Goal: Task Accomplishment & Management: Complete application form

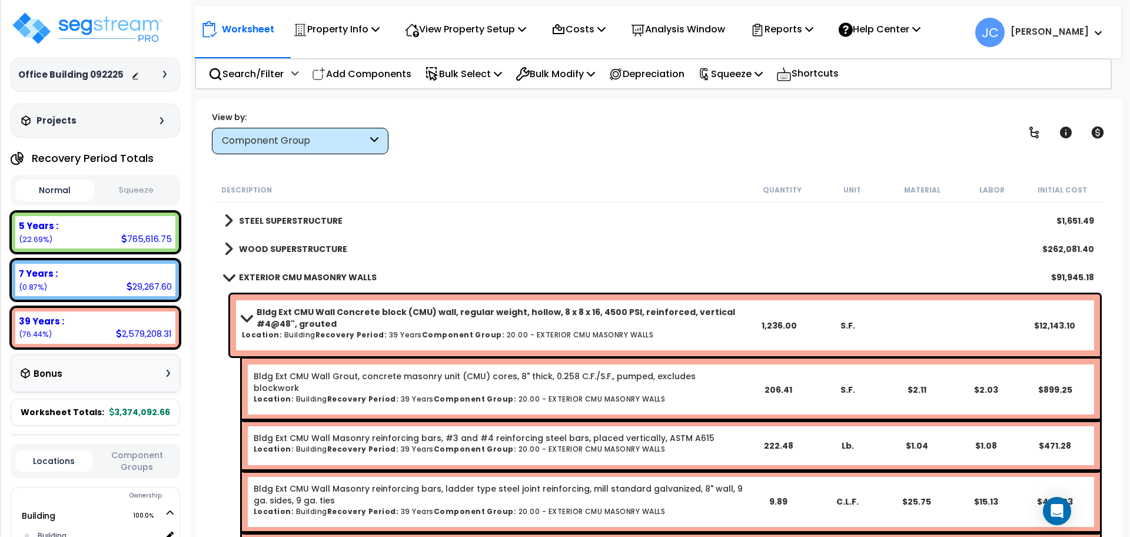
scroll to position [141, 0]
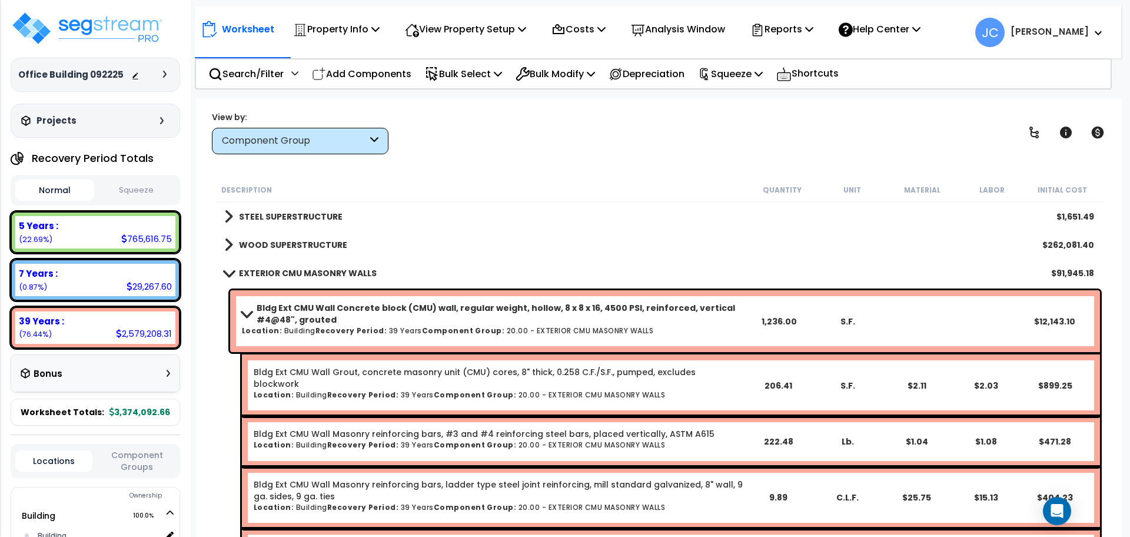
click at [306, 270] on b "EXTERIOR CMU MASONRY WALLS" at bounding box center [308, 273] width 138 height 12
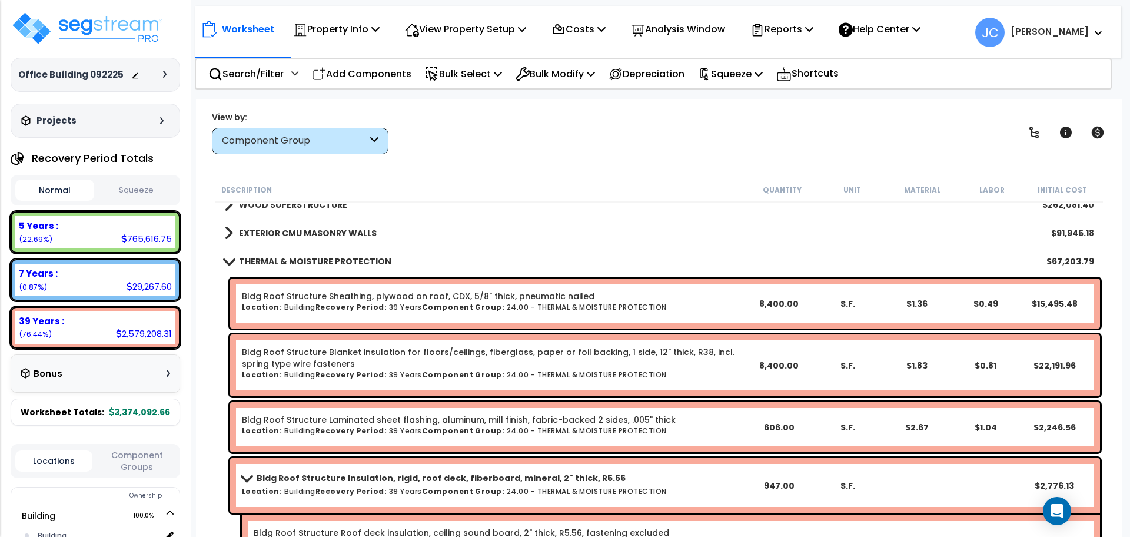
scroll to position [182, 0]
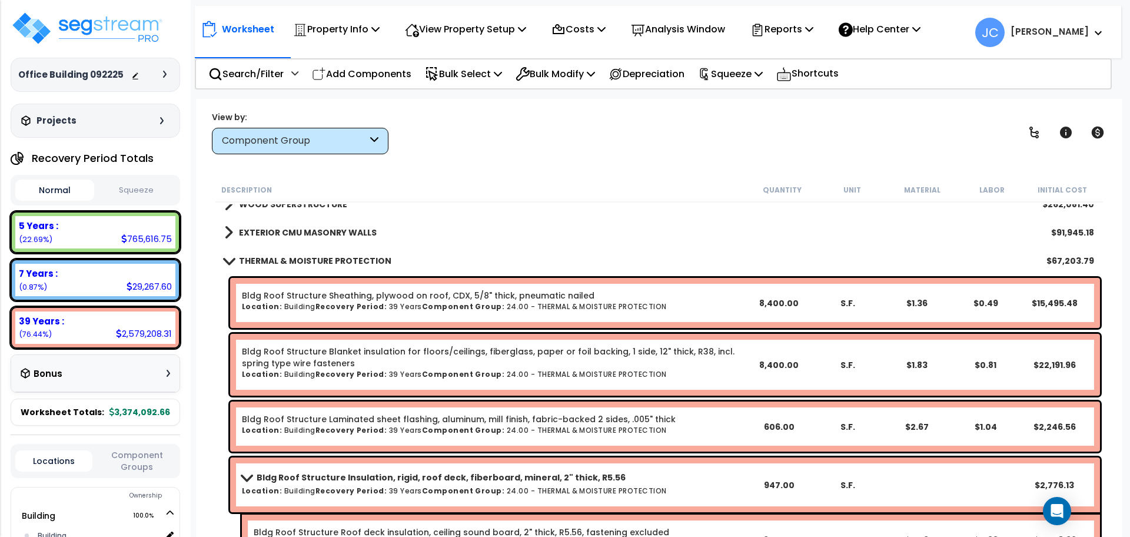
click at [309, 264] on b "THERMAL & MOISTURE PROTECTION" at bounding box center [315, 261] width 152 height 12
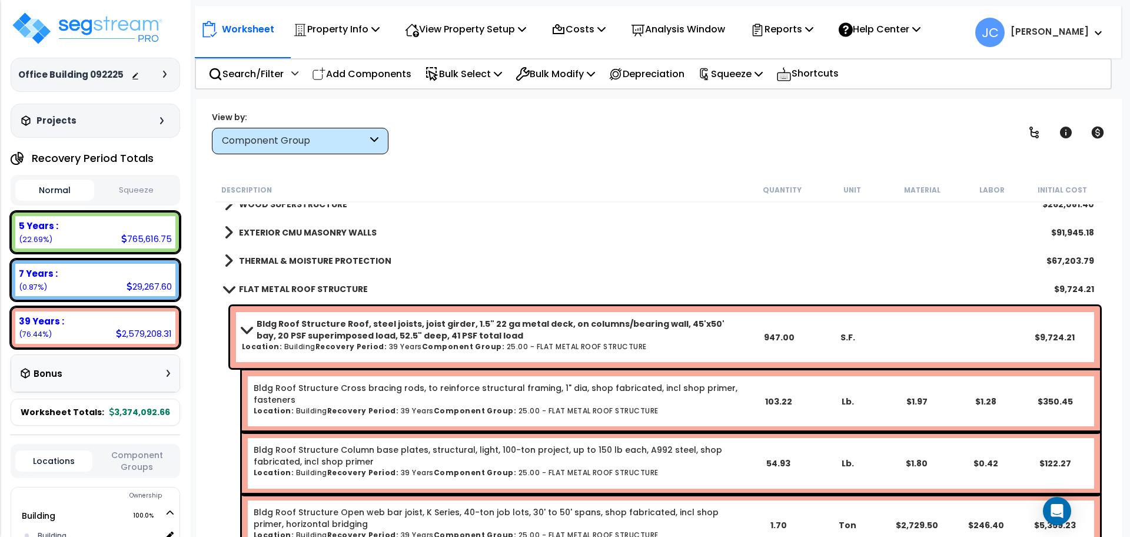
click at [308, 295] on link "FLAT METAL ROOF STRUCTURE" at bounding box center [296, 289] width 144 height 16
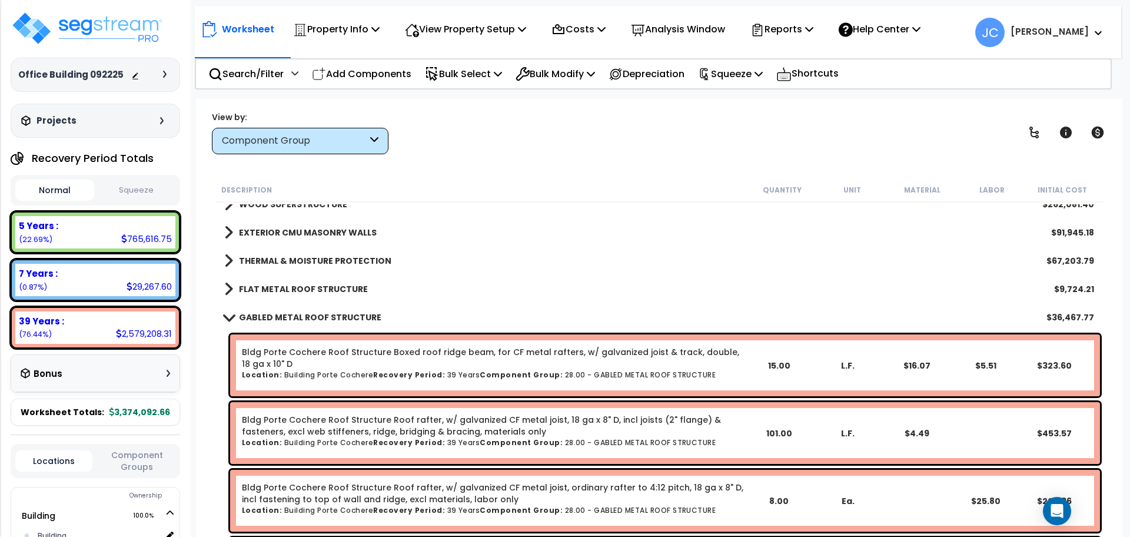
click at [326, 316] on b "GABLED METAL ROOF STRUCTURE" at bounding box center [310, 317] width 142 height 12
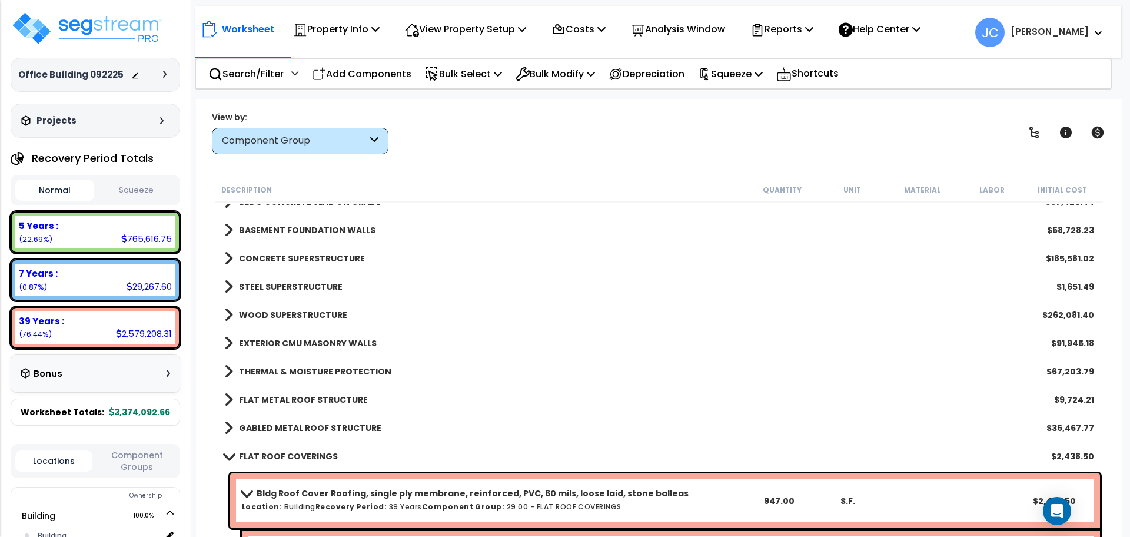
scroll to position [0, 0]
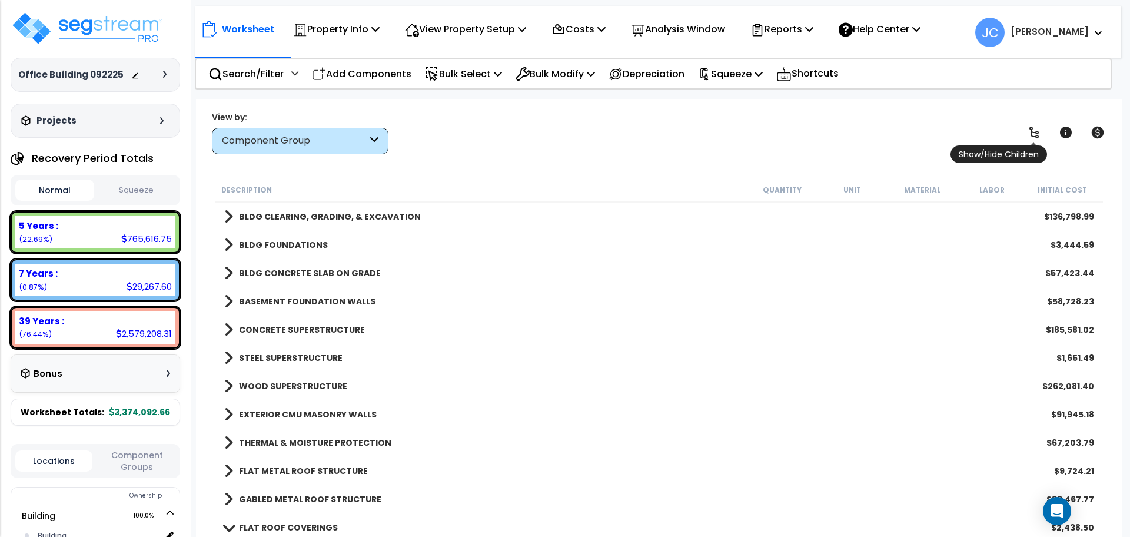
click at [1030, 121] on link at bounding box center [1035, 133] width 26 height 26
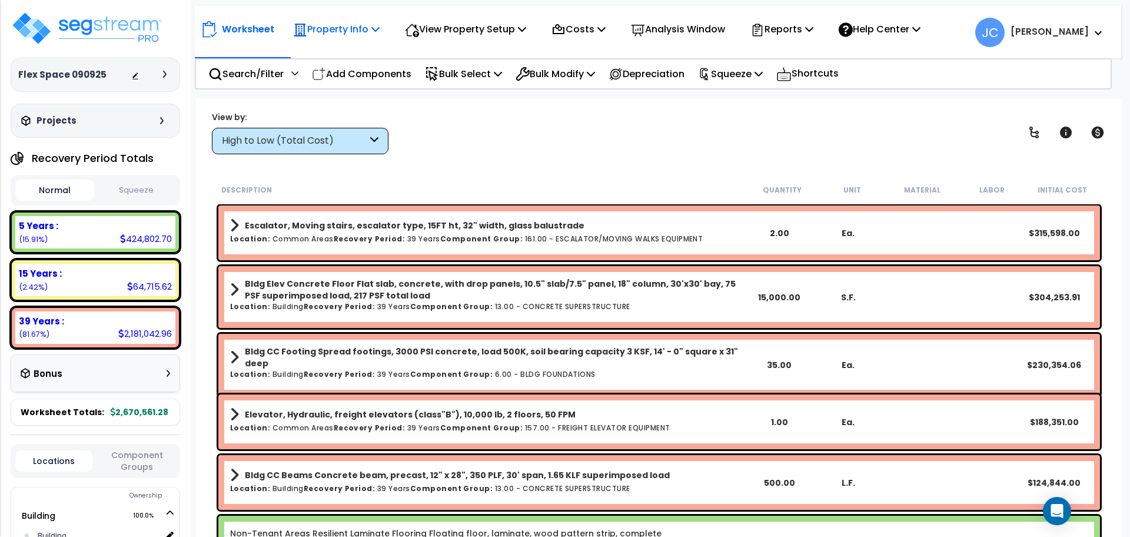
click at [353, 34] on p "Property Info" at bounding box center [336, 29] width 87 height 16
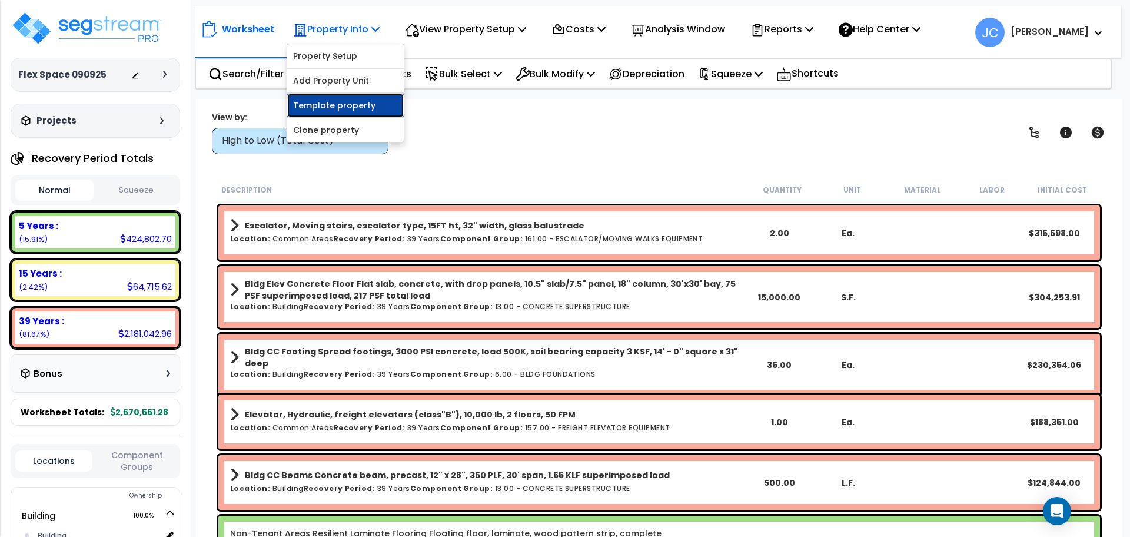
click at [353, 98] on link "Template property" at bounding box center [345, 106] width 117 height 24
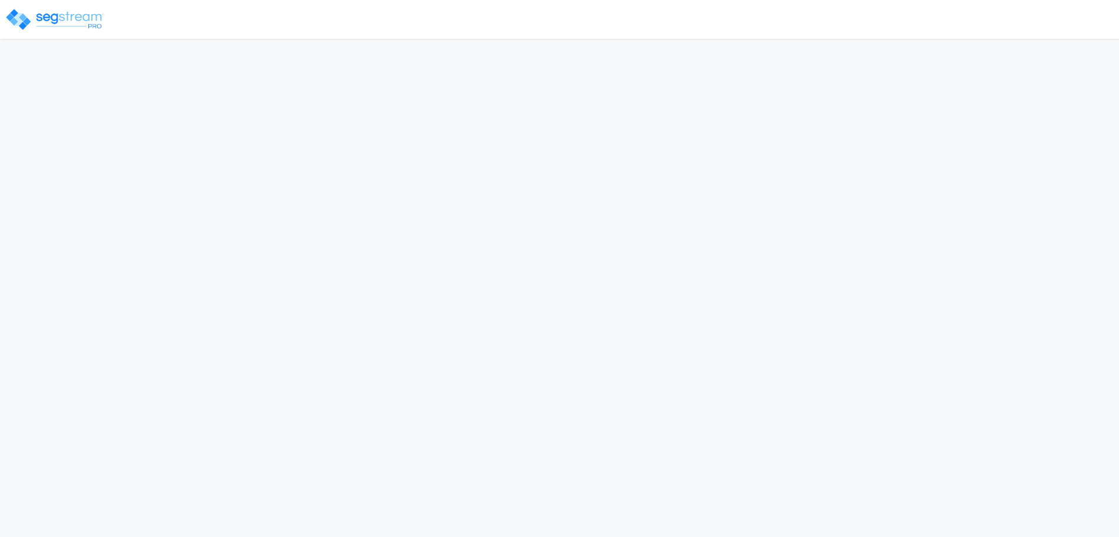
select select "2025"
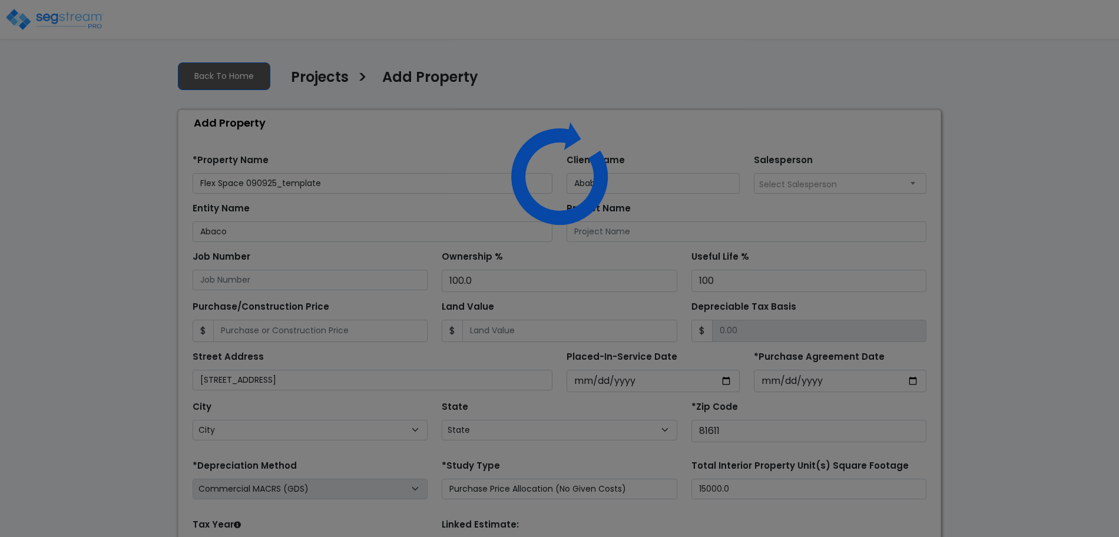
select select "CO"
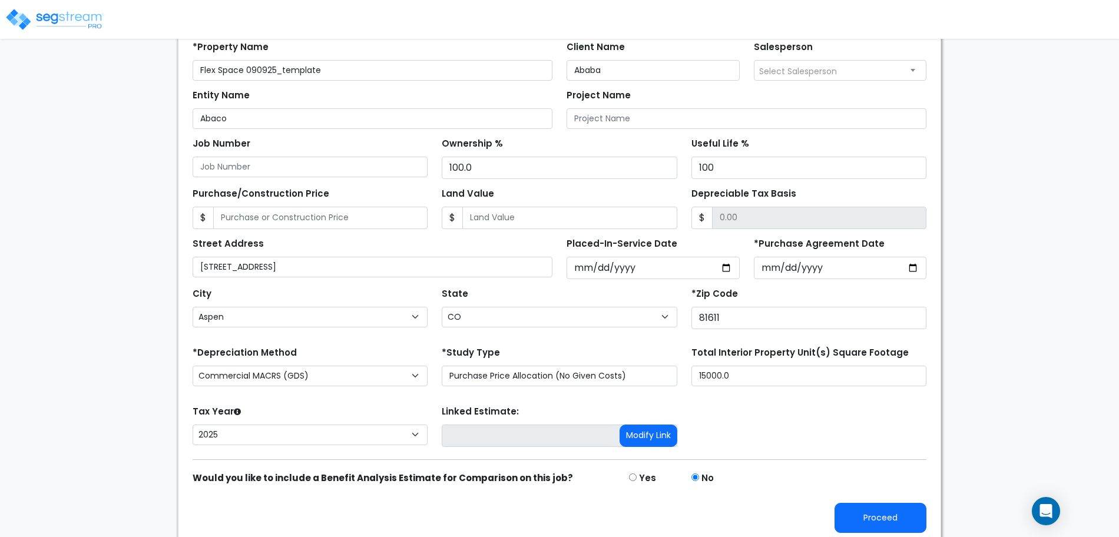
scroll to position [115, 0]
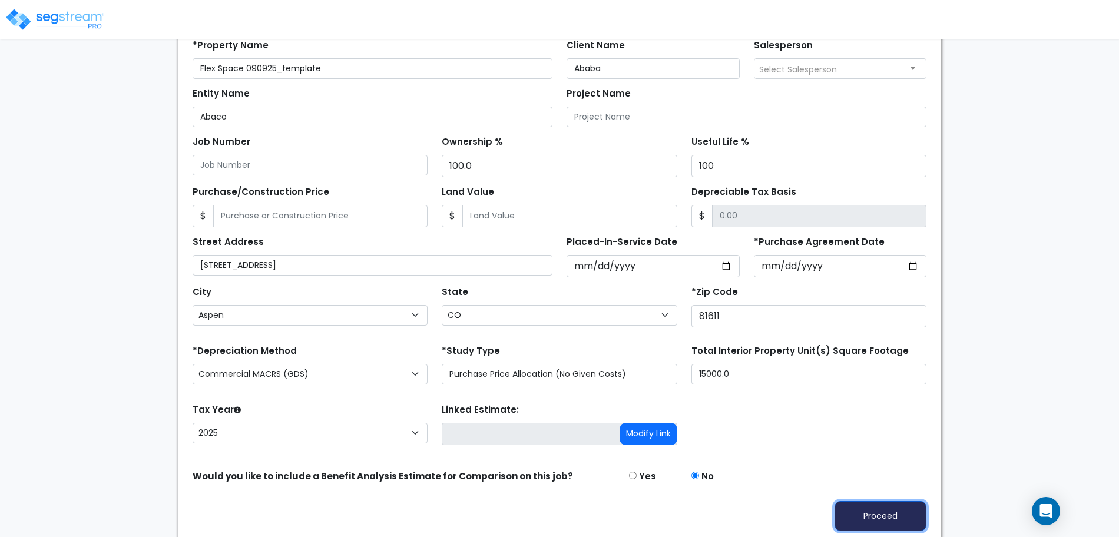
click at [864, 517] on button "Proceed" at bounding box center [880, 516] width 92 height 30
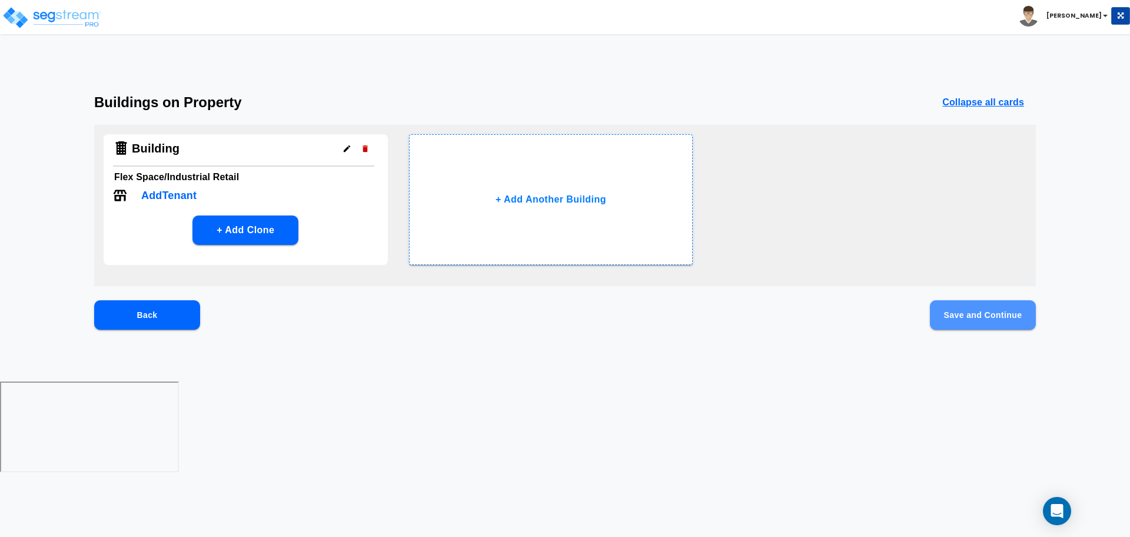
click at [954, 311] on button "Save and Continue" at bounding box center [983, 314] width 106 height 29
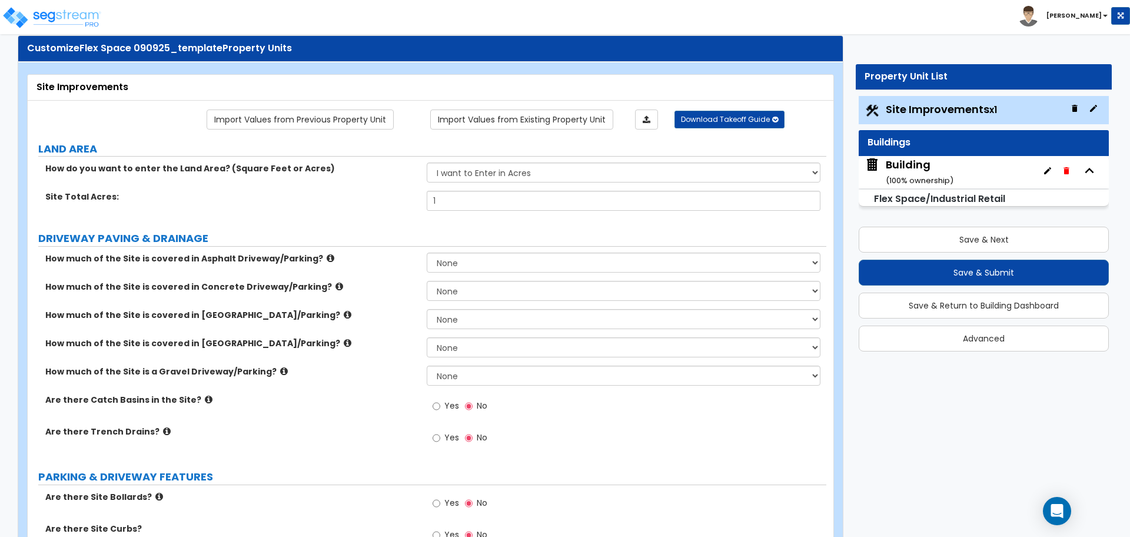
scroll to position [34, 0]
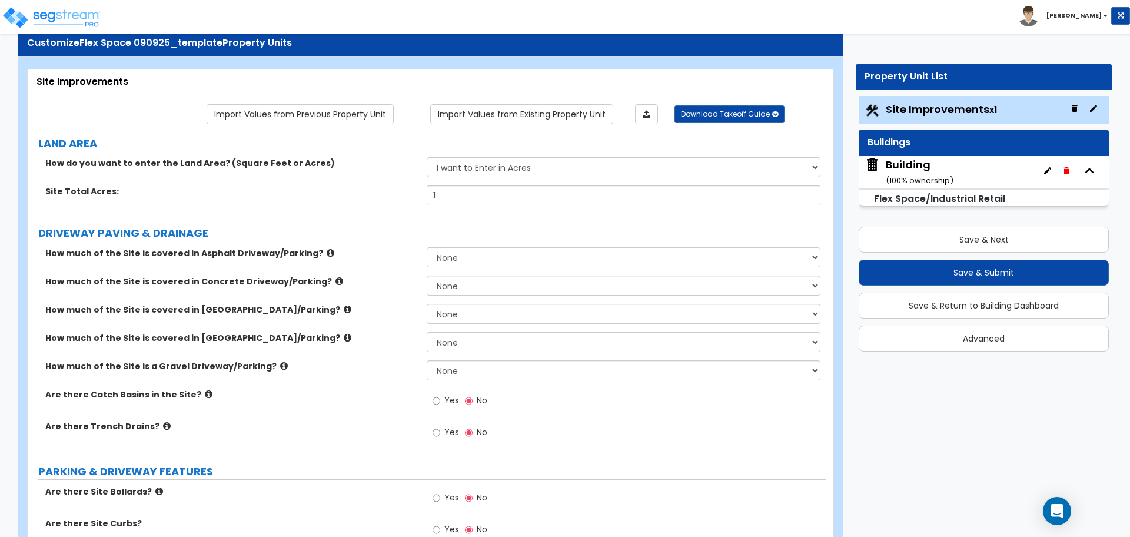
click at [897, 164] on div "Building ( 100 % ownership)" at bounding box center [920, 172] width 68 height 30
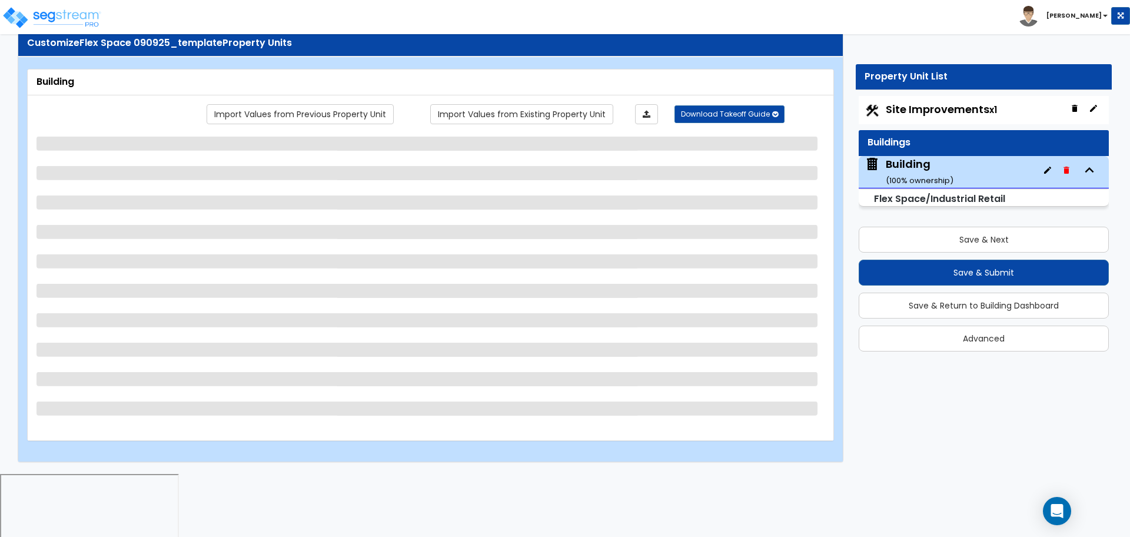
scroll to position [0, 0]
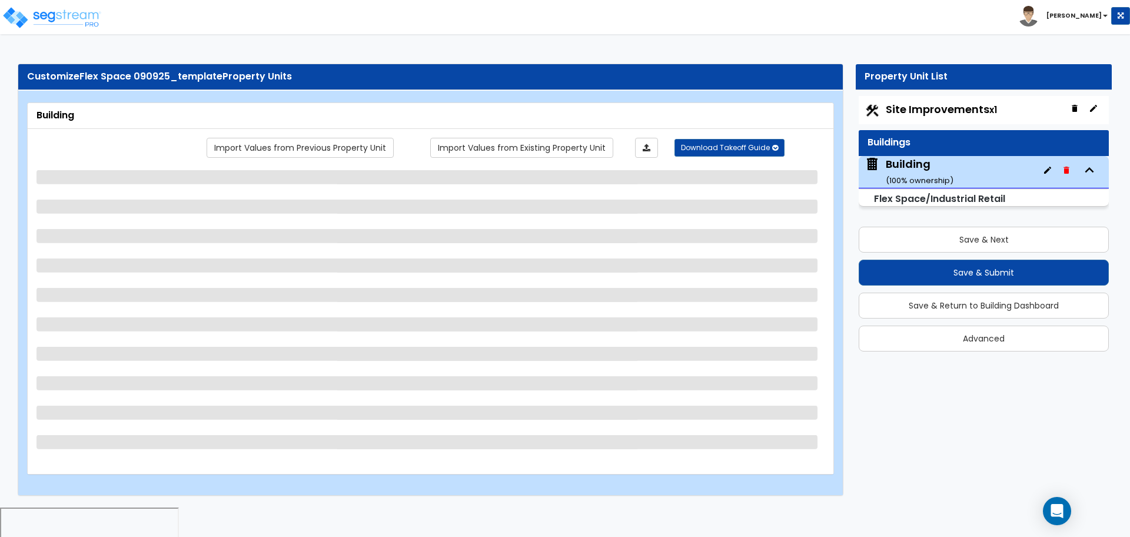
select select "2"
select select "5"
select select "2"
select select "5"
select select "1"
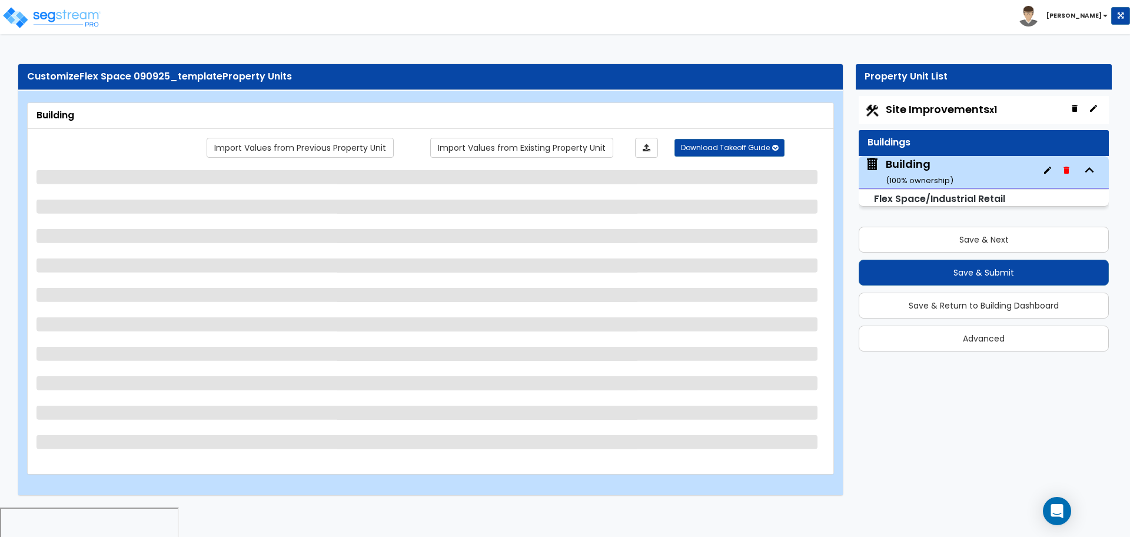
select select "4"
select select "2"
select select "1"
select select "2"
select select "3"
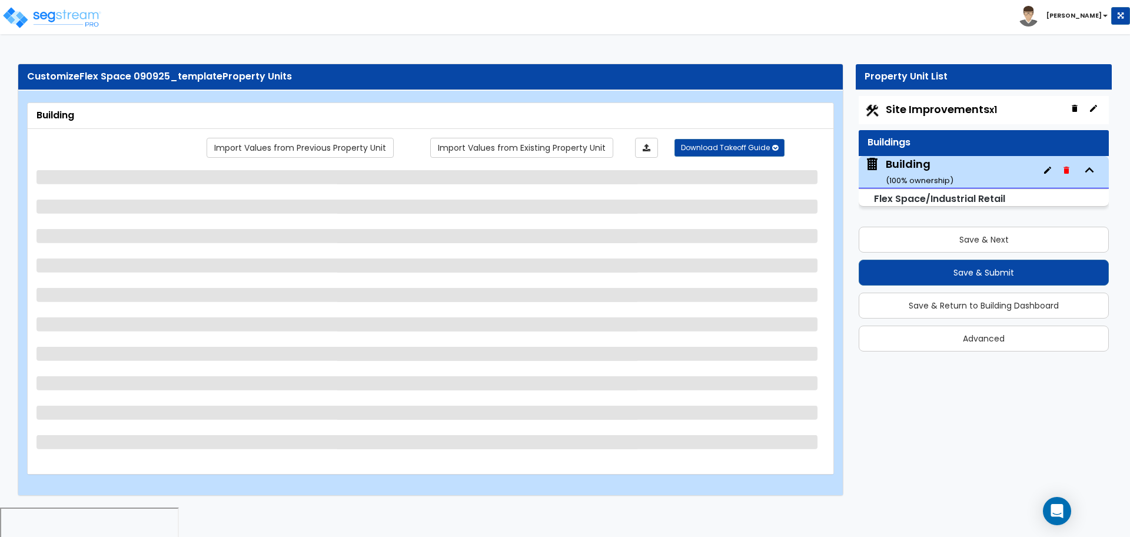
select select "3"
select select "5"
select select "11"
select select "8"
select select "10"
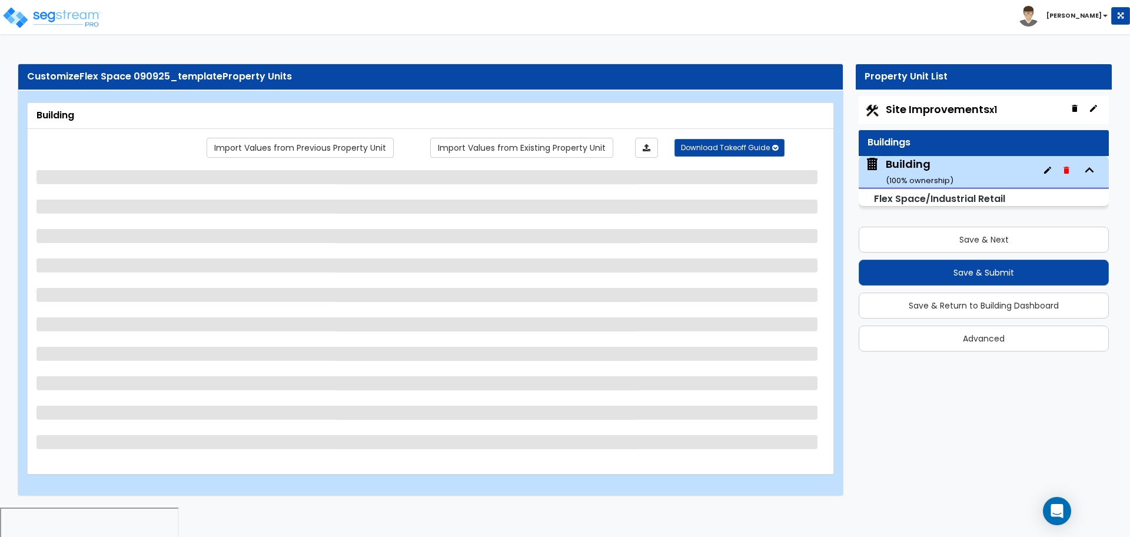
select select "3"
select select "2"
select select "3"
select select "2"
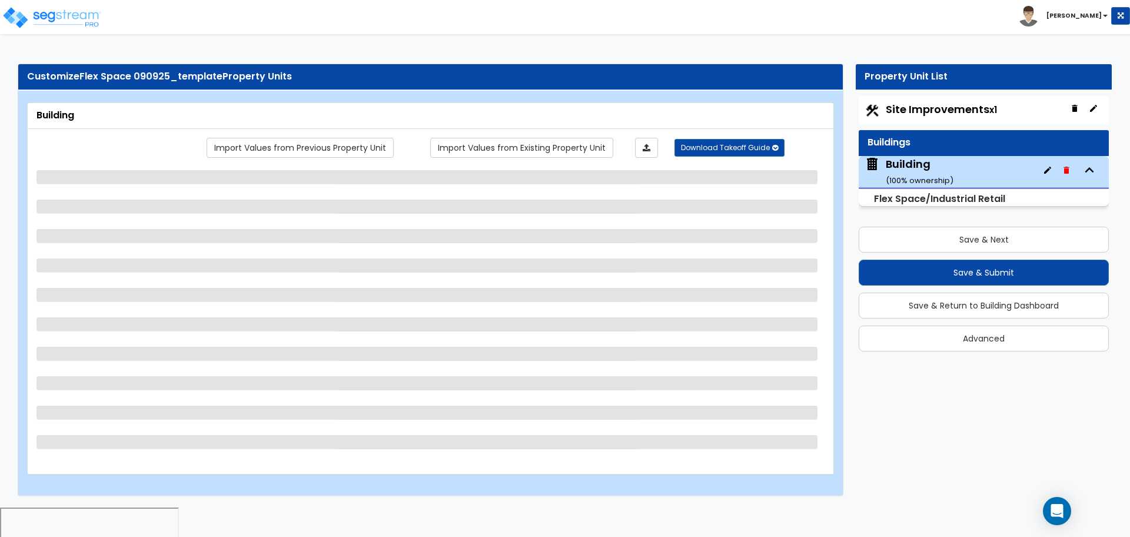
select select "3"
select select "4"
select select "2"
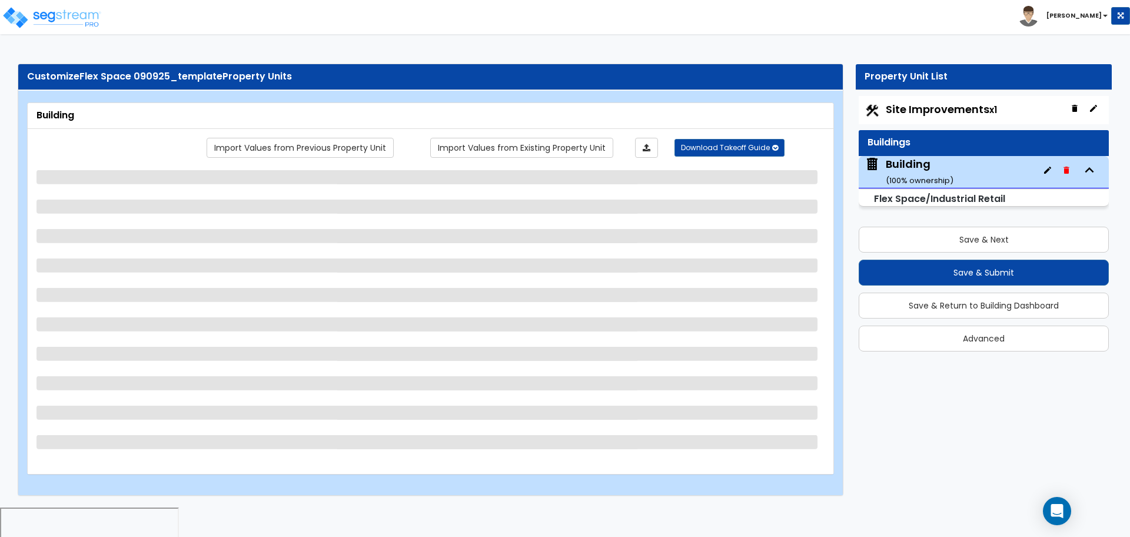
select select "1"
select select "7"
select select "1"
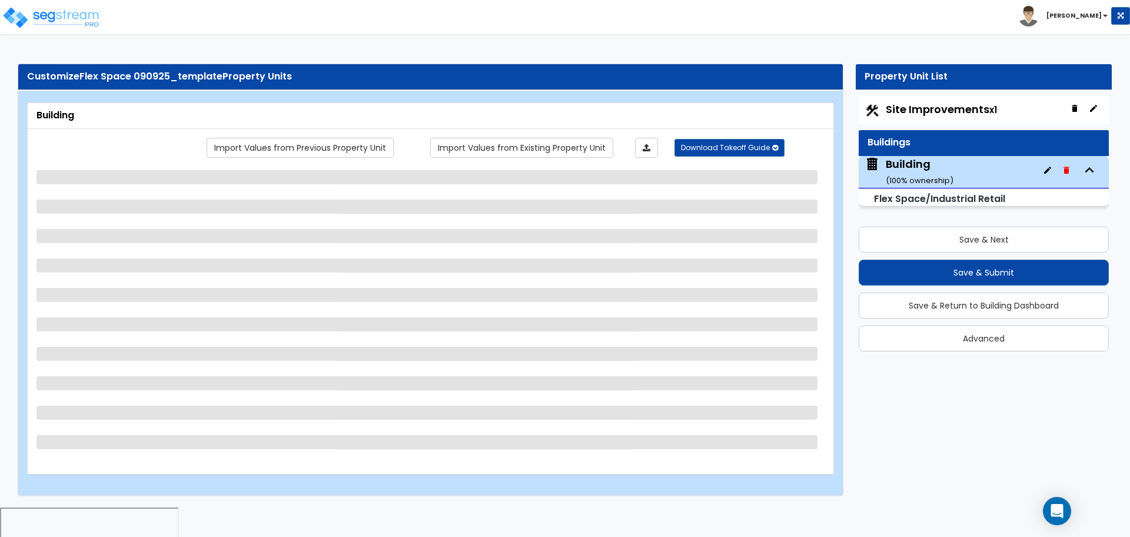
select select "2"
select select "1"
select select "2"
select select "1"
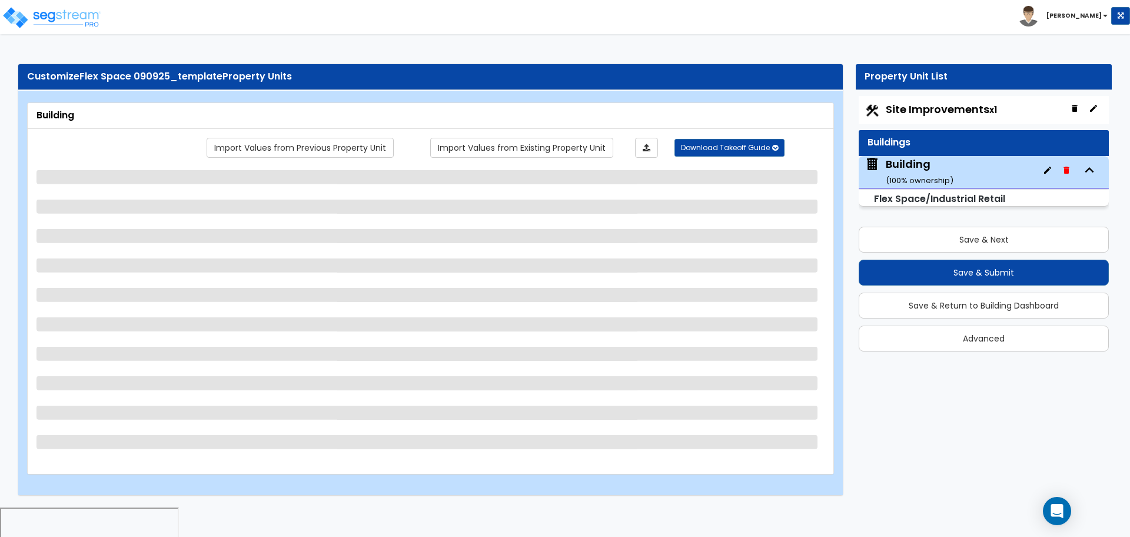
select select "1"
select select "2"
select select "1"
select select "2"
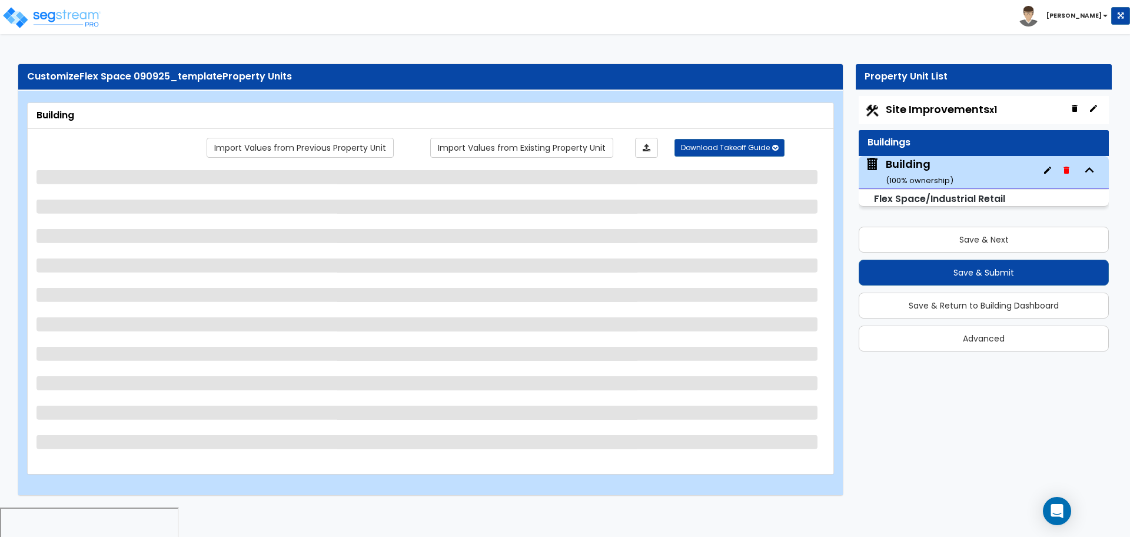
select select "2"
select select "3"
select select "4"
select select "2"
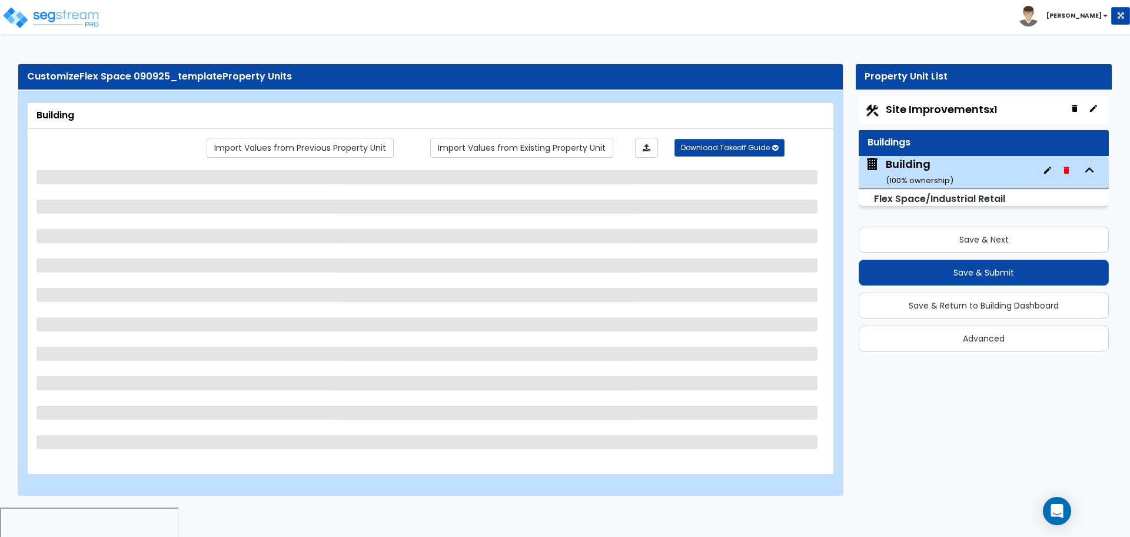
select select "5"
select select "1"
select select "2"
select select "1"
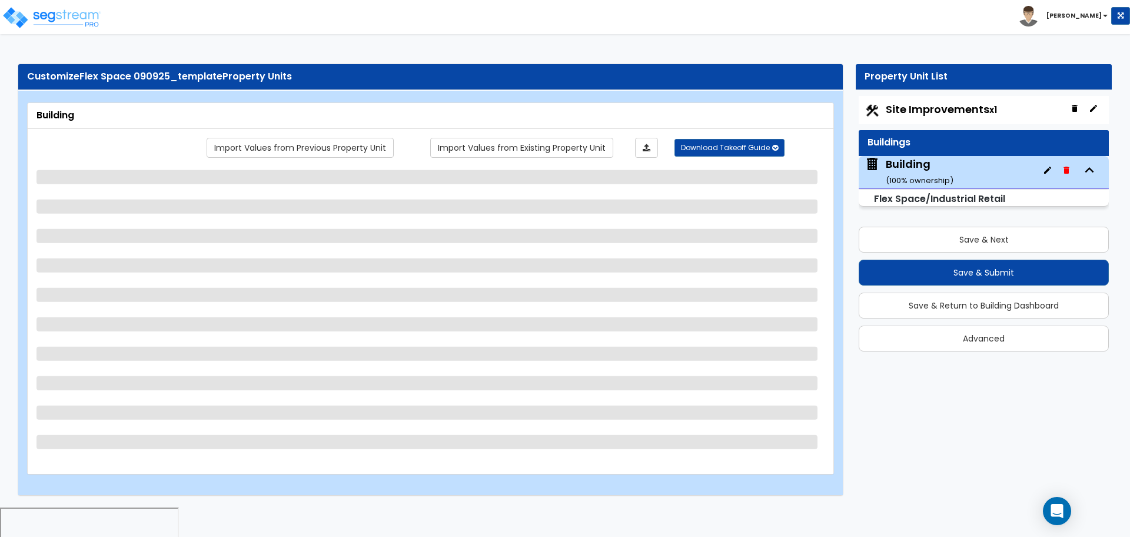
select select "8"
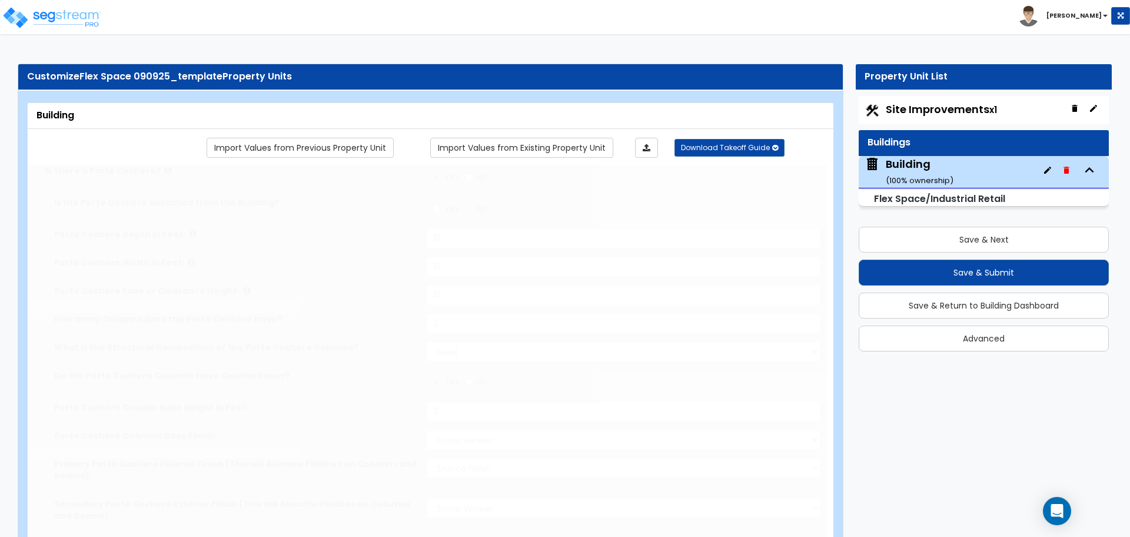
select select "1"
type input "45"
select select "2"
select select "1"
type input "1"
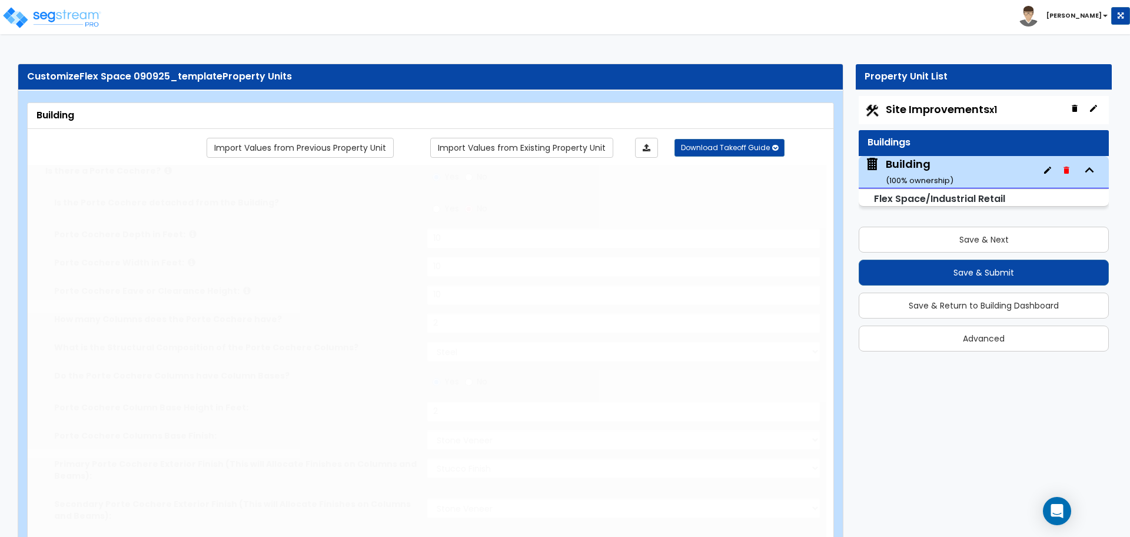
type input "2"
type input "3"
type input "4"
type input "50"
radio input "true"
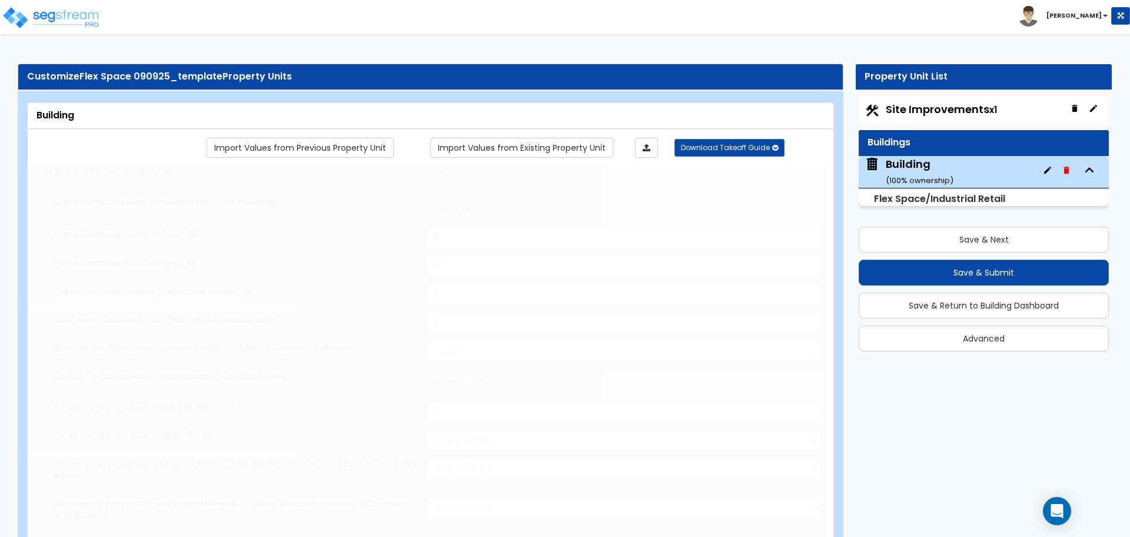
select select "1"
type input "4"
type input "2"
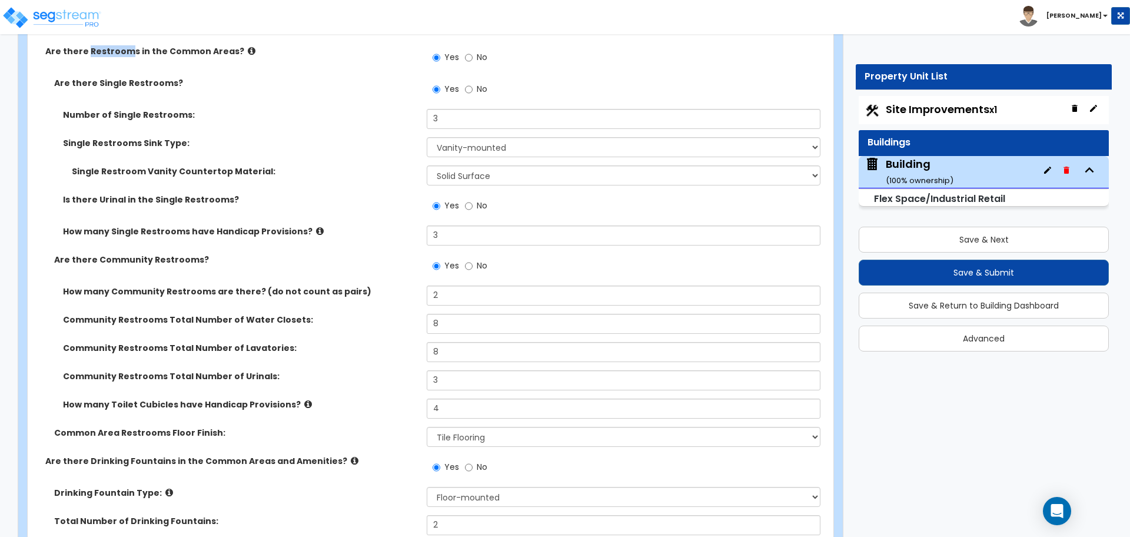
scroll to position [4282, 0]
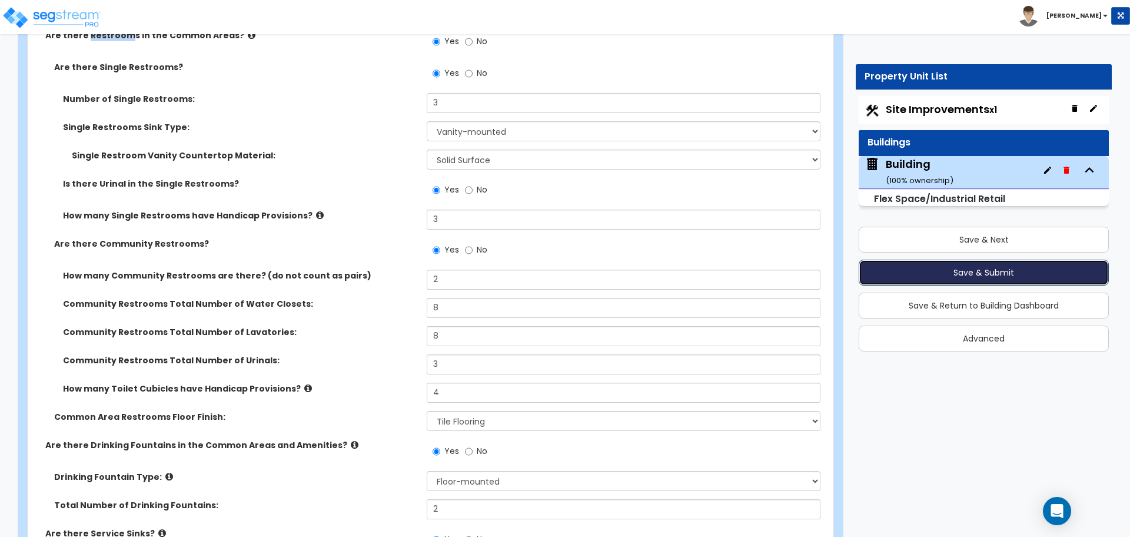
click at [928, 268] on button "Save & Submit" at bounding box center [984, 273] width 250 height 26
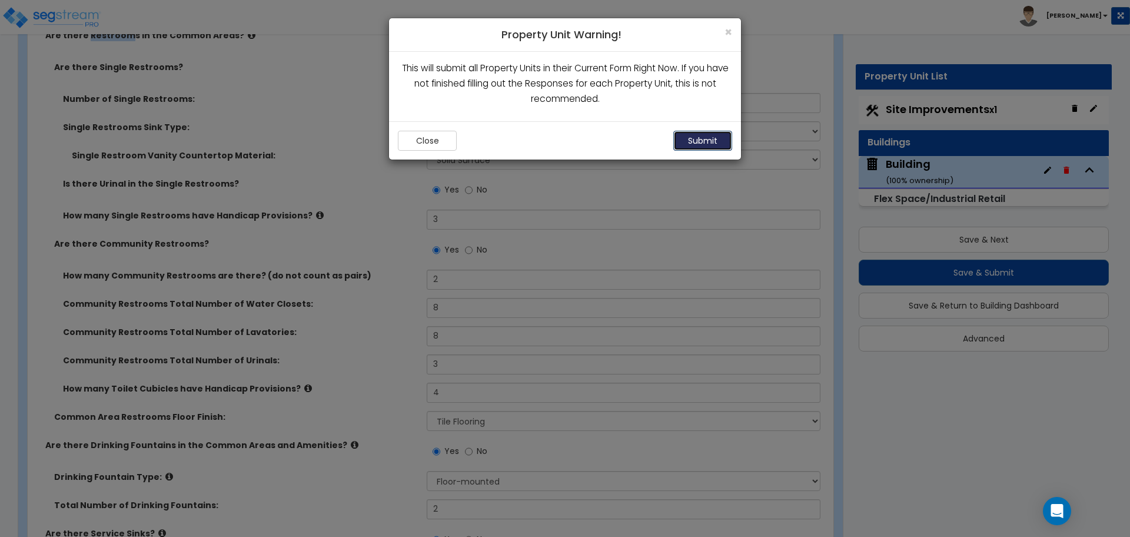
click at [701, 144] on button "Submit" at bounding box center [703, 141] width 59 height 20
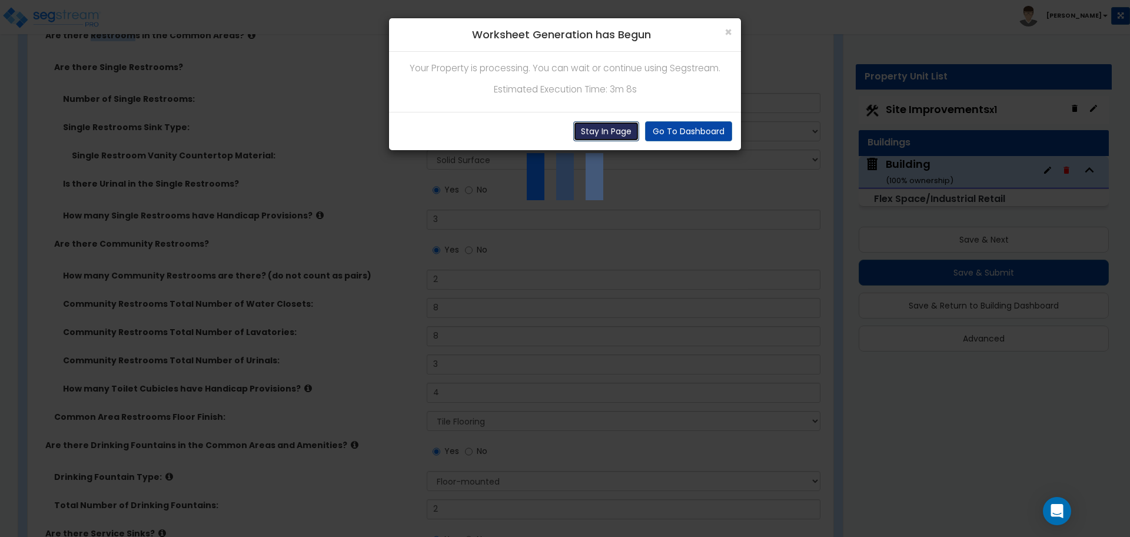
click at [612, 131] on button "Stay In Page" at bounding box center [606, 131] width 66 height 20
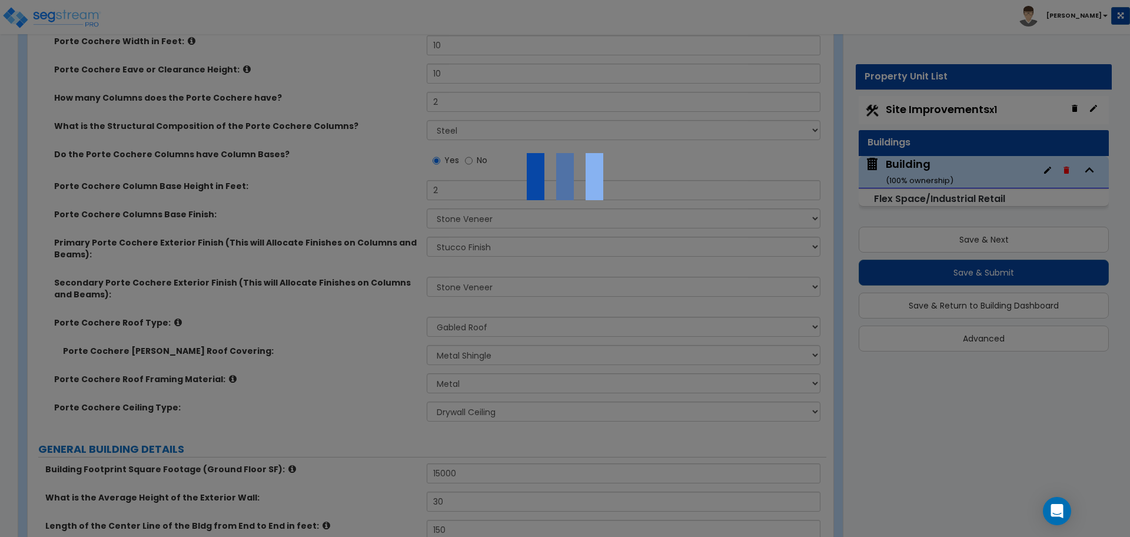
scroll to position [0, 0]
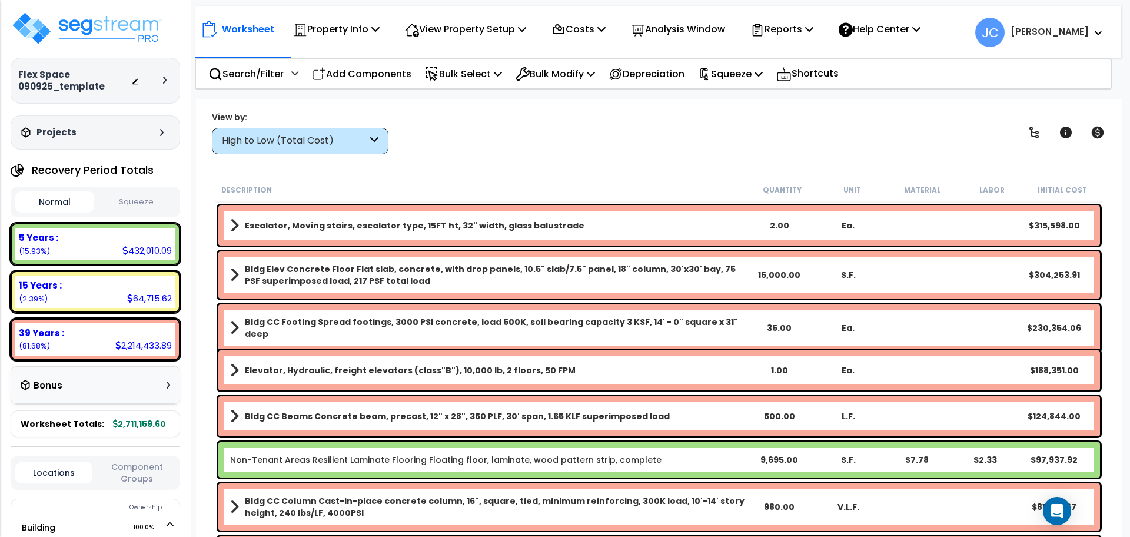
click at [330, 141] on div "High to Low (Total Cost)" at bounding box center [294, 141] width 145 height 14
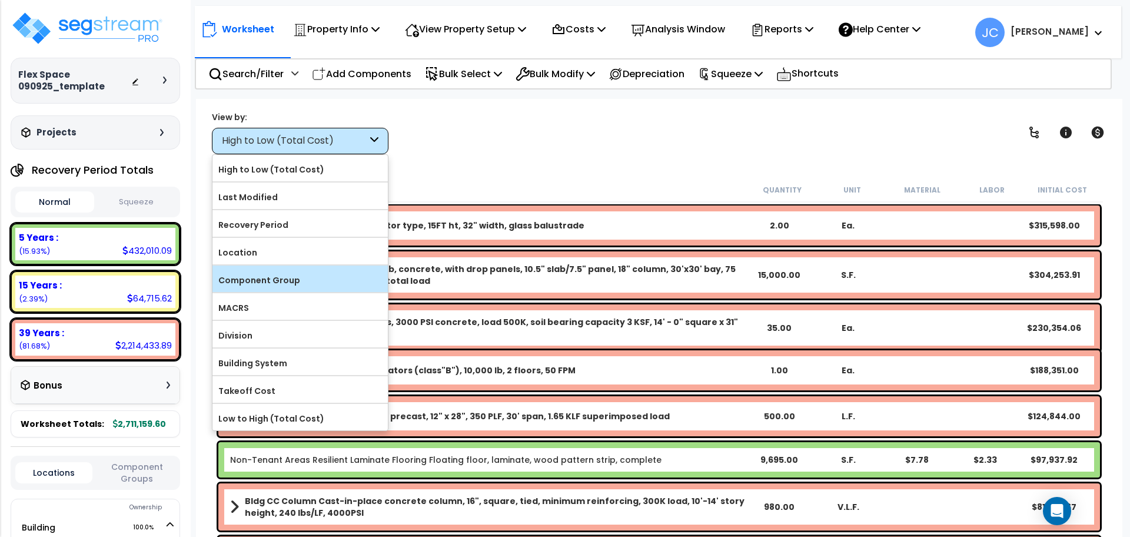
click at [310, 282] on label "Component Group" at bounding box center [300, 280] width 175 height 18
click at [0, 0] on input "Component Group" at bounding box center [0, 0] width 0 height 0
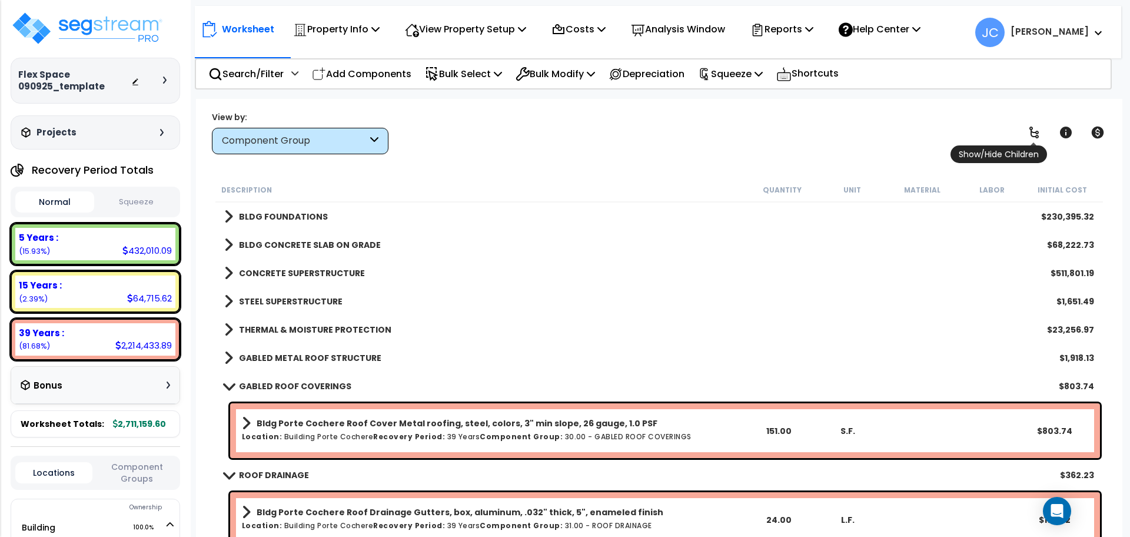
click at [1037, 131] on icon at bounding box center [1034, 132] width 14 height 14
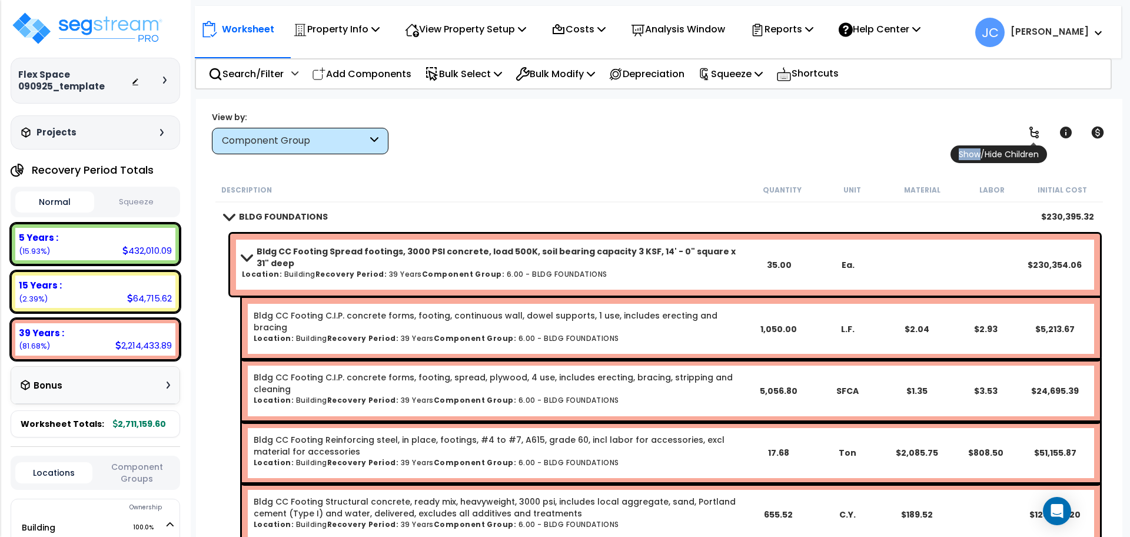
click at [1037, 131] on icon at bounding box center [1034, 132] width 14 height 14
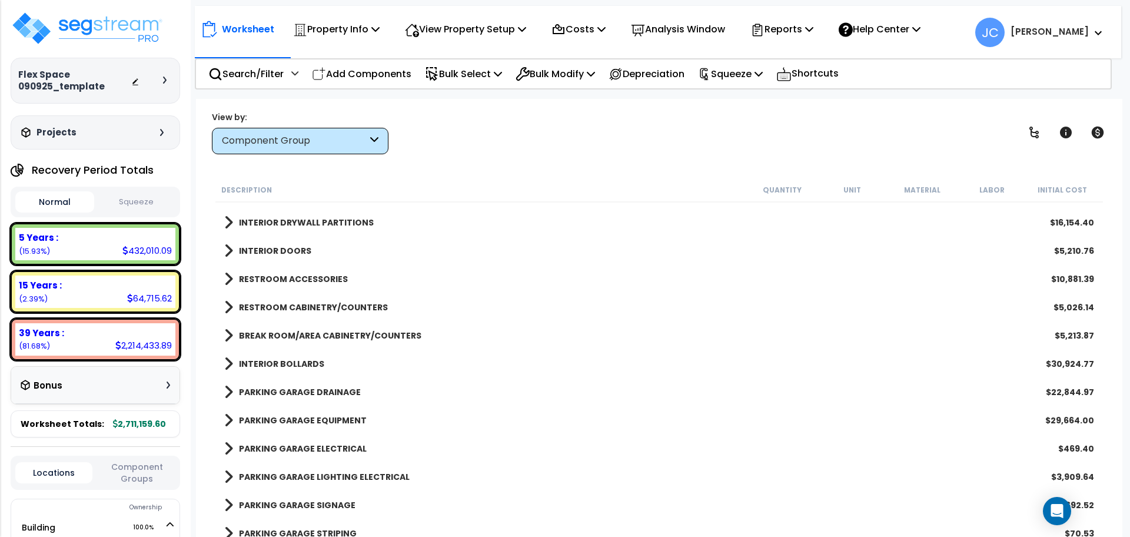
scroll to position [476, 0]
click at [343, 313] on link "RESTROOM CABINETRY/COUNTERS" at bounding box center [306, 306] width 164 height 16
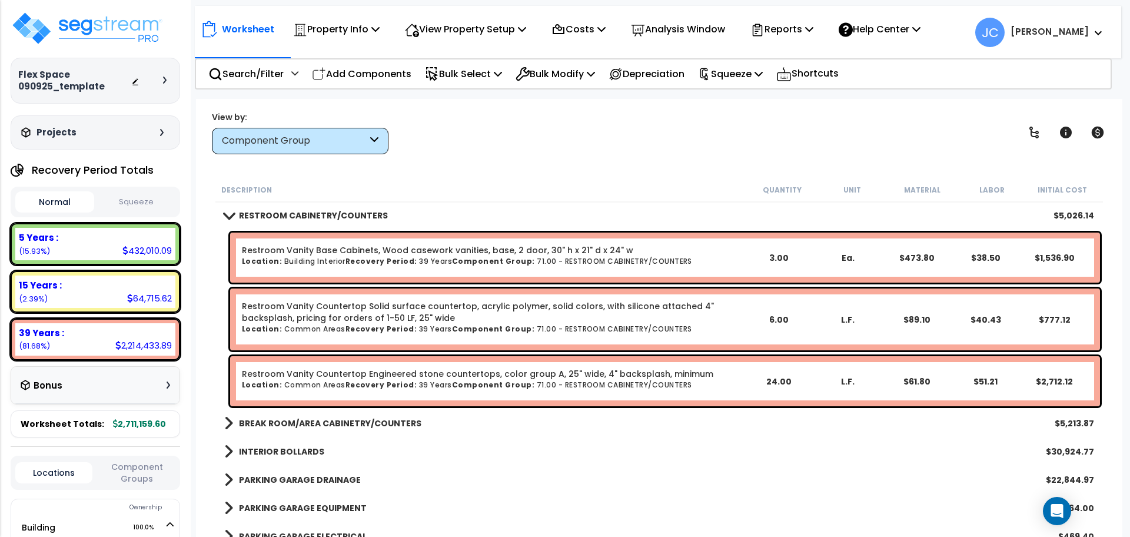
scroll to position [568, 0]
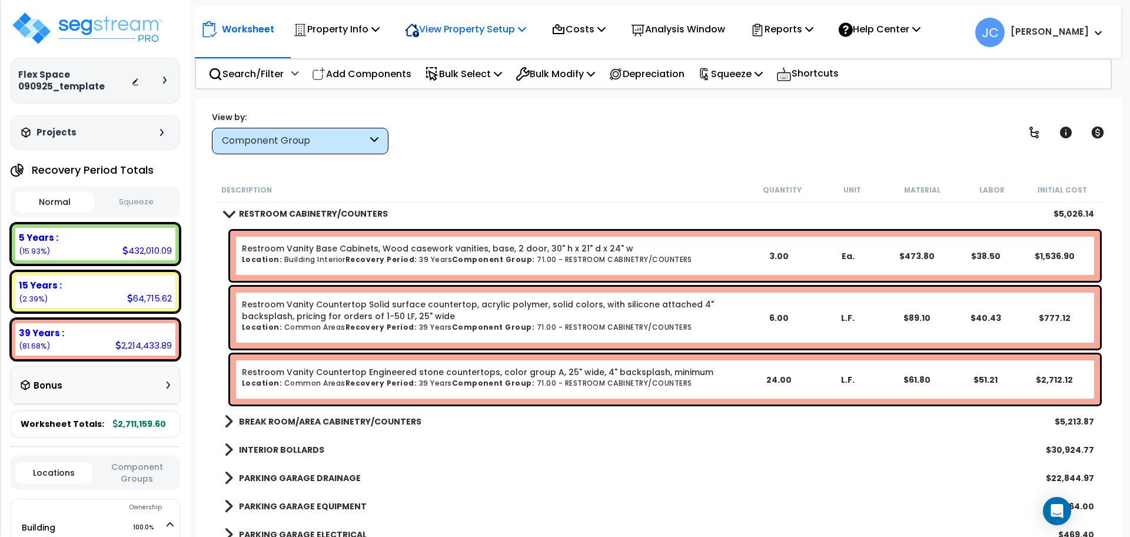
click at [478, 32] on p "View Property Setup" at bounding box center [465, 29] width 121 height 16
click at [475, 86] on link "View Questionnaire" at bounding box center [457, 81] width 117 height 24
click at [336, 211] on b "RESTROOM CABINETRY/COUNTERS" at bounding box center [313, 214] width 149 height 12
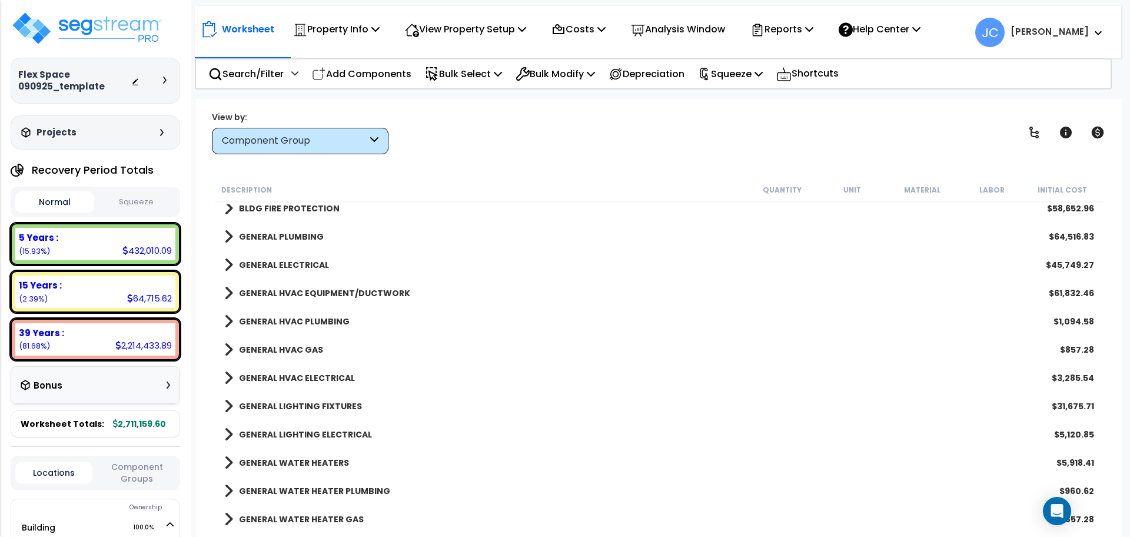
scroll to position [1164, 0]
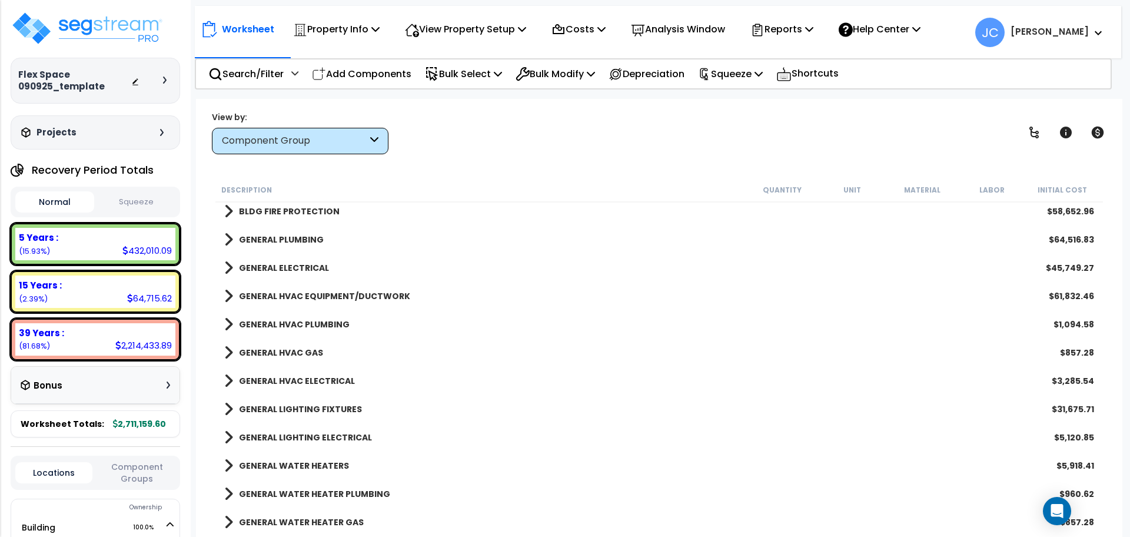
click at [279, 271] on b "GENERAL ELECTRICAL" at bounding box center [284, 268] width 90 height 12
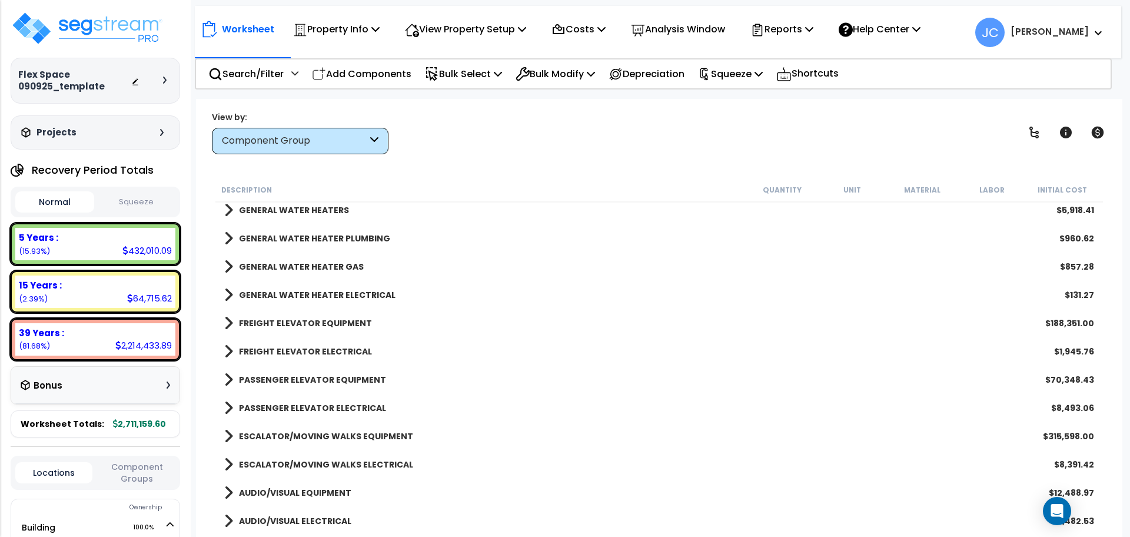
scroll to position [2047, 0]
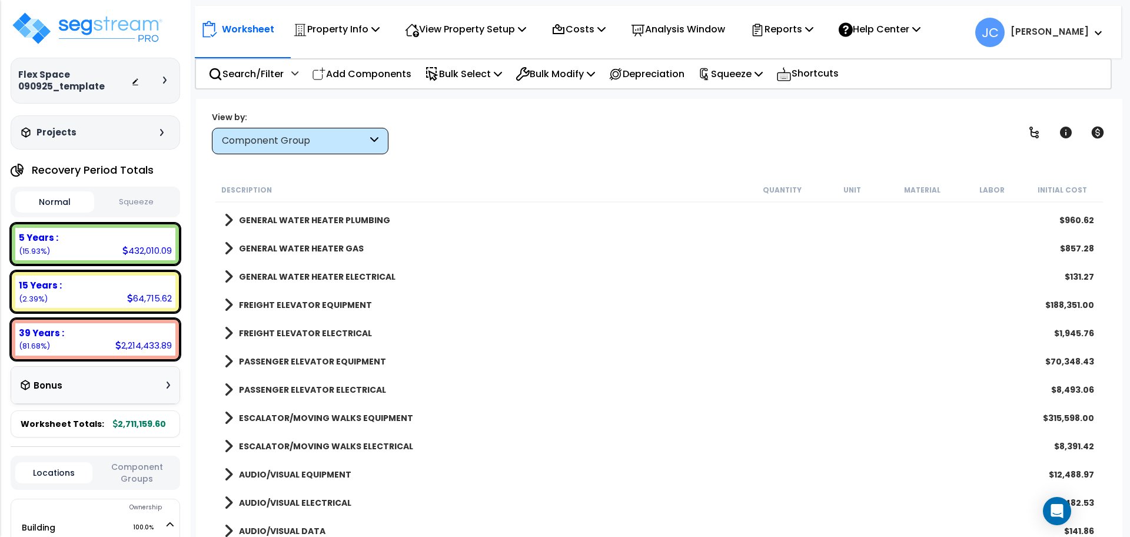
click at [317, 389] on b "PASSENGER ELEVATOR ELECTRICAL" at bounding box center [312, 390] width 147 height 12
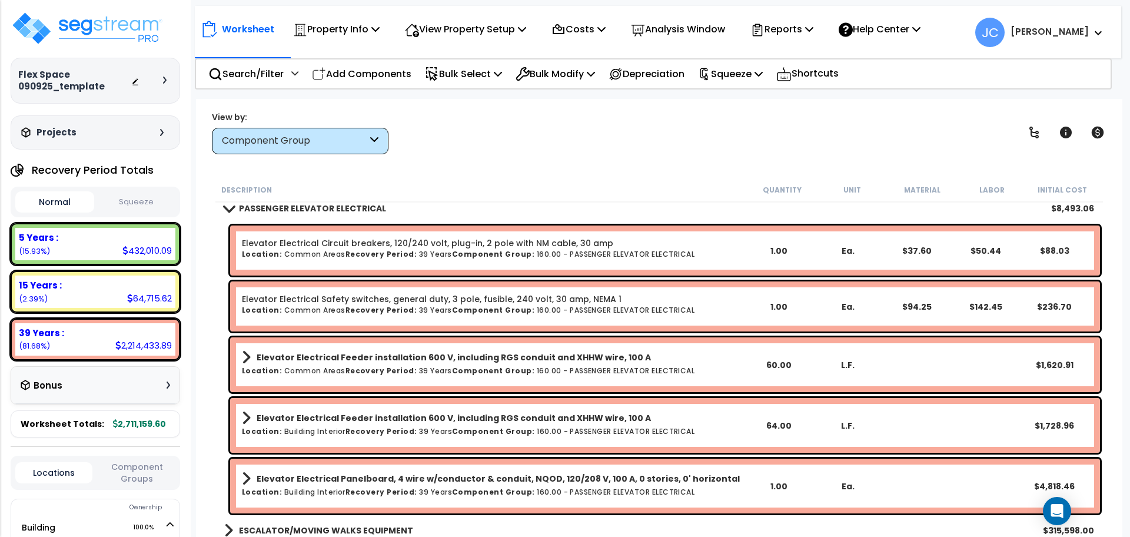
scroll to position [2224, 0]
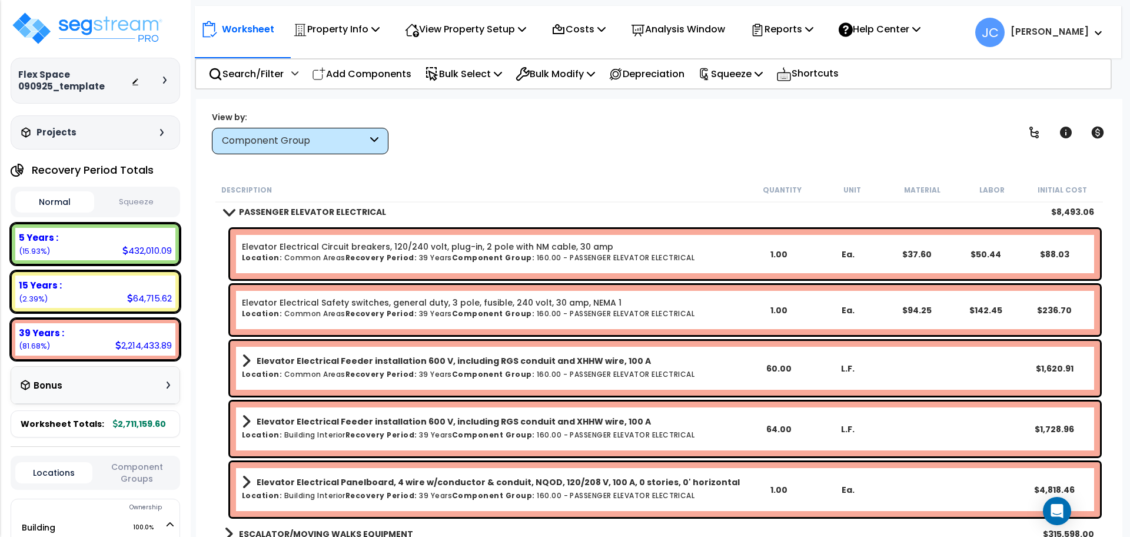
click at [570, 147] on div "View by: Component Group High to Low (Total Cost)" at bounding box center [659, 133] width 903 height 44
click at [359, 207] on b "PASSENGER ELEVATOR ELECTRICAL" at bounding box center [312, 212] width 147 height 12
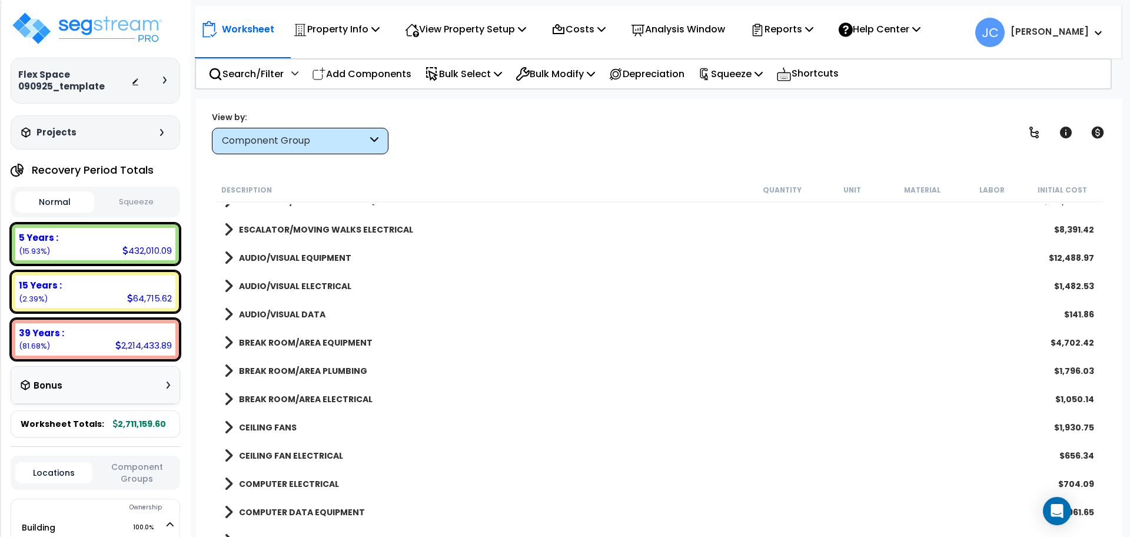
click at [354, 228] on b "ESCALATOR/MOVING WALKS ELECTRICAL" at bounding box center [326, 230] width 174 height 12
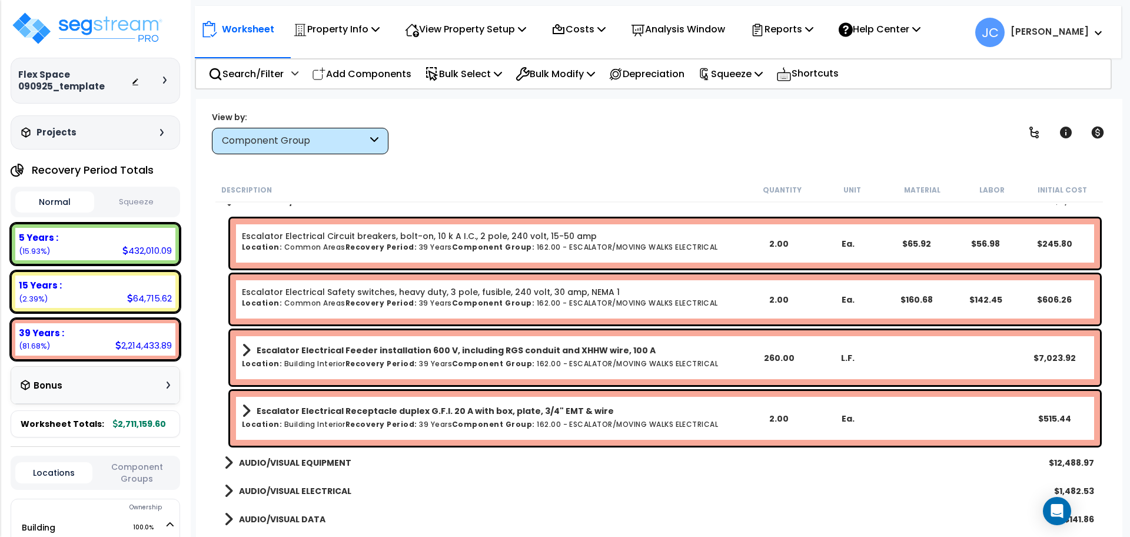
scroll to position [2296, 0]
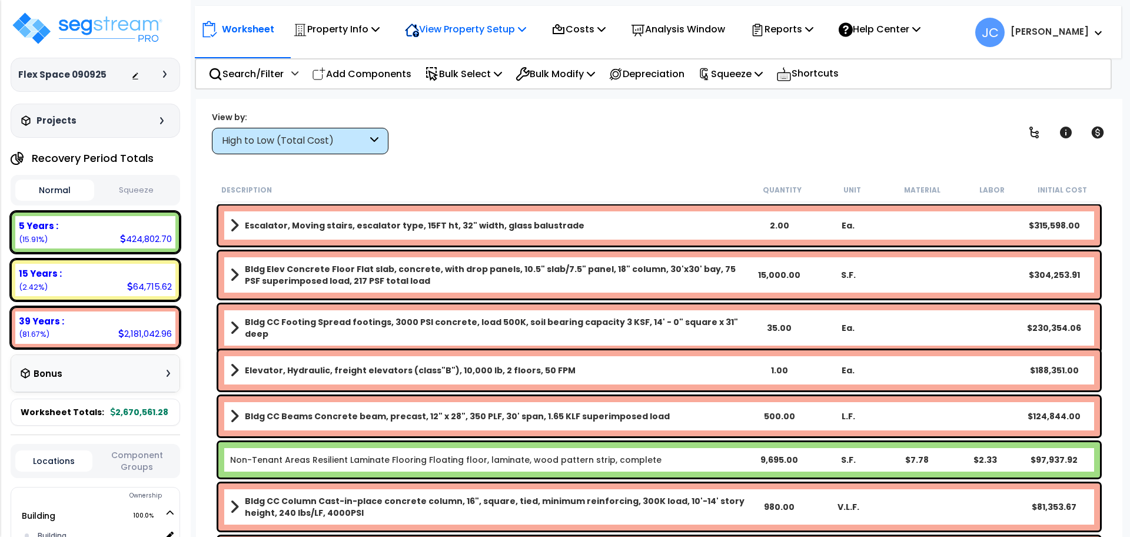
click at [438, 32] on p "View Property Setup" at bounding box center [465, 29] width 121 height 16
click at [426, 88] on link "View Questionnaire" at bounding box center [457, 81] width 117 height 24
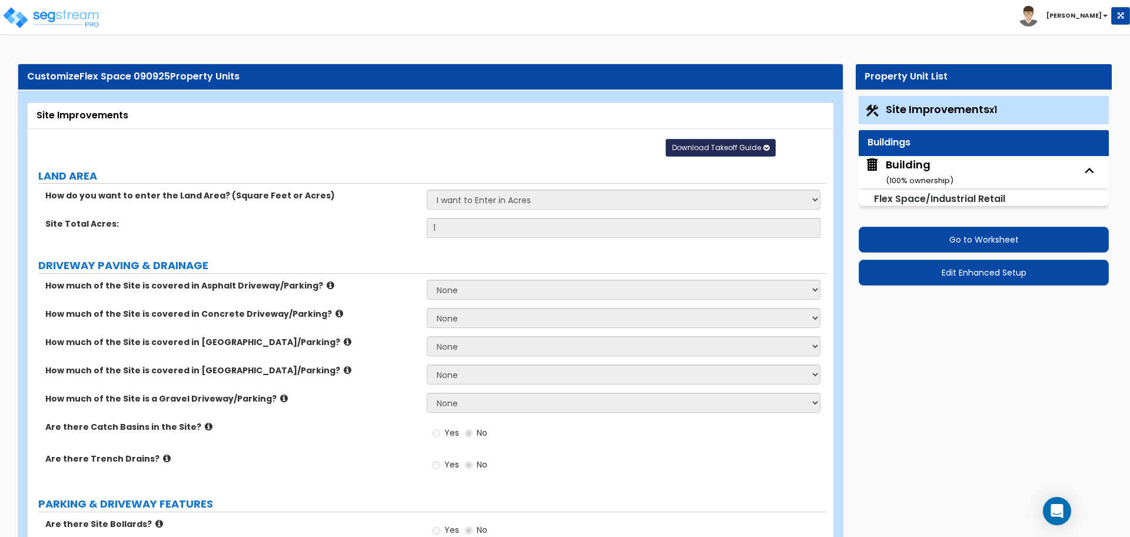
click at [727, 140] on button "Download Takeoff Guide" at bounding box center [721, 148] width 110 height 18
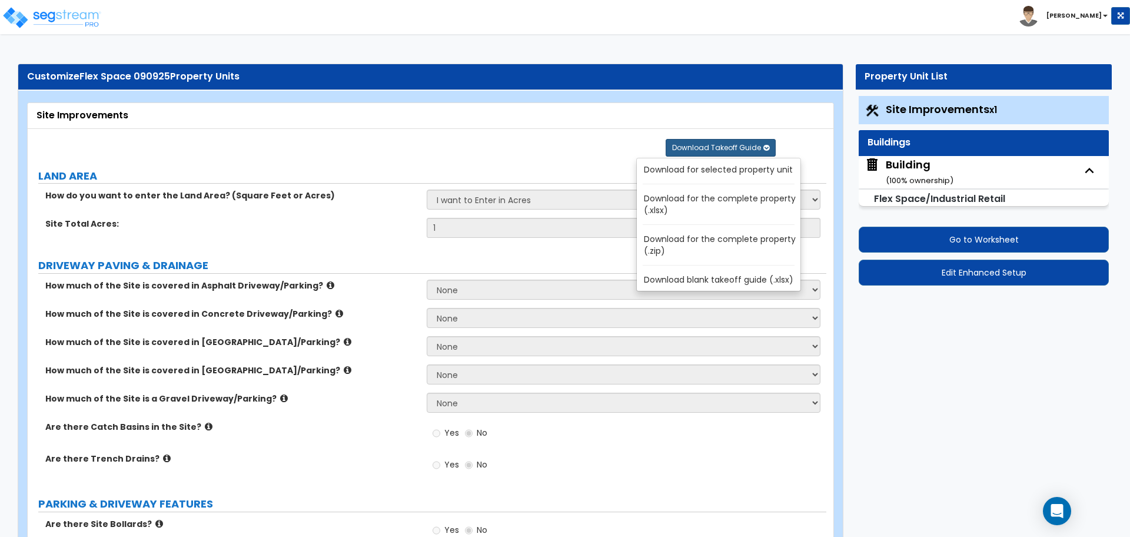
click at [714, 241] on link "Download for the complete property (.zip)" at bounding box center [721, 245] width 159 height 28
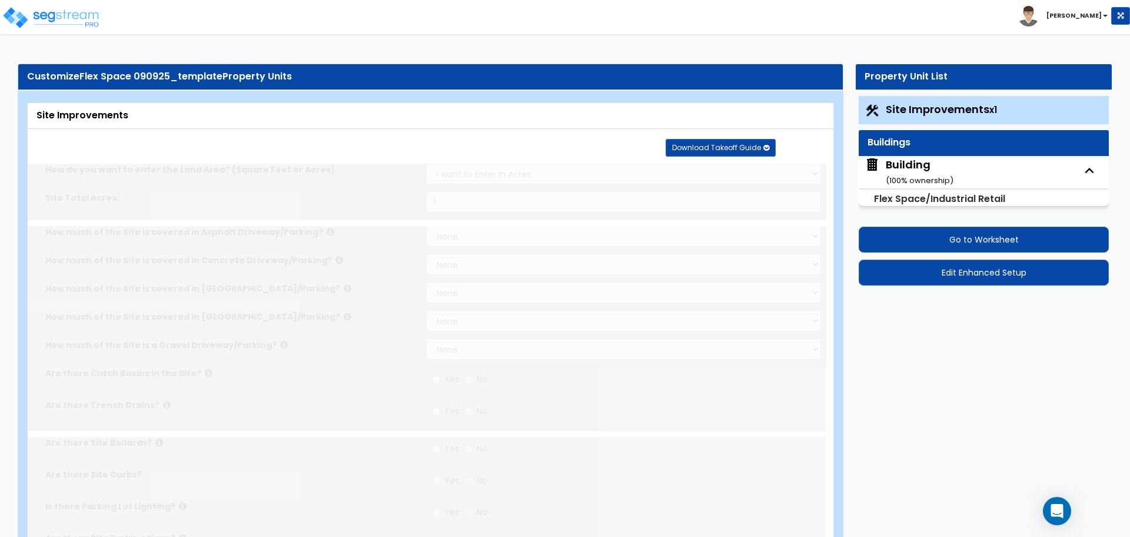
scroll to position [1, 0]
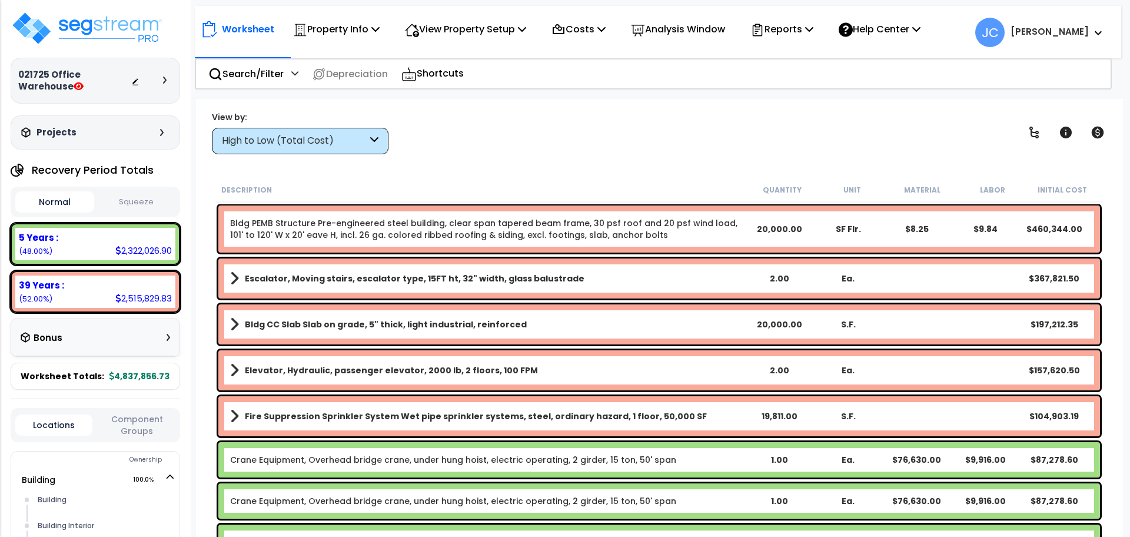
scroll to position [52, 0]
click at [349, 32] on p "Property Info" at bounding box center [336, 29] width 87 height 16
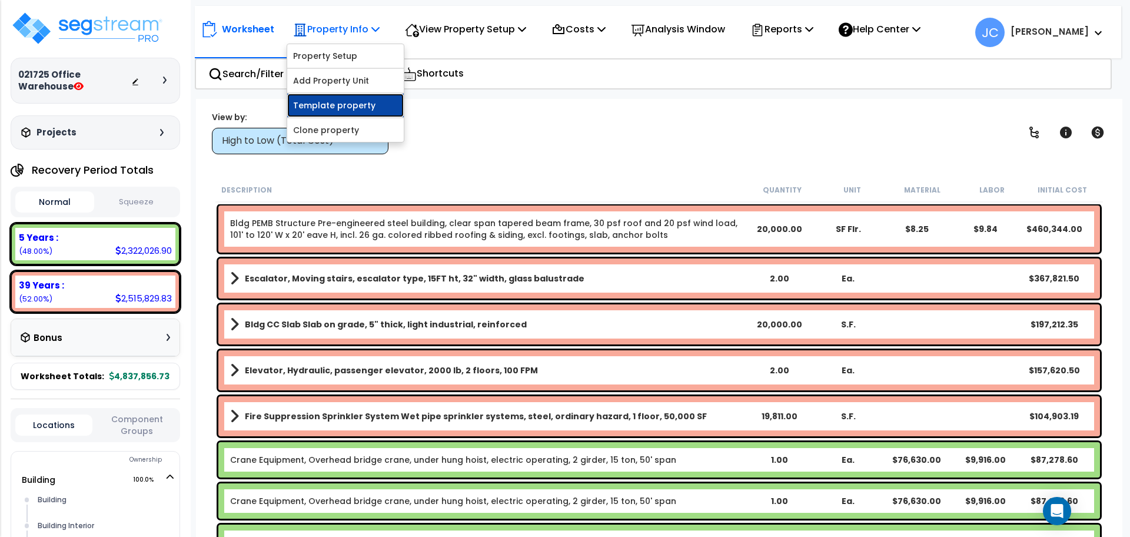
click at [366, 110] on link "Template property" at bounding box center [345, 106] width 117 height 24
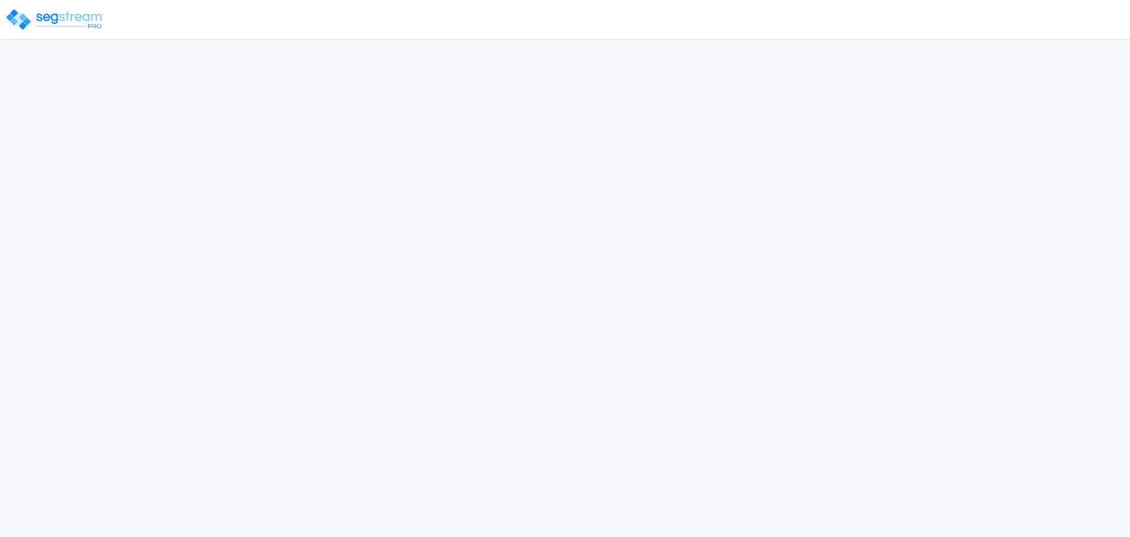
select select "2025"
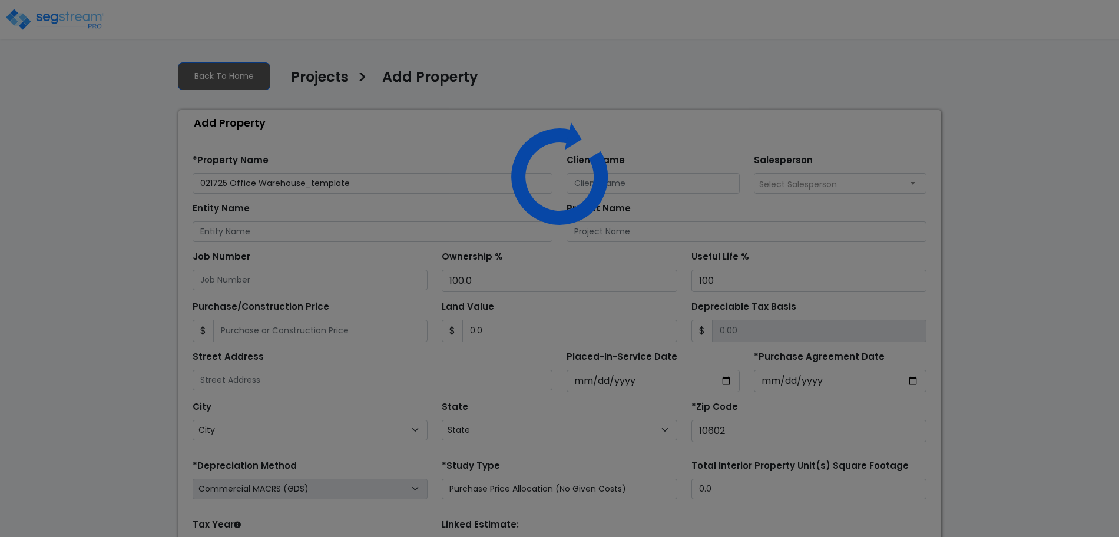
select select "NY"
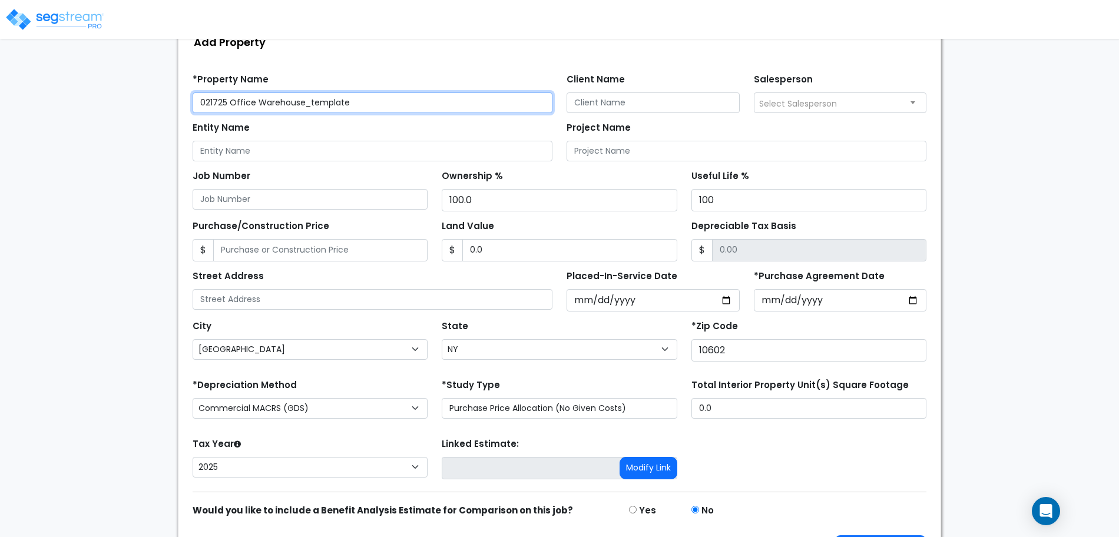
scroll to position [115, 0]
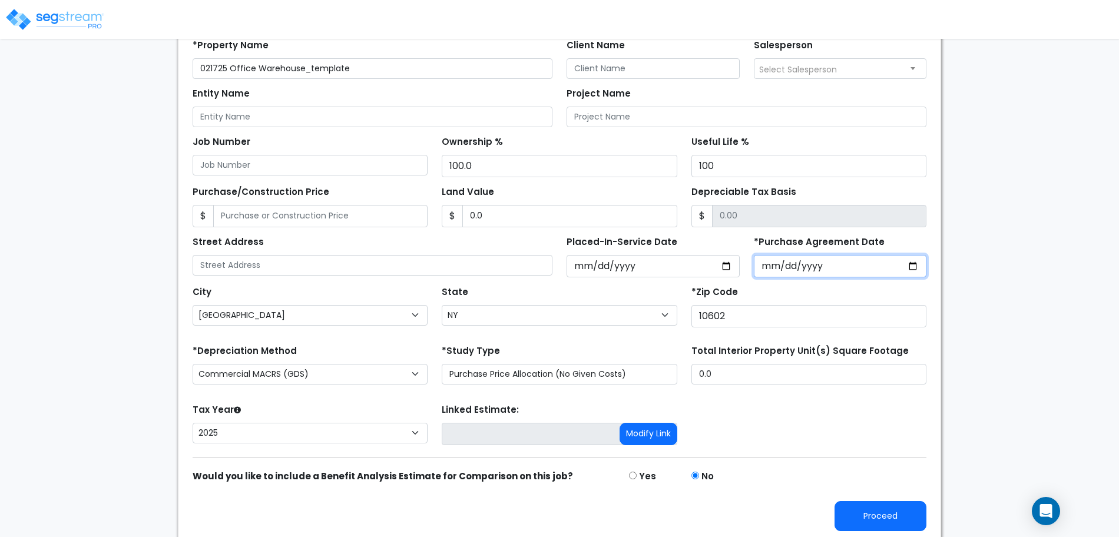
click at [765, 265] on input "*Purchase Agreement Date" at bounding box center [840, 266] width 173 height 22
type input "2025-02-17"
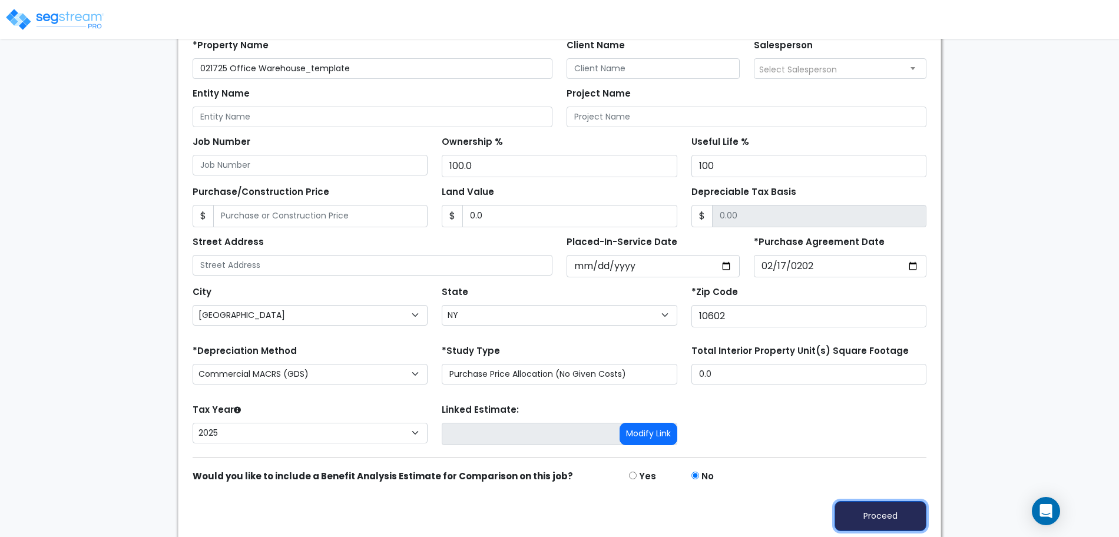
click at [863, 504] on button "Proceed" at bounding box center [880, 516] width 92 height 30
type input "0"
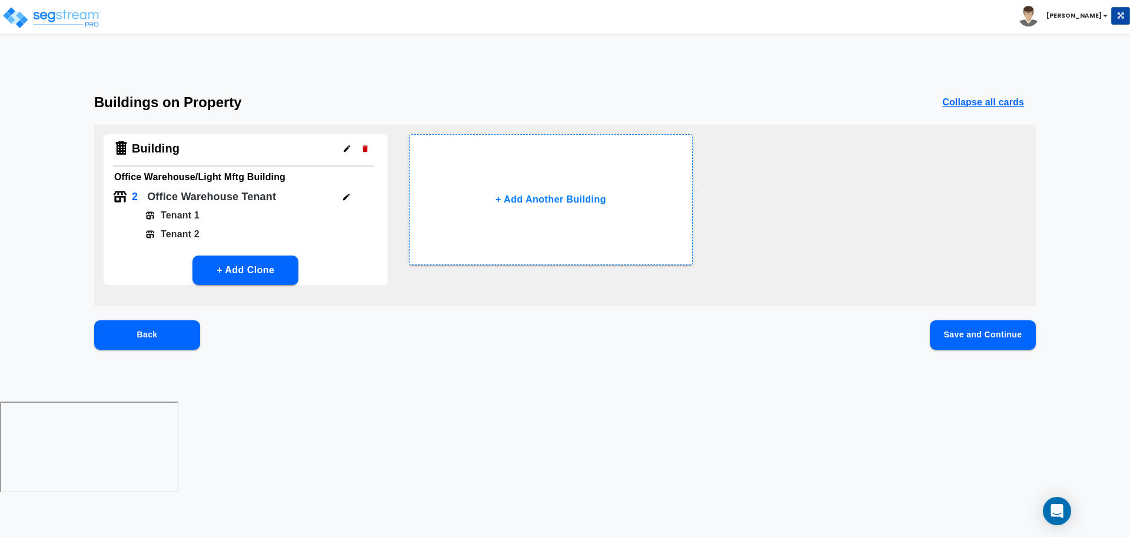
click at [990, 339] on button "Save and Continue" at bounding box center [983, 334] width 106 height 29
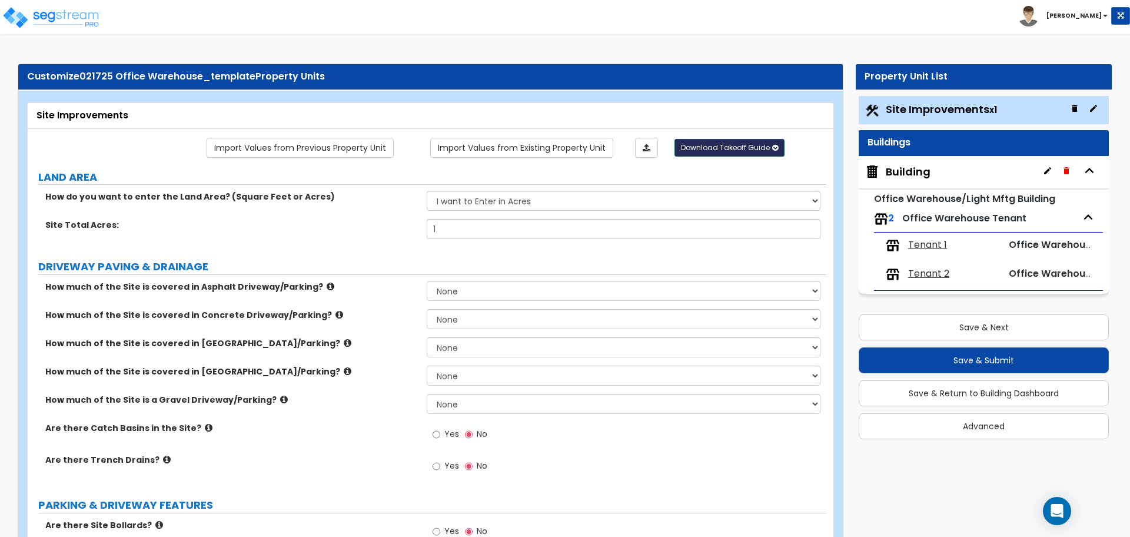
click at [718, 144] on span "Download Takeoff Guide" at bounding box center [725, 147] width 89 height 10
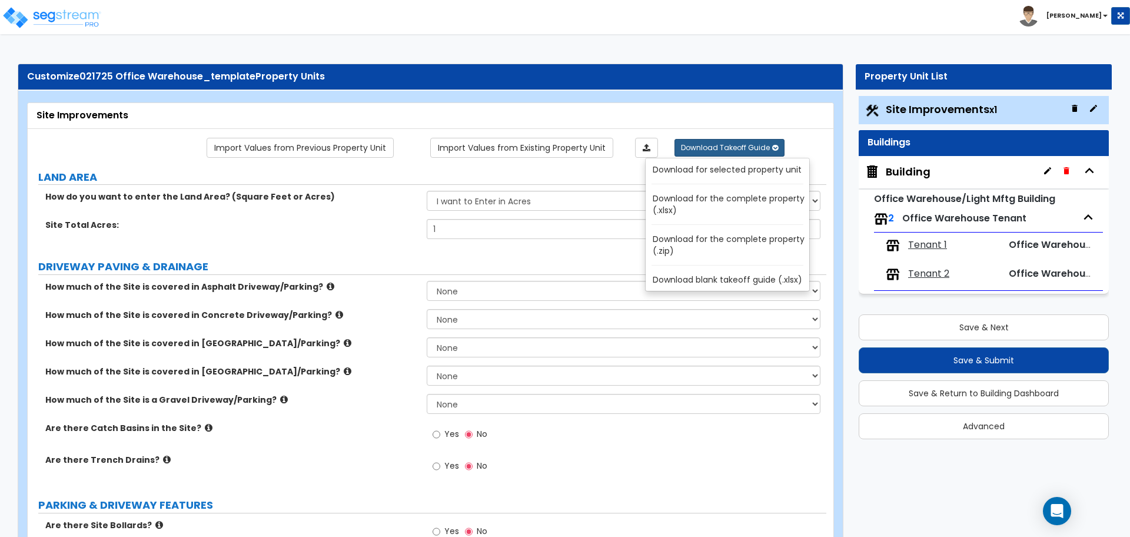
click at [699, 241] on link "Download for the complete property (.zip)" at bounding box center [730, 245] width 159 height 28
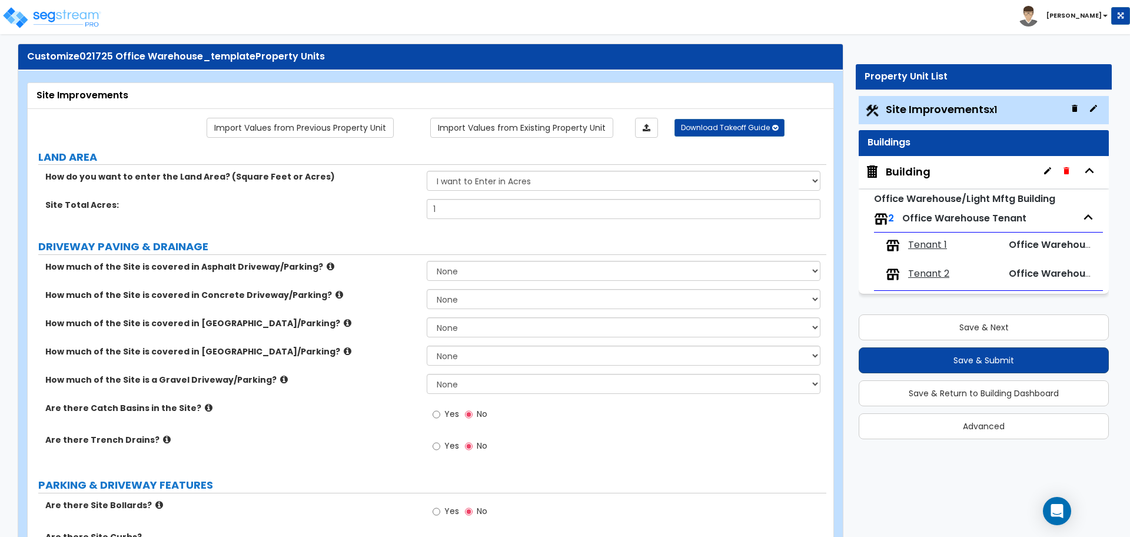
scroll to position [22, 0]
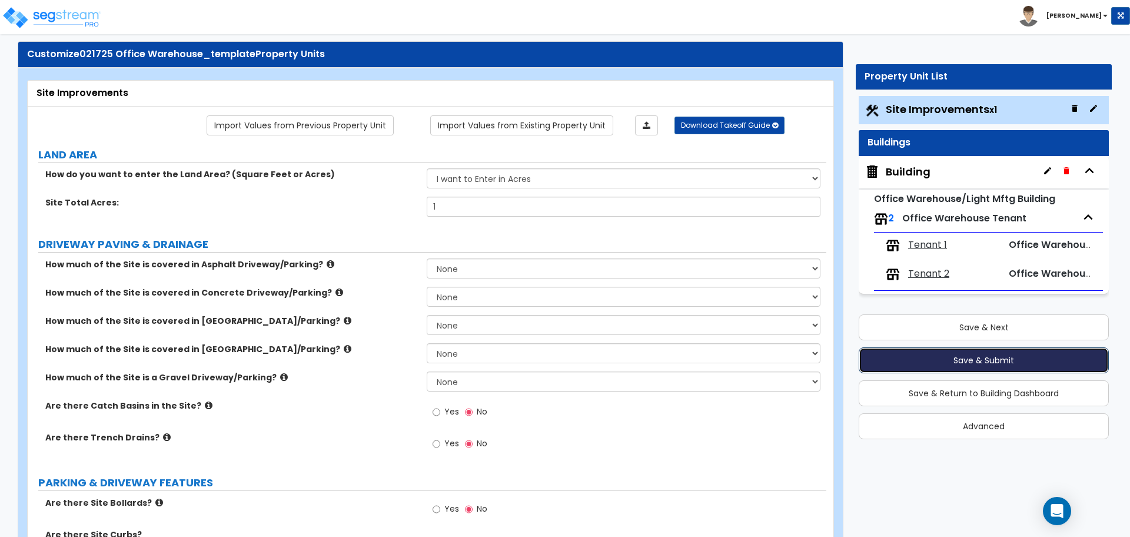
click at [960, 360] on button "Save & Submit" at bounding box center [984, 360] width 250 height 26
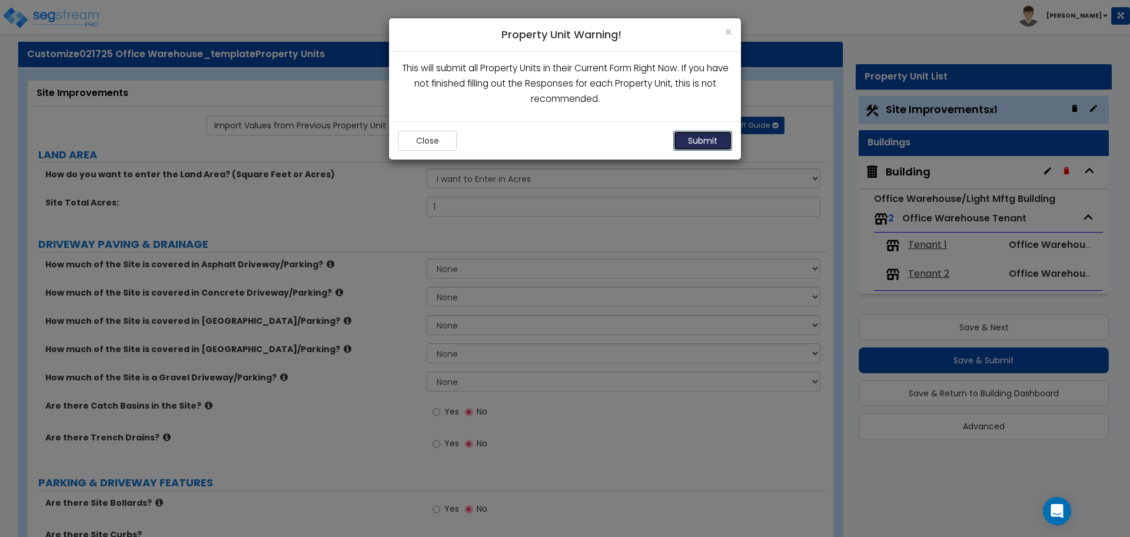
click at [697, 131] on button "Submit" at bounding box center [703, 141] width 59 height 20
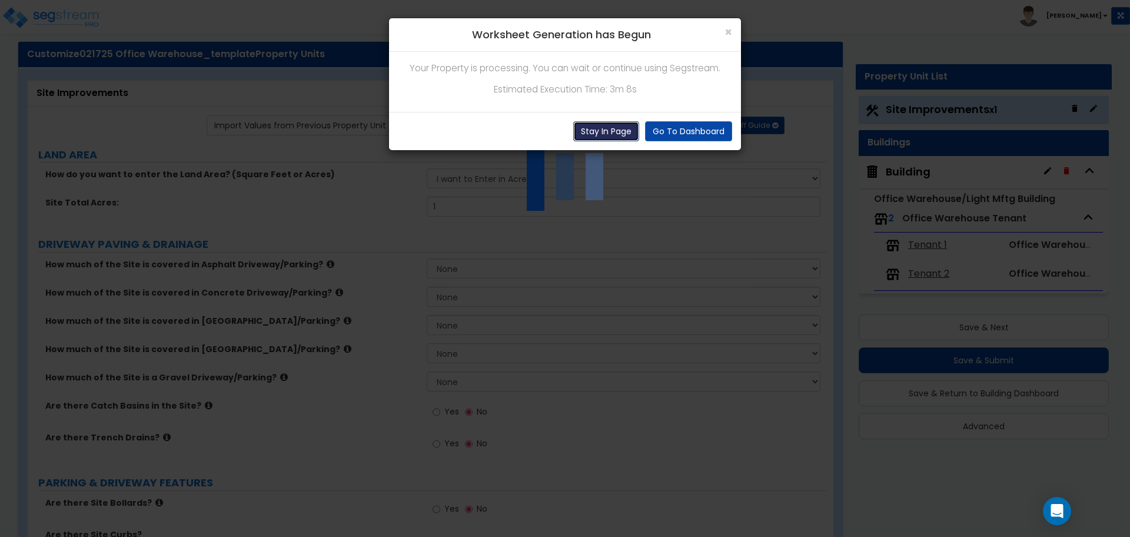
click at [604, 134] on button "Stay In Page" at bounding box center [606, 131] width 66 height 20
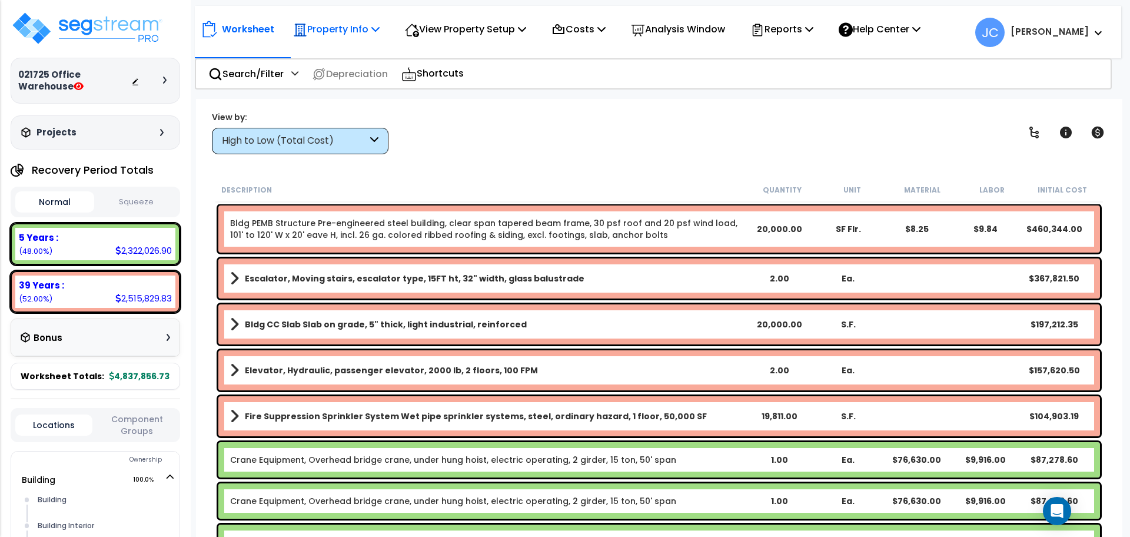
click at [326, 27] on p "Property Info" at bounding box center [336, 29] width 87 height 16
click at [252, 31] on p "Worksheet" at bounding box center [248, 29] width 52 height 16
click at [323, 30] on p "Property Info" at bounding box center [336, 29] width 87 height 16
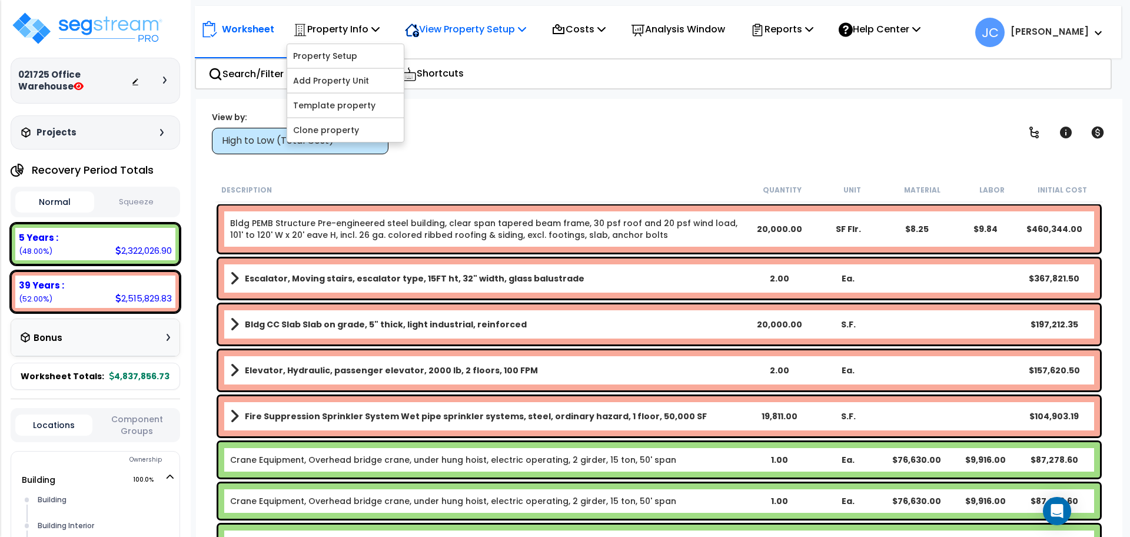
click at [483, 20] on div "View Property Setup" at bounding box center [465, 29] width 121 height 28
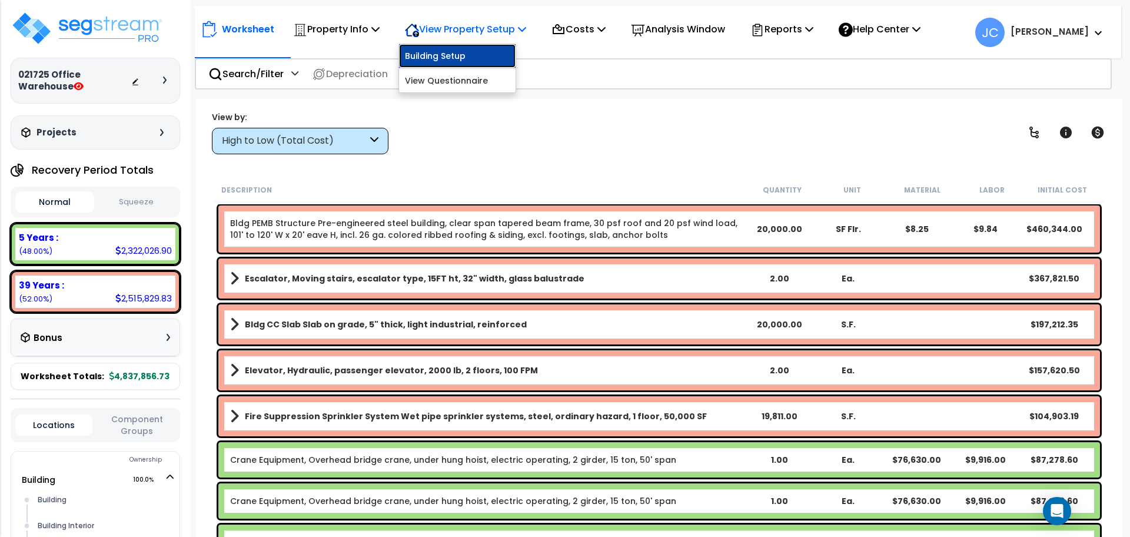
click at [455, 58] on link "Building Setup" at bounding box center [457, 56] width 117 height 24
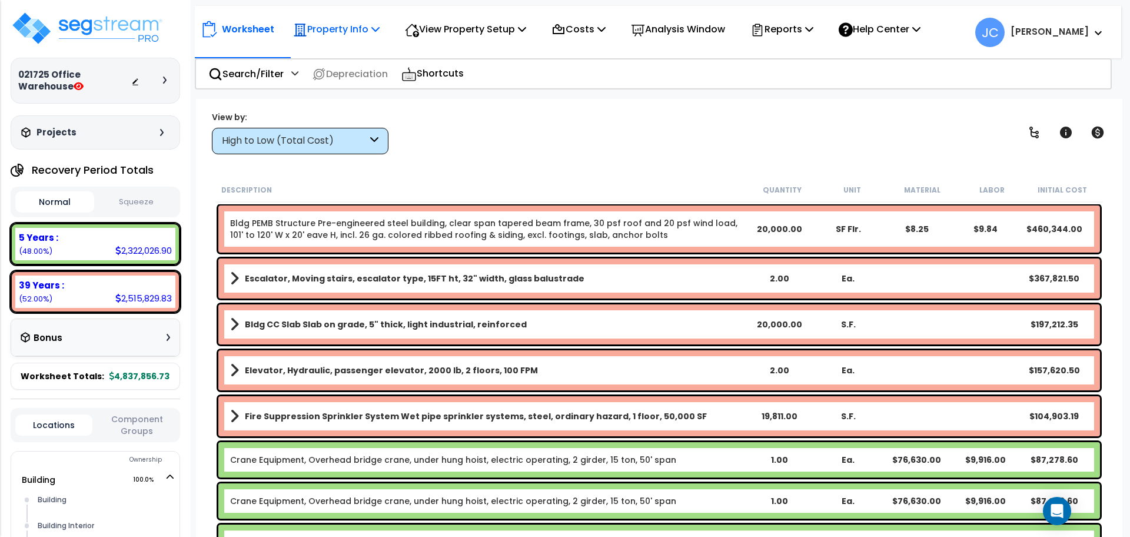
click at [339, 31] on p "Property Info" at bounding box center [336, 29] width 87 height 16
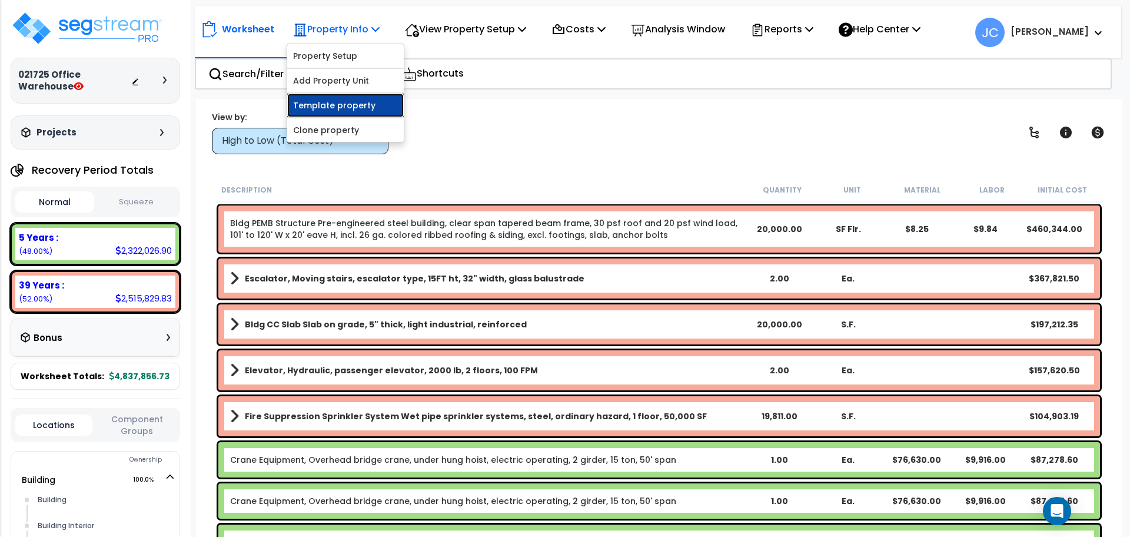
click at [383, 101] on link "Template property" at bounding box center [345, 106] width 117 height 24
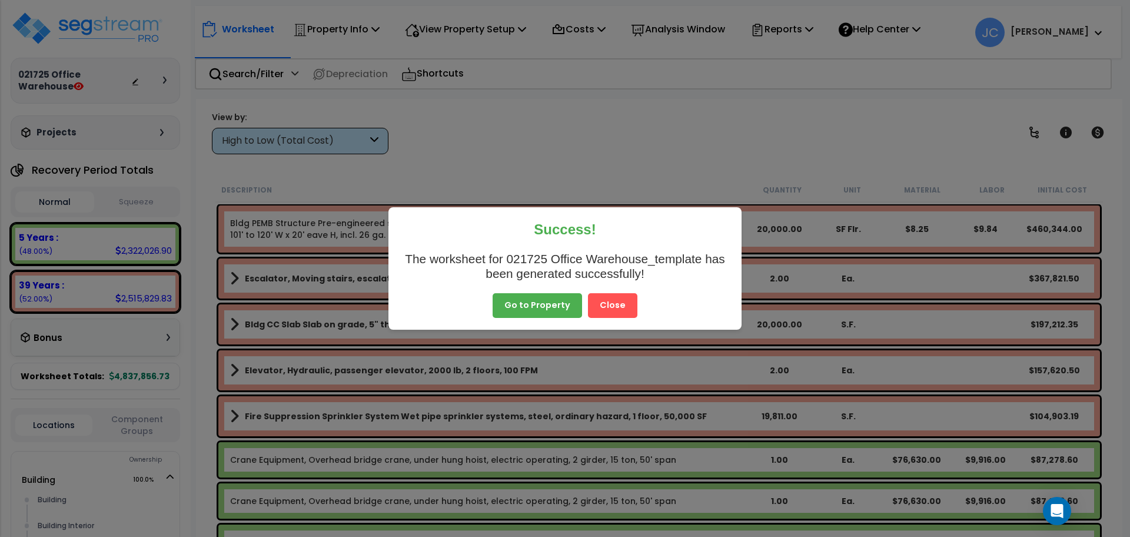
click at [599, 296] on button "Close" at bounding box center [612, 305] width 49 height 25
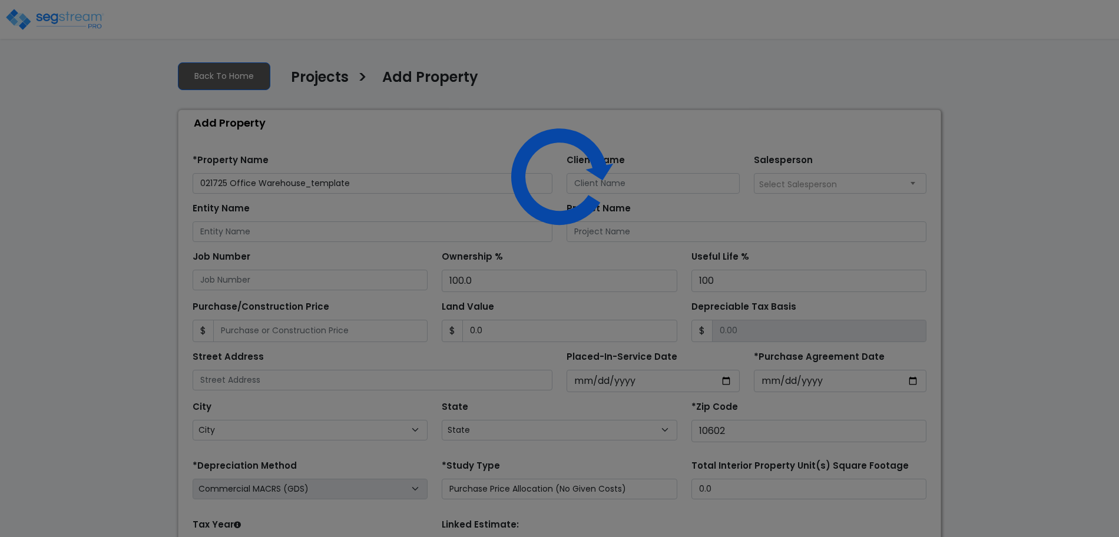
select select "2025"
select select "NY"
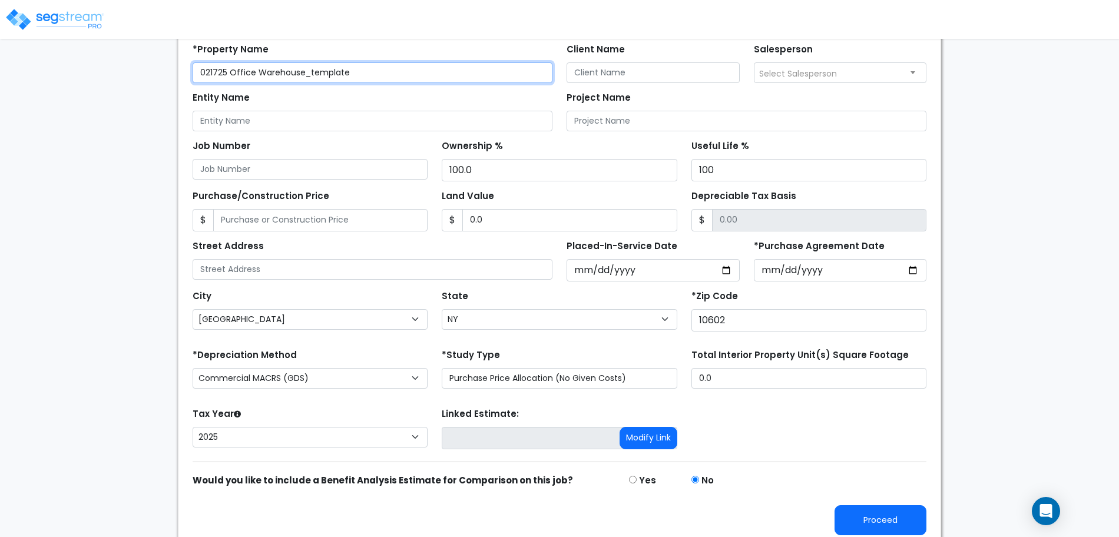
scroll to position [115, 0]
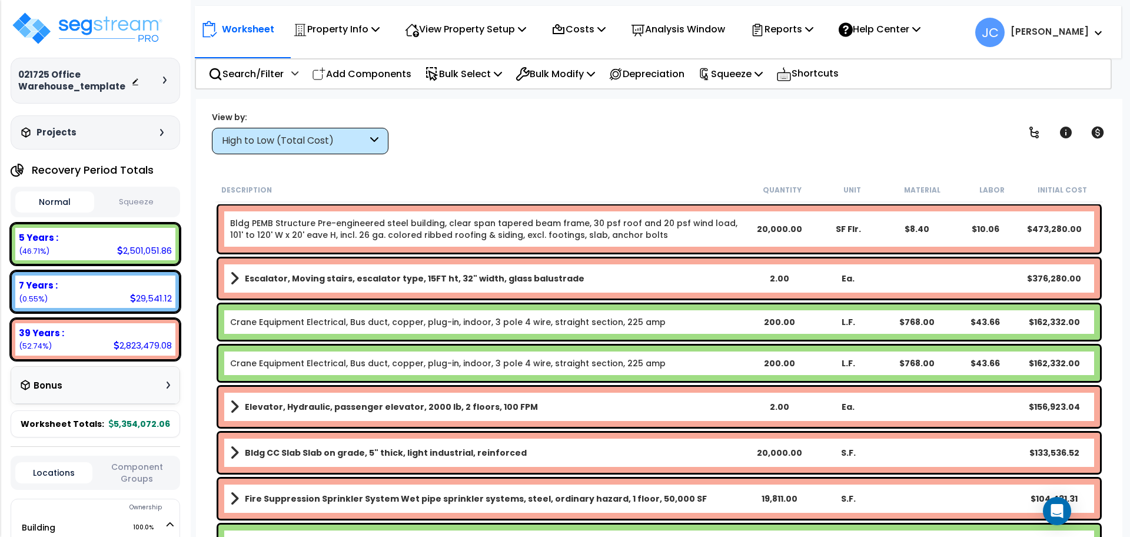
click at [328, 140] on div "High to Low (Total Cost)" at bounding box center [294, 141] width 145 height 14
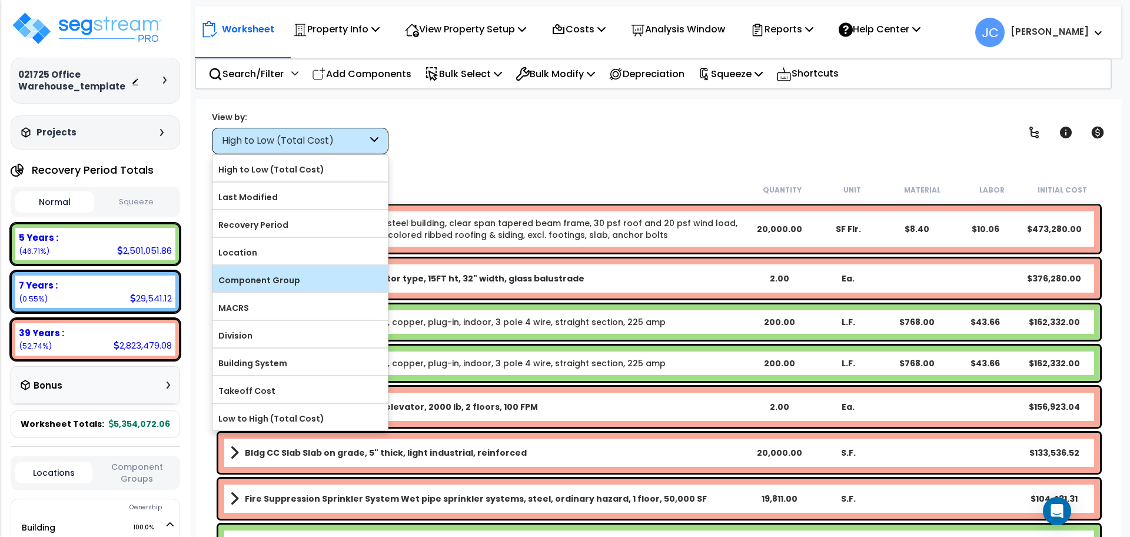
click at [326, 267] on div "Component Group" at bounding box center [300, 279] width 175 height 26
click at [333, 278] on label "Component Group" at bounding box center [300, 280] width 175 height 18
click at [0, 0] on input "Component Group" at bounding box center [0, 0] width 0 height 0
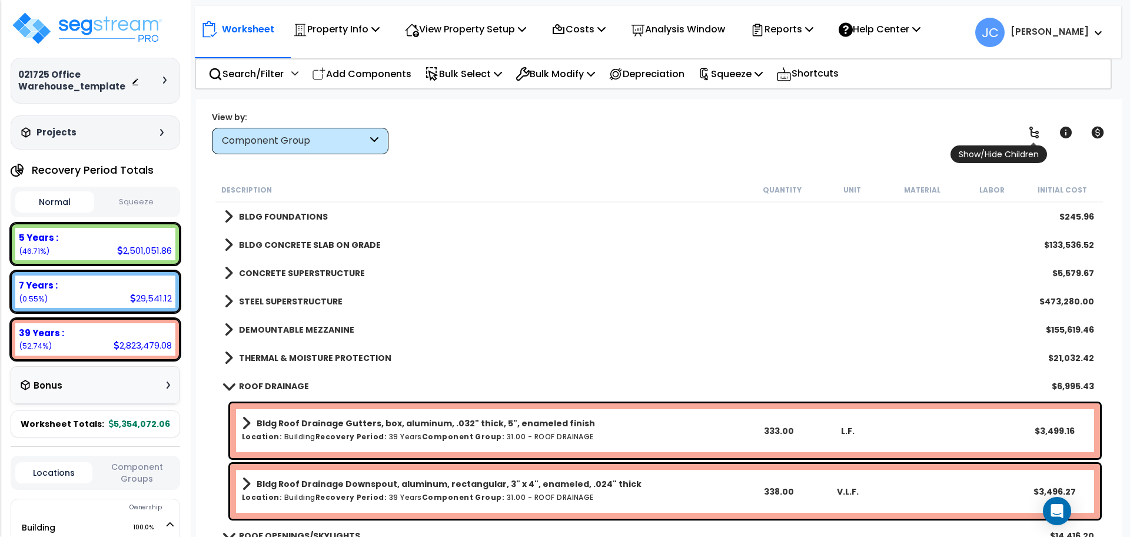
click at [1041, 132] on icon at bounding box center [1034, 132] width 14 height 14
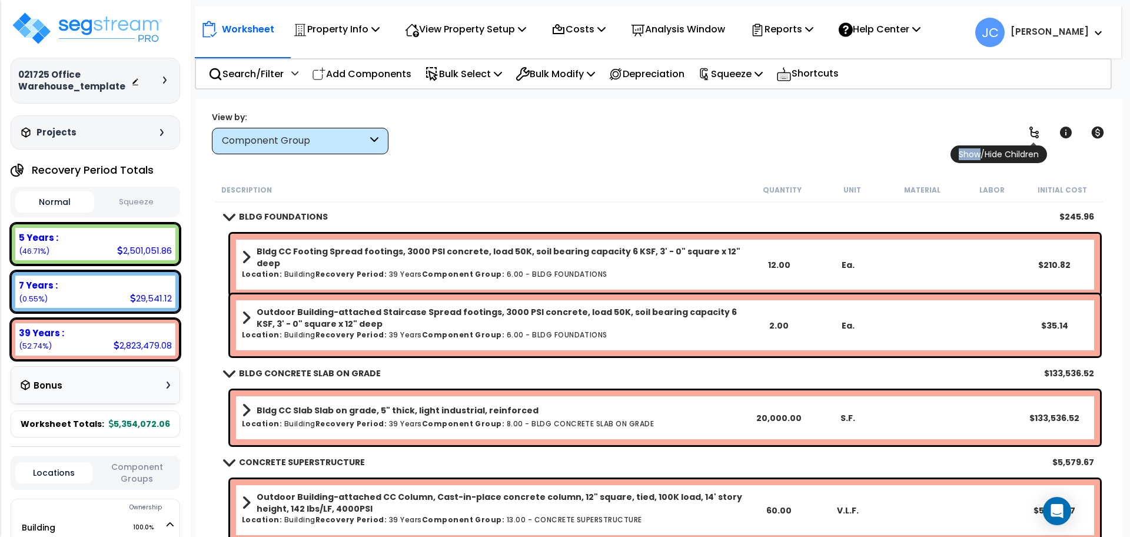
click at [1041, 132] on icon at bounding box center [1034, 132] width 14 height 14
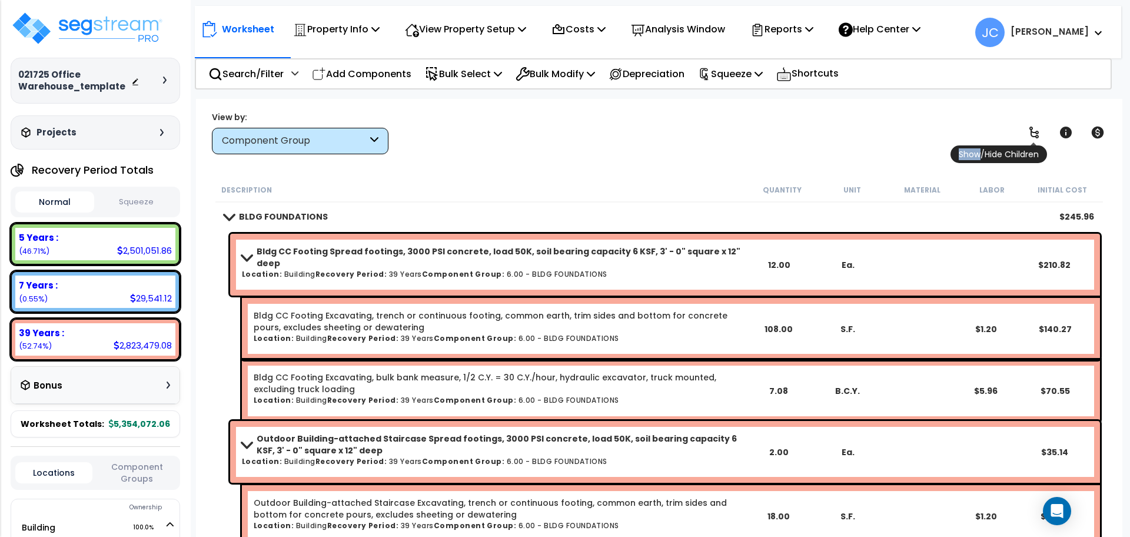
click at [1040, 132] on icon at bounding box center [1034, 132] width 14 height 14
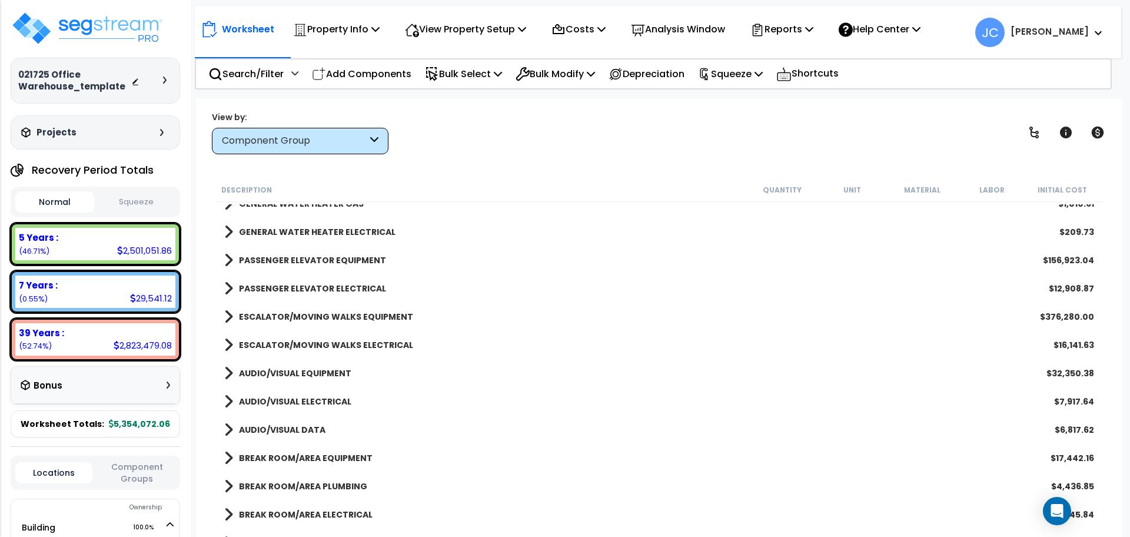
scroll to position [1914, 0]
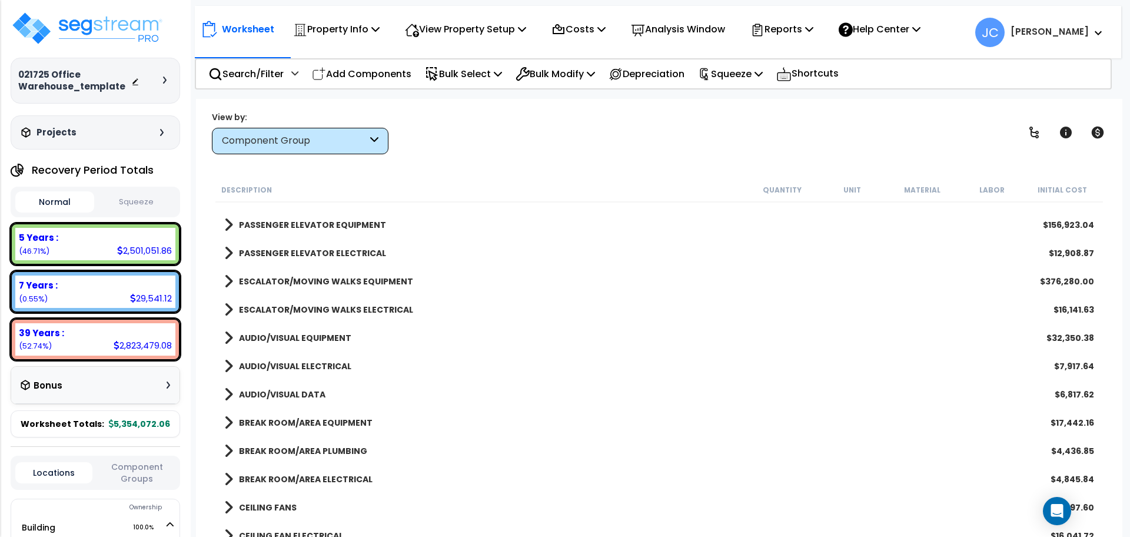
click at [347, 311] on b "ESCALATOR/MOVING WALKS ELECTRICAL" at bounding box center [326, 310] width 174 height 12
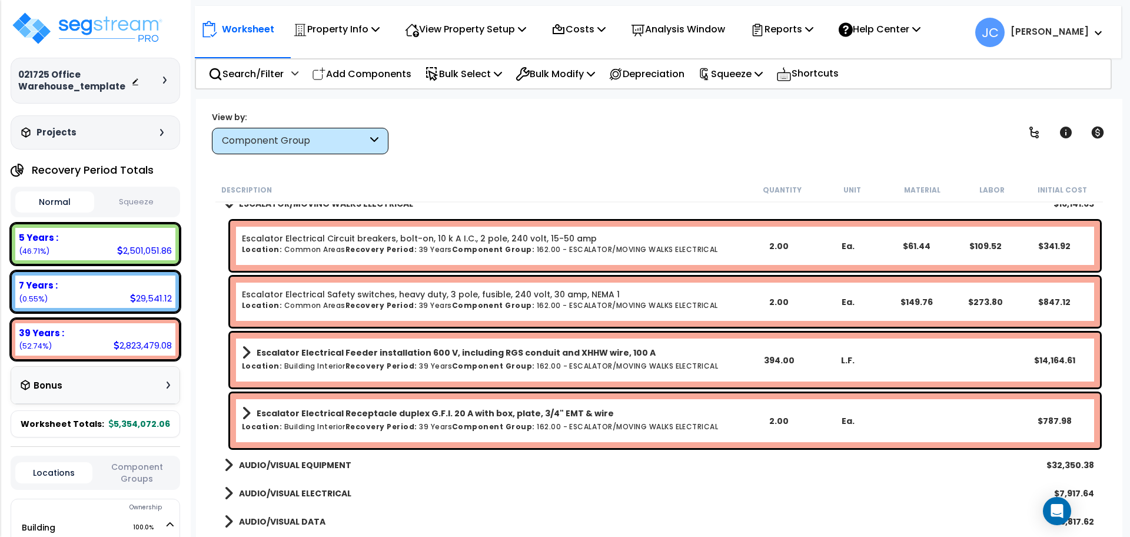
scroll to position [2048, 0]
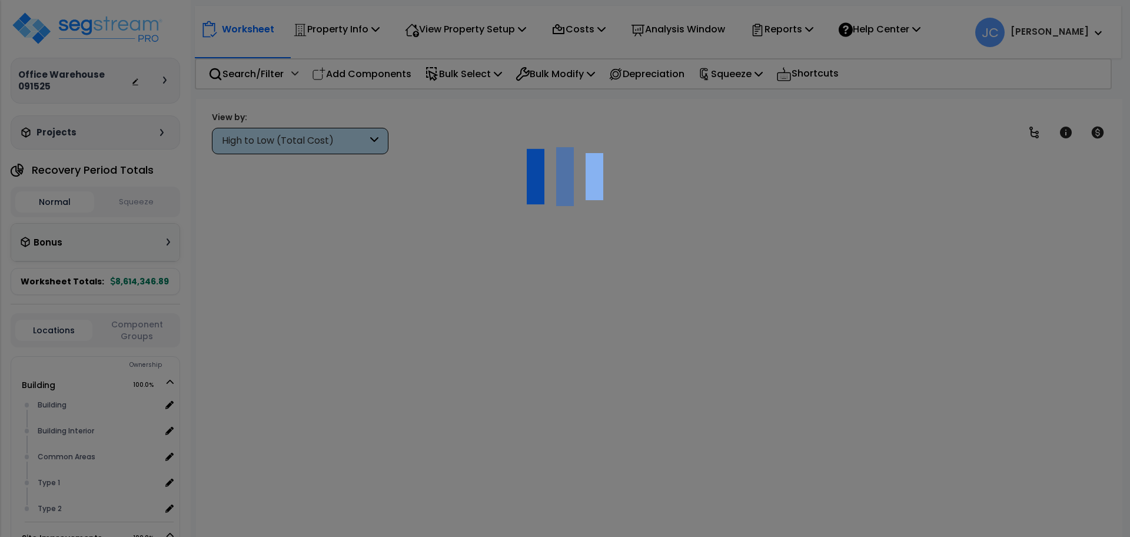
scroll to position [29, 0]
click at [473, 32] on p "View Property Setup" at bounding box center [465, 29] width 121 height 16
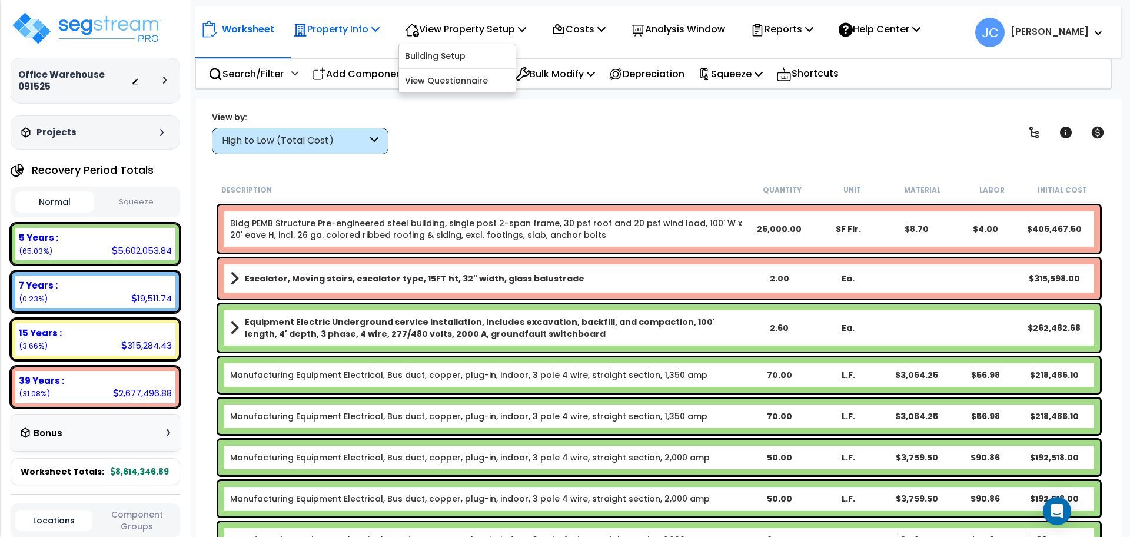
click at [343, 28] on p "Property Info" at bounding box center [336, 29] width 87 height 16
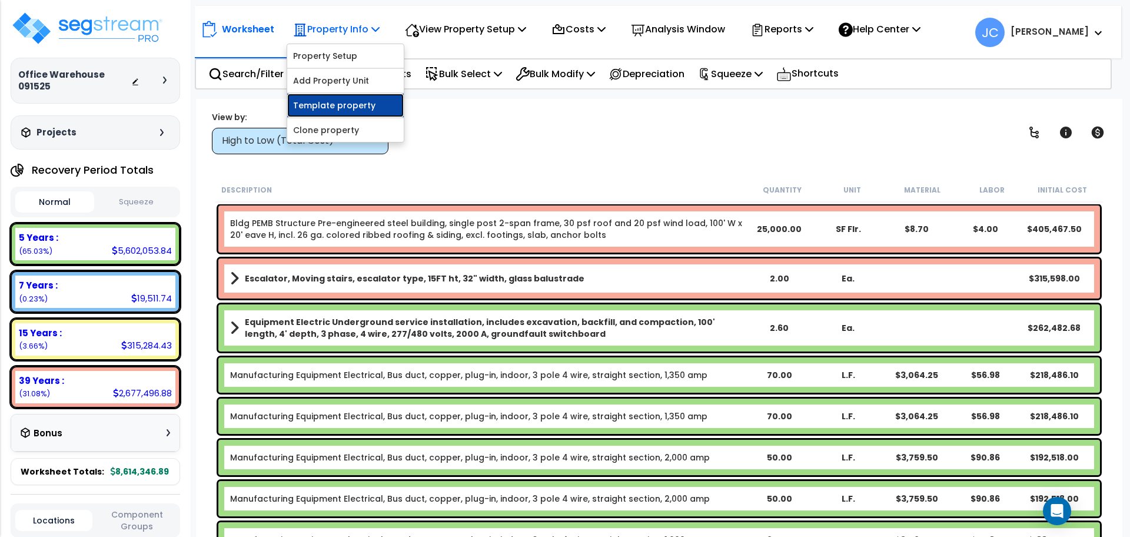
click at [339, 105] on link "Template property" at bounding box center [345, 106] width 117 height 24
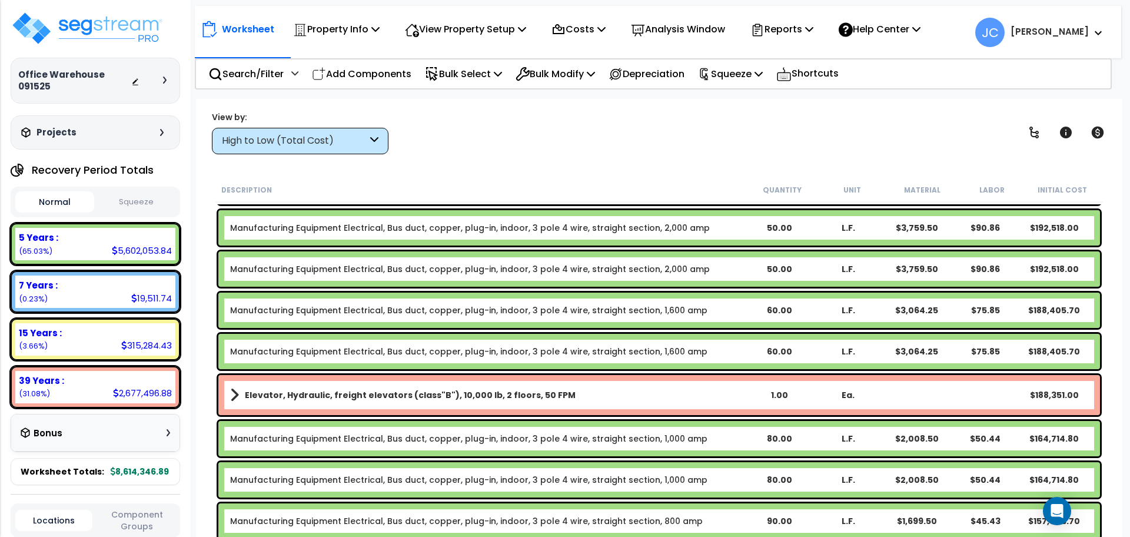
scroll to position [0, 0]
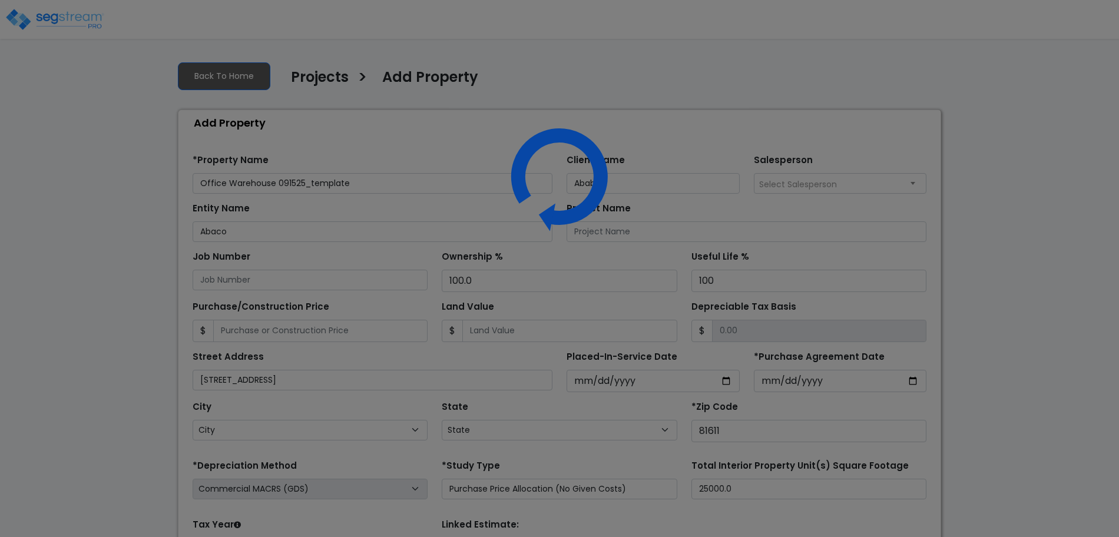
select select "2025"
select select "CO"
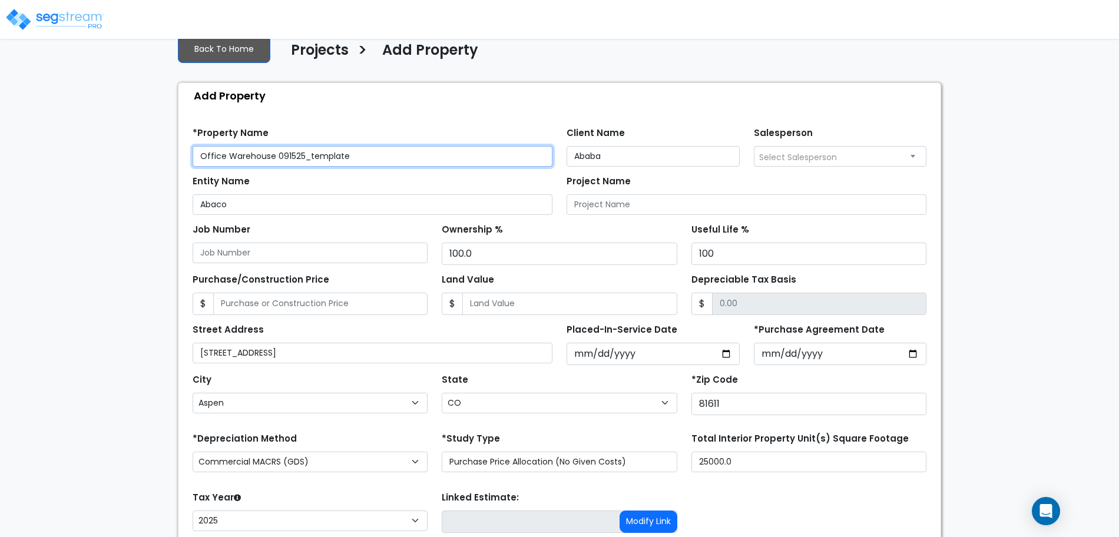
scroll to position [115, 0]
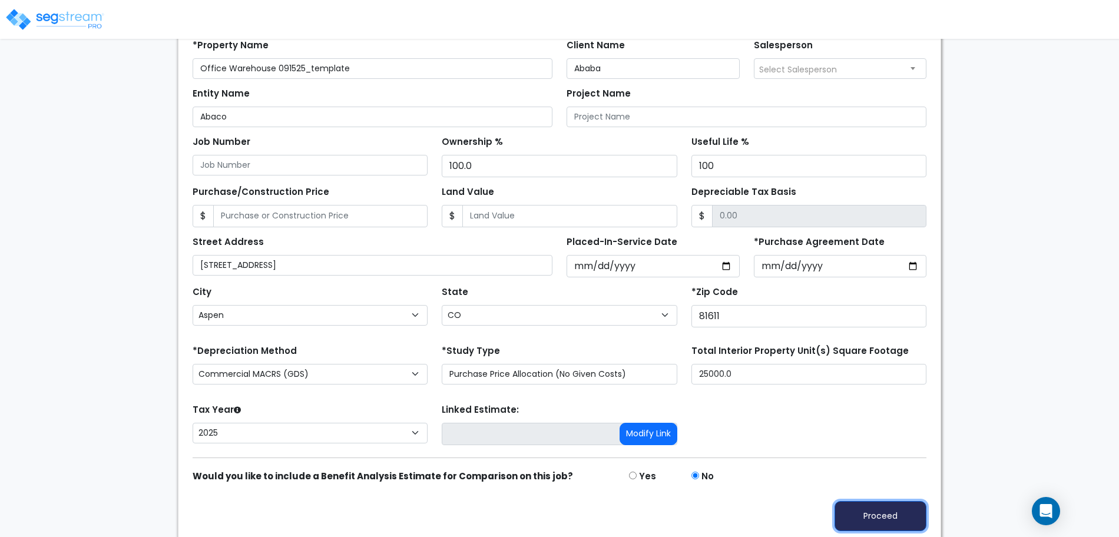
click at [878, 509] on button "Proceed" at bounding box center [880, 516] width 92 height 30
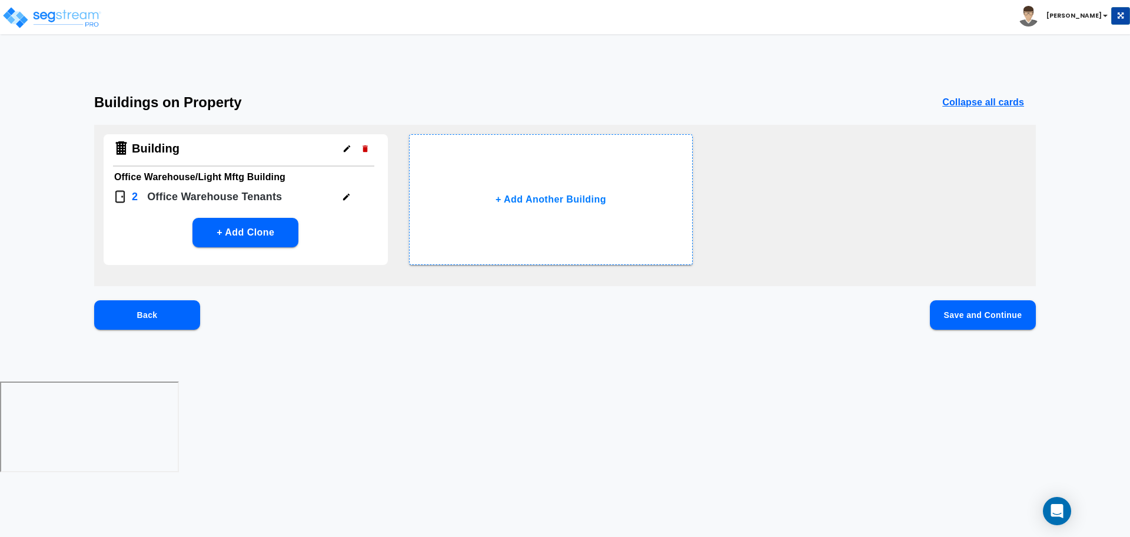
click at [971, 315] on button "Save and Continue" at bounding box center [983, 314] width 106 height 29
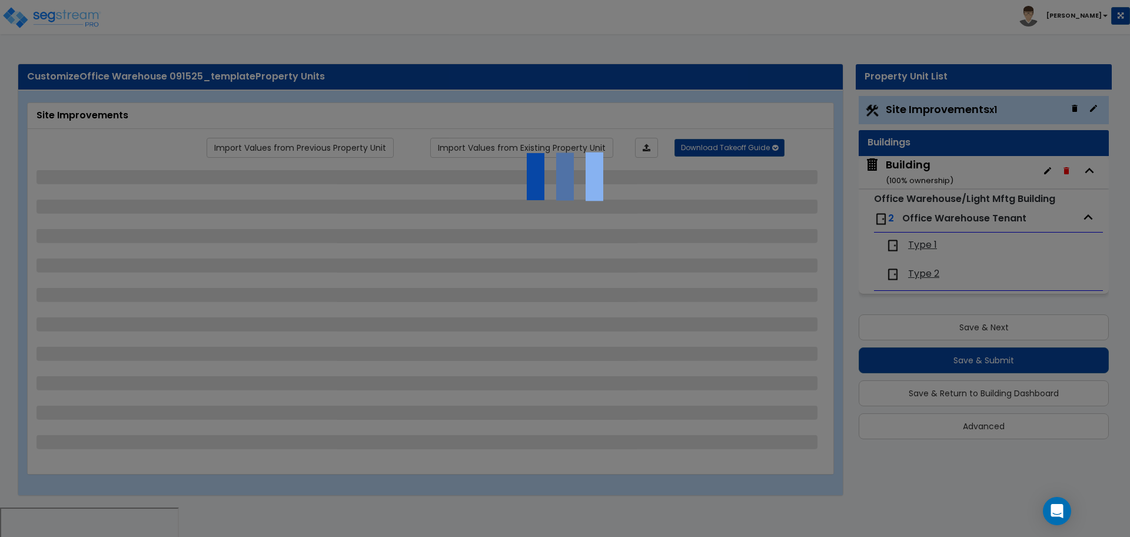
select select "2"
select select "3"
select select "1"
select select "2"
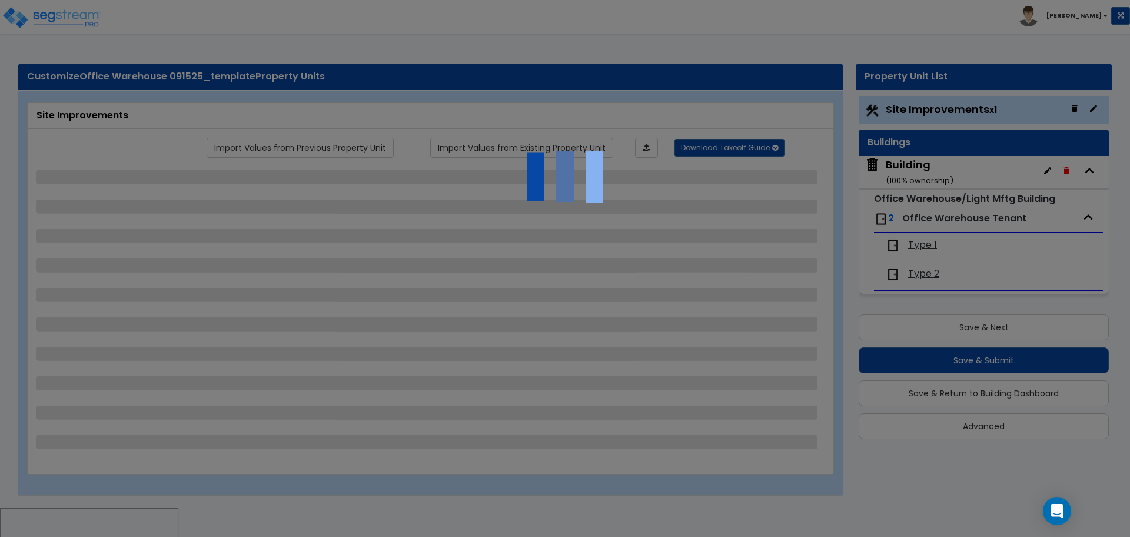
select select "3"
select select "1"
select select "2"
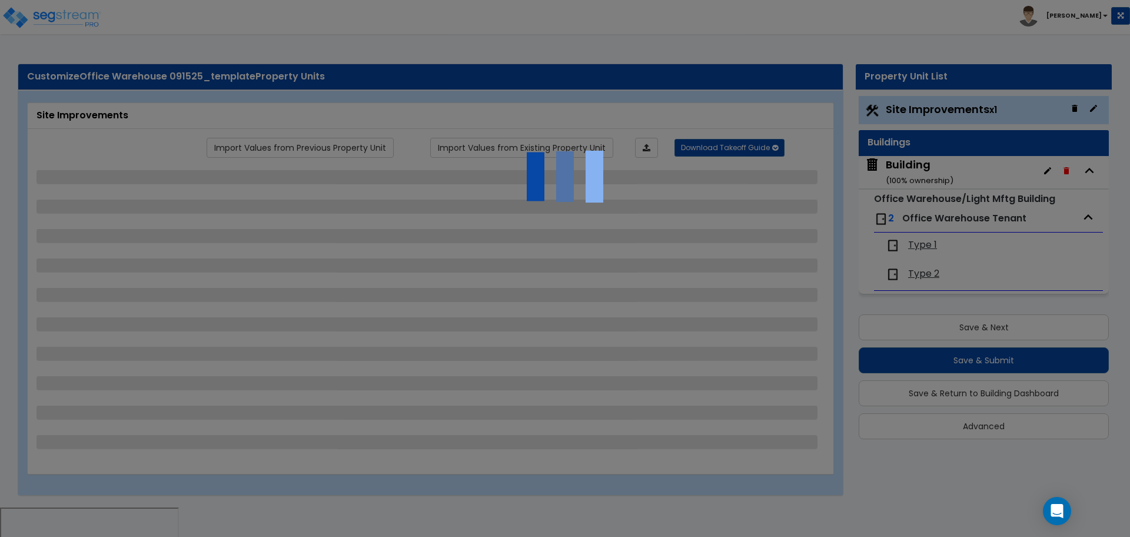
select select "1"
select select "2"
select select "1"
select select "2"
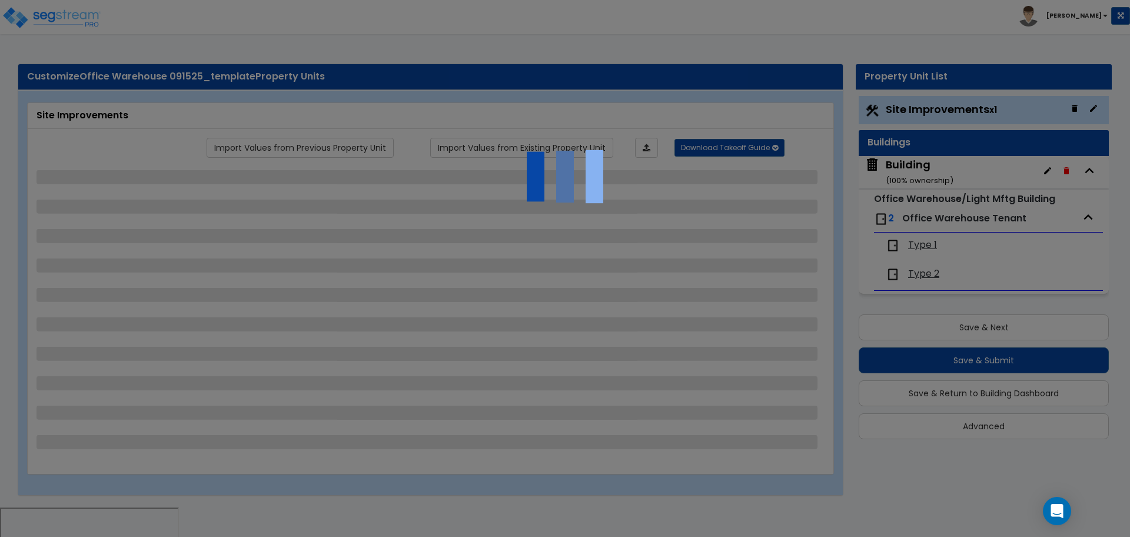
select select "2"
select select "1"
select select "4"
select select "1"
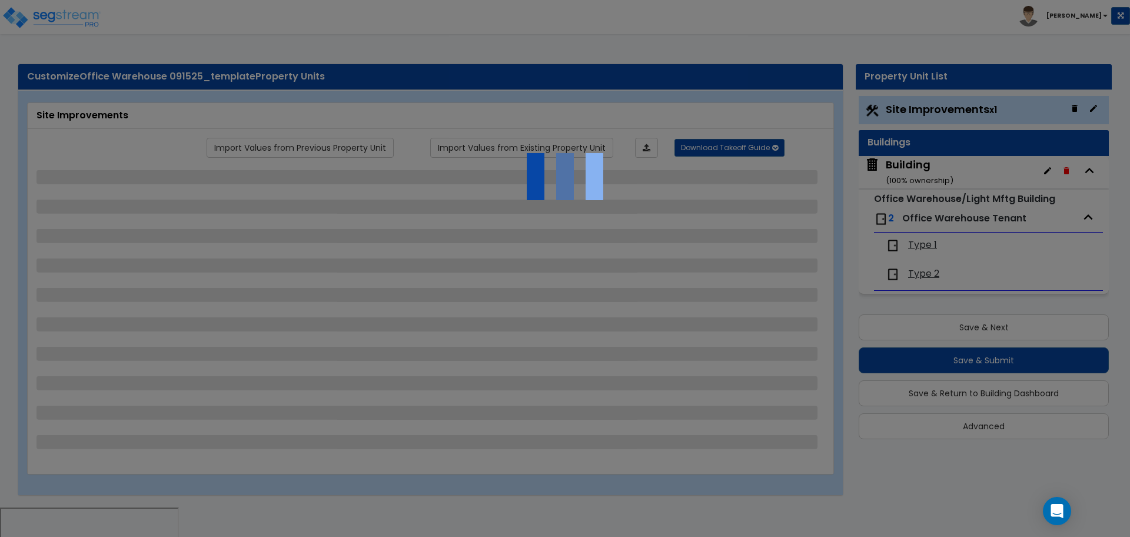
select select "1"
select select "2"
select select "6"
select select "11"
select select "2"
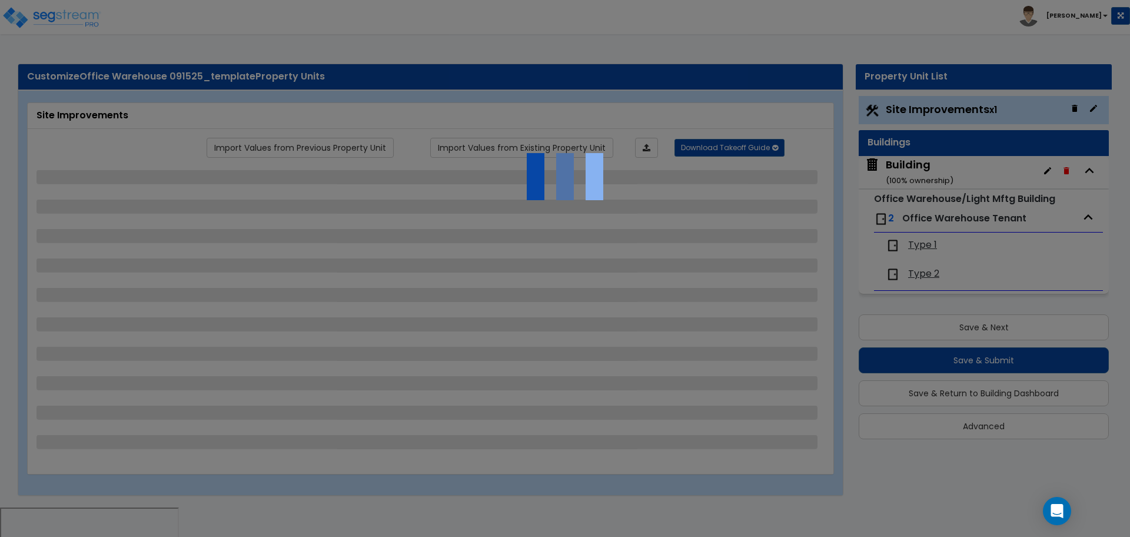
select select "2"
select select "3"
select select "2"
select select "1"
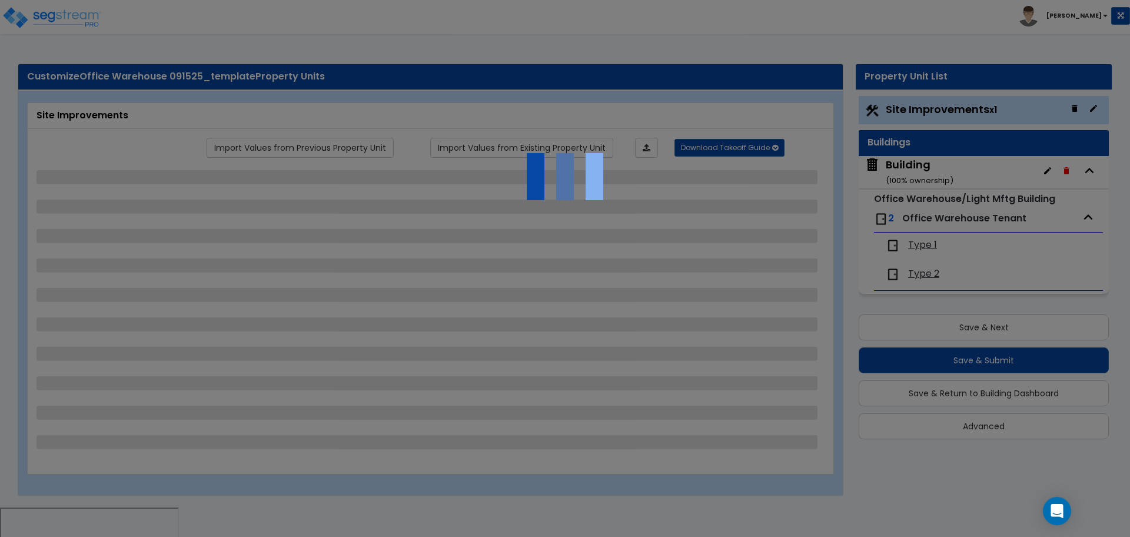
select select "2"
select select "7"
select select "2"
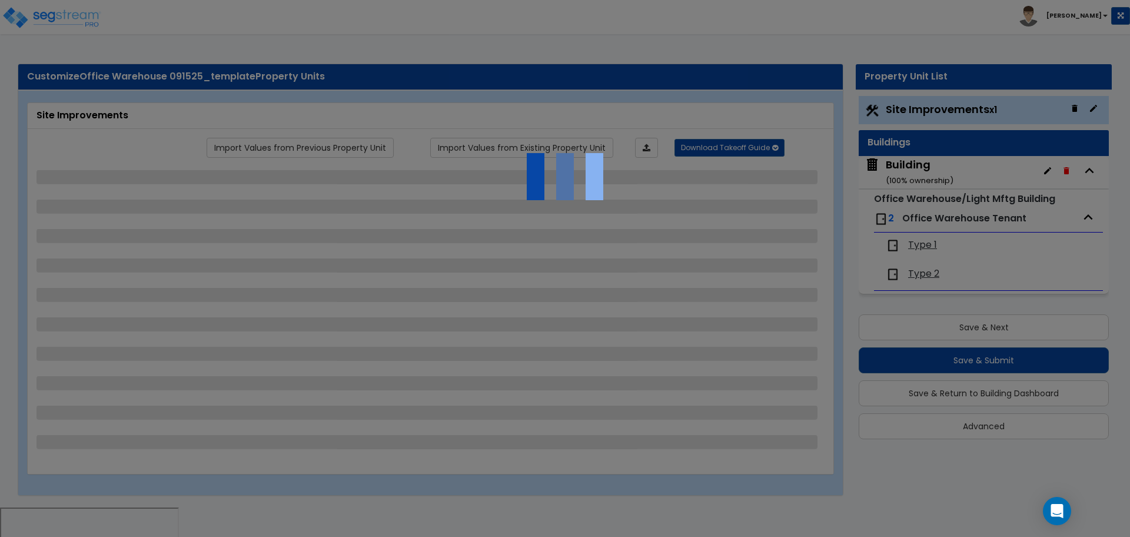
select select "3"
select select "1"
select select "16"
select select "1"
select select "5"
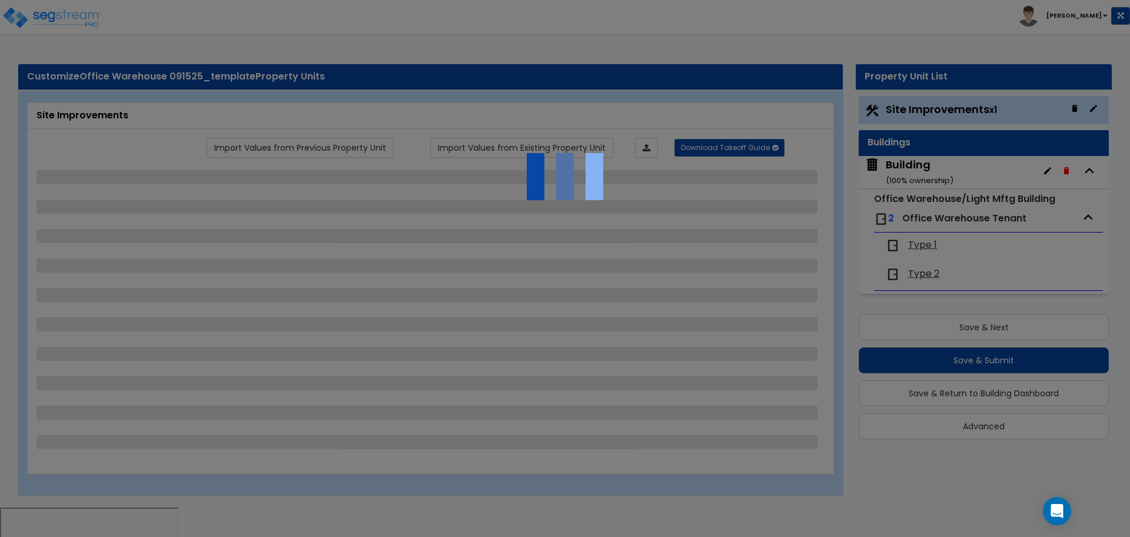
select select "4"
select select "1"
select select "2"
select select "1"
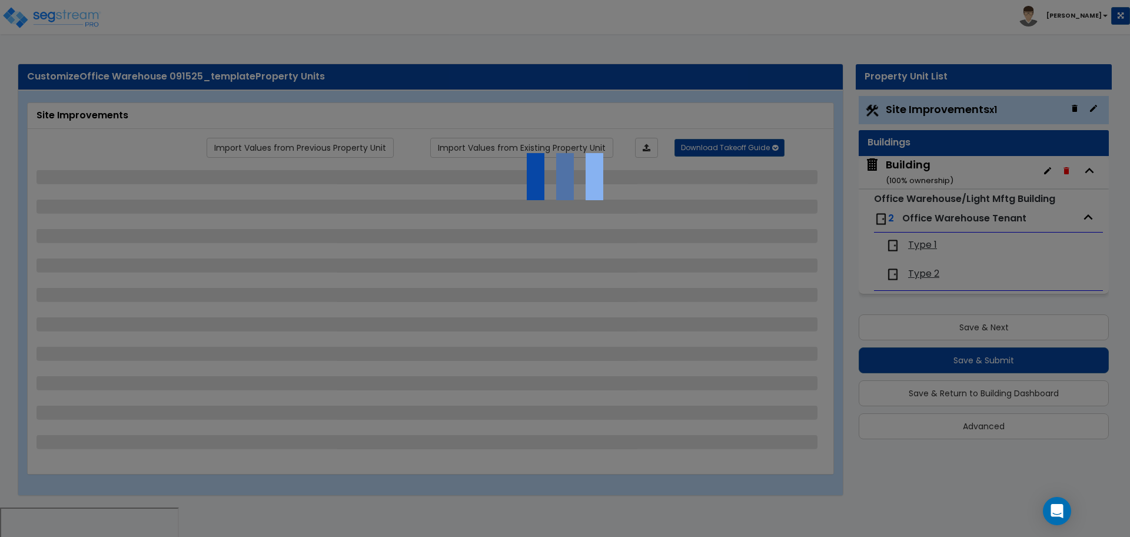
select select "2"
select select "4"
select select "3"
select select "2"
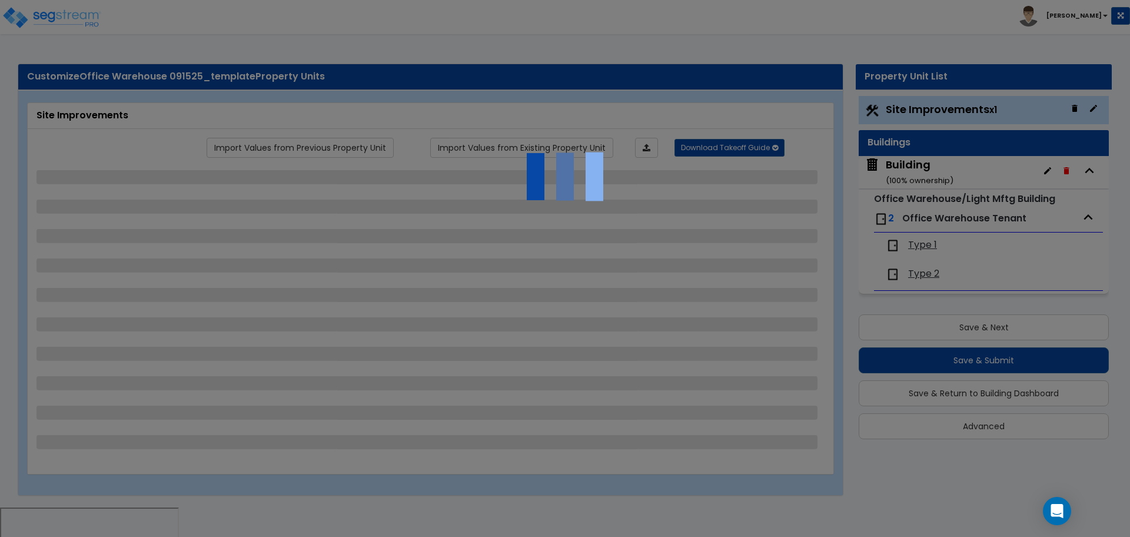
select select "1"
select select "2"
select select "1"
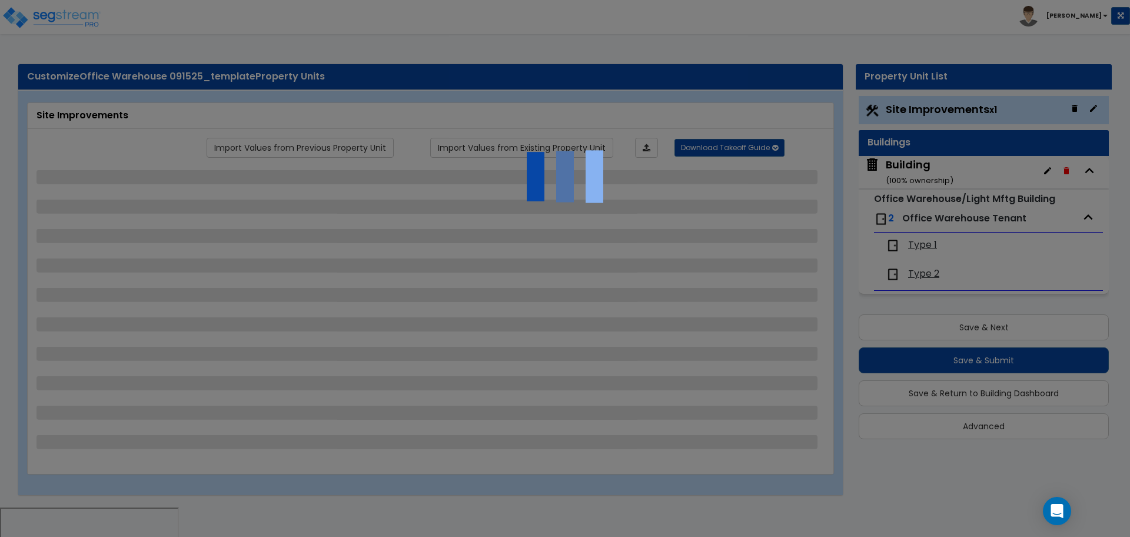
select select "2"
select select "1"
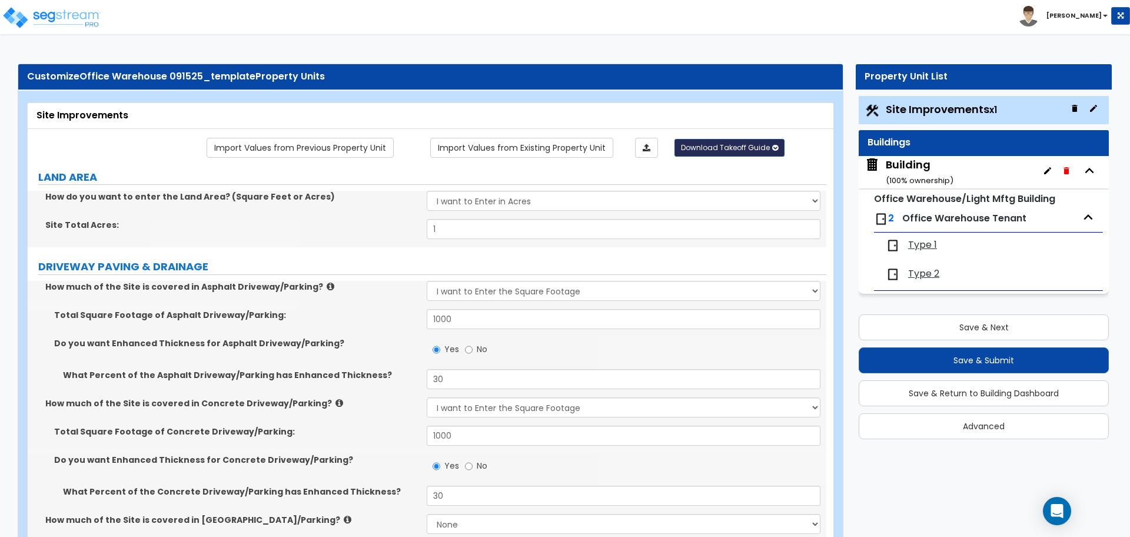
click at [725, 142] on span "Download Takeoff Guide" at bounding box center [725, 147] width 89 height 10
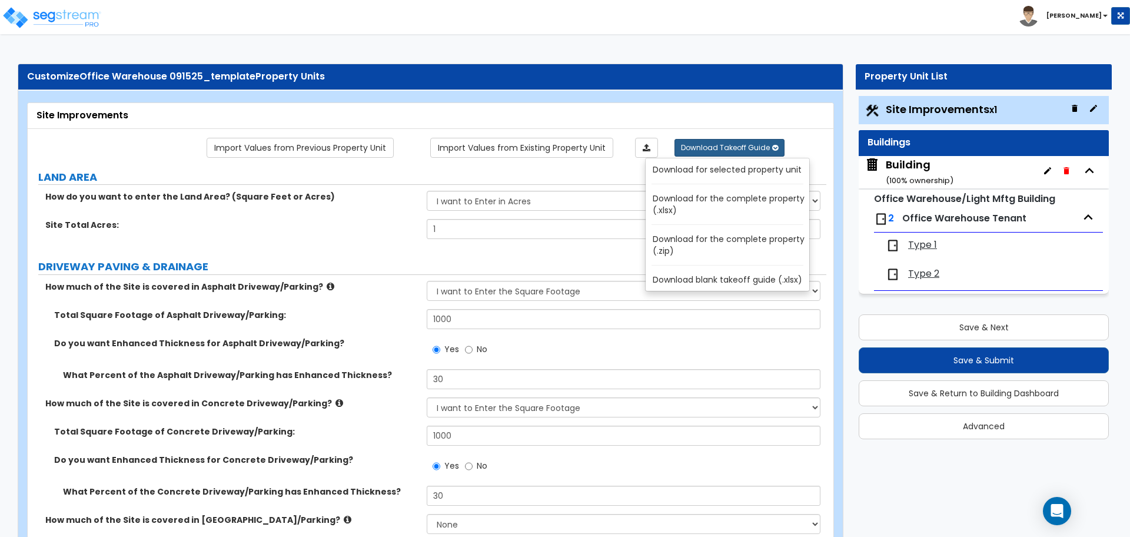
click at [712, 246] on link "Download for the complete property (.zip)" at bounding box center [730, 245] width 159 height 28
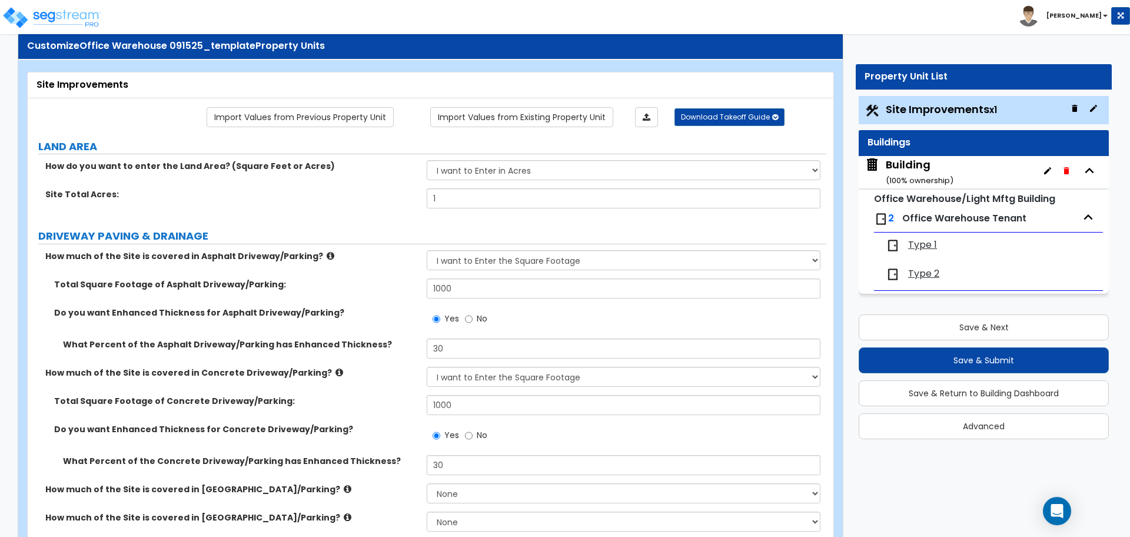
scroll to position [37, 0]
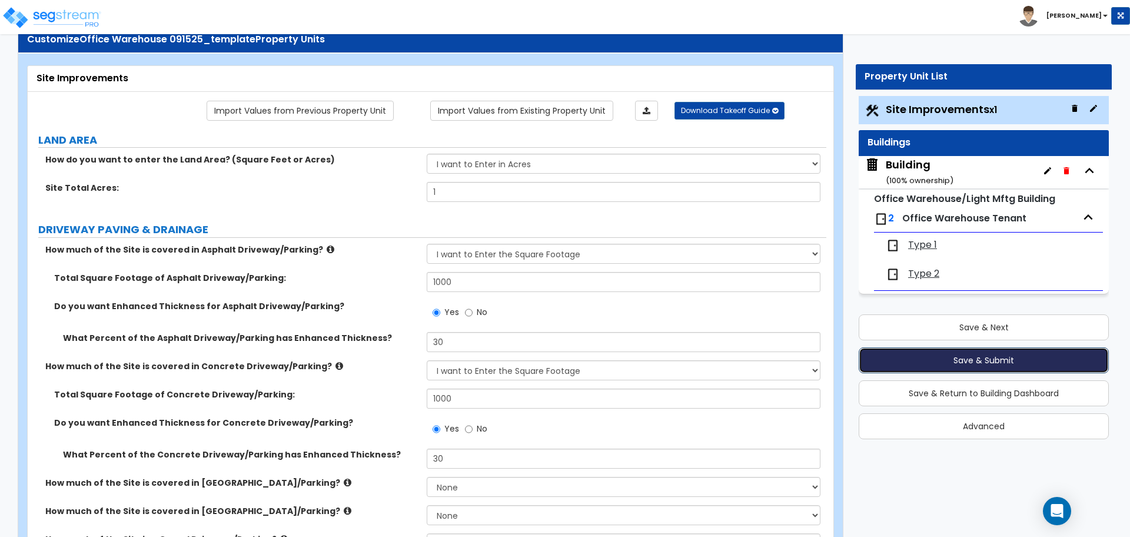
click at [956, 363] on button "Save & Submit" at bounding box center [984, 360] width 250 height 26
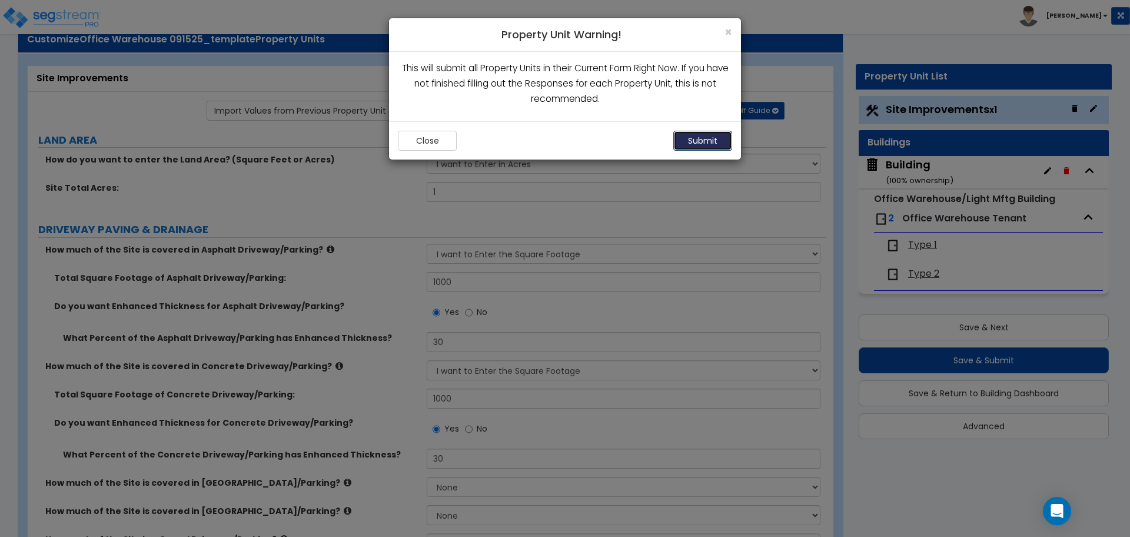
click at [686, 141] on button "Submit" at bounding box center [703, 141] width 59 height 20
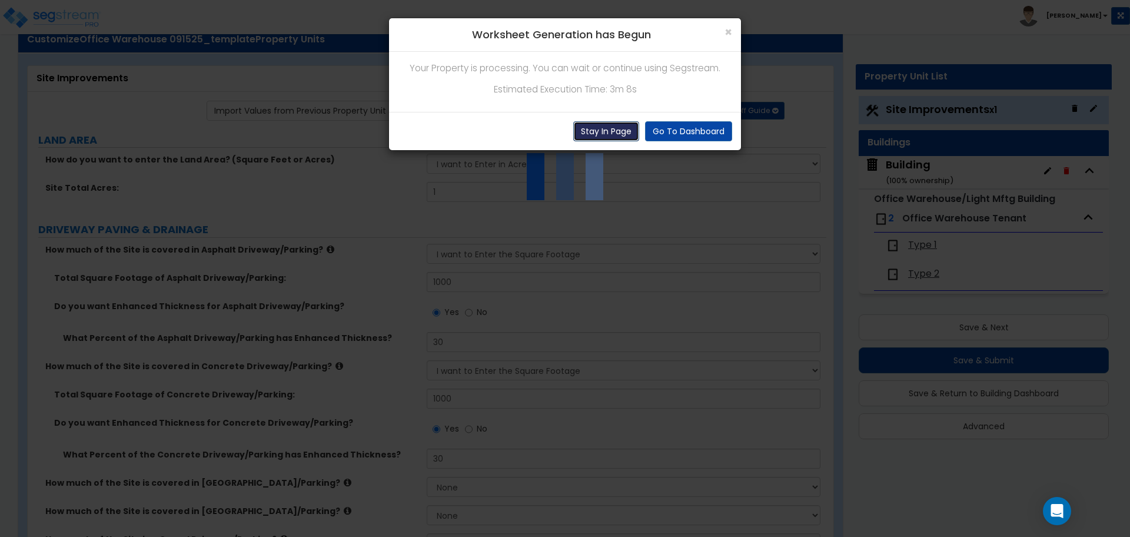
click at [615, 128] on button "Stay In Page" at bounding box center [606, 131] width 66 height 20
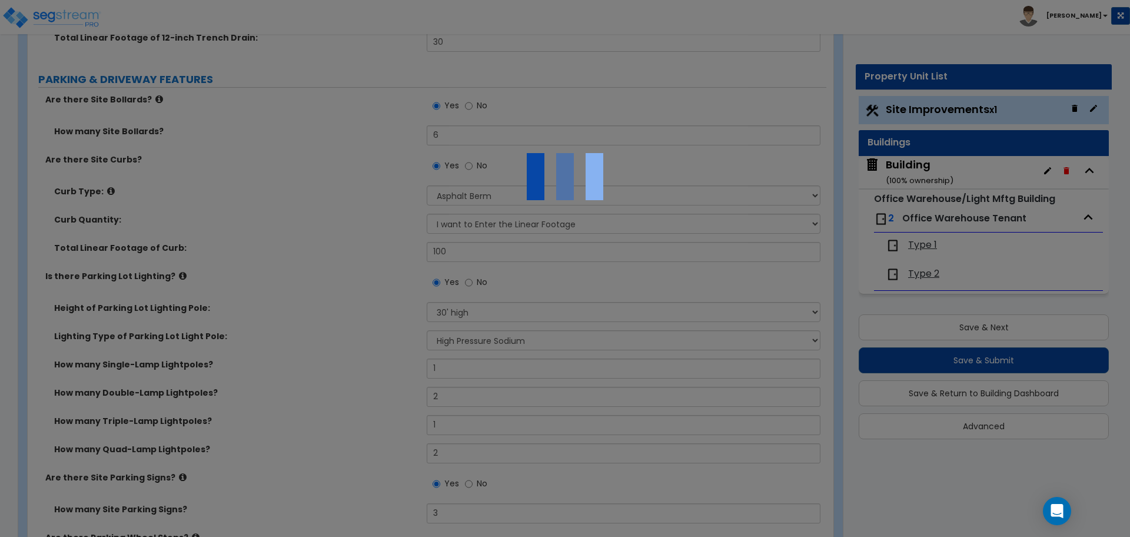
scroll to position [781, 0]
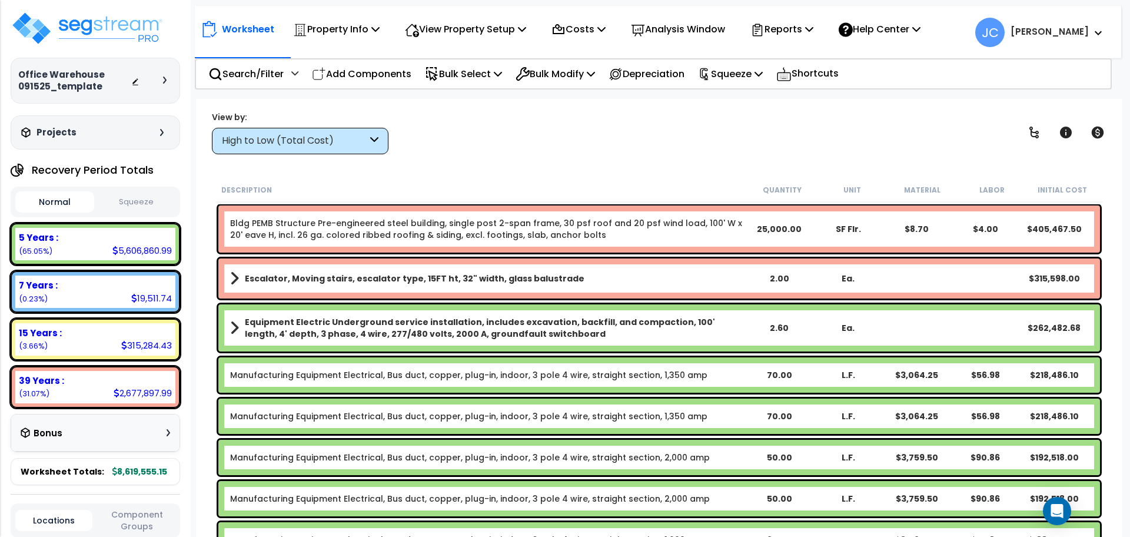
click at [330, 147] on div "High to Low (Total Cost)" at bounding box center [300, 141] width 177 height 26
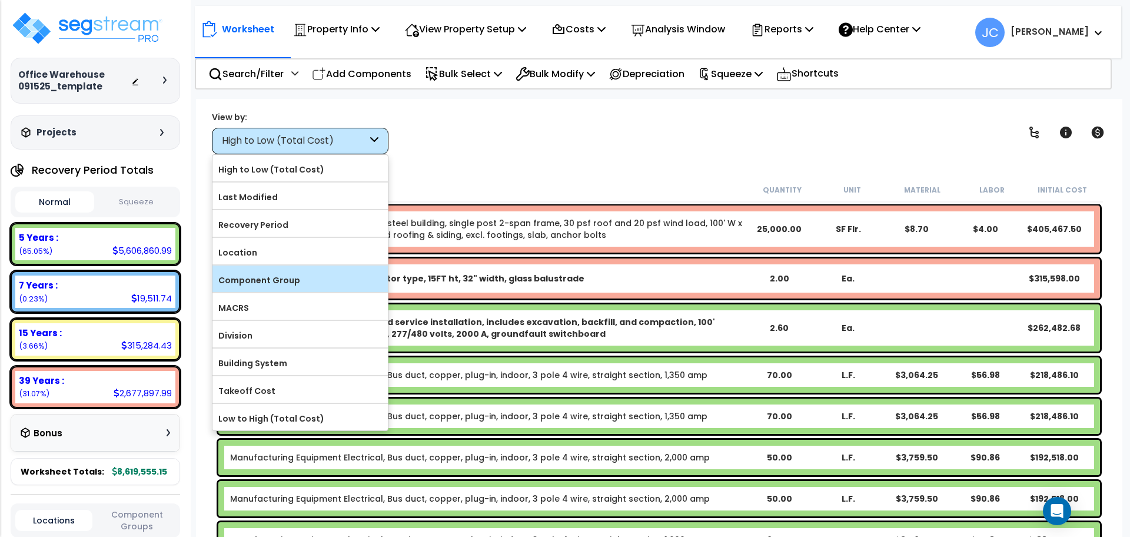
click at [329, 268] on div "Component Group" at bounding box center [300, 279] width 175 height 26
click at [368, 271] on label "Component Group" at bounding box center [300, 280] width 175 height 18
click at [0, 0] on input "Component Group" at bounding box center [0, 0] width 0 height 0
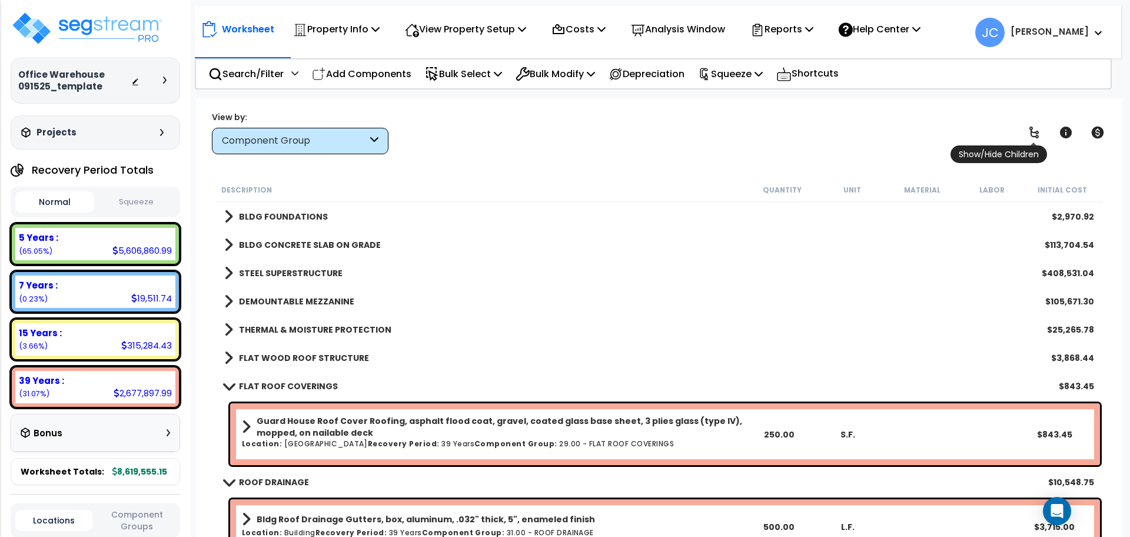
click at [1030, 128] on icon at bounding box center [1034, 133] width 9 height 12
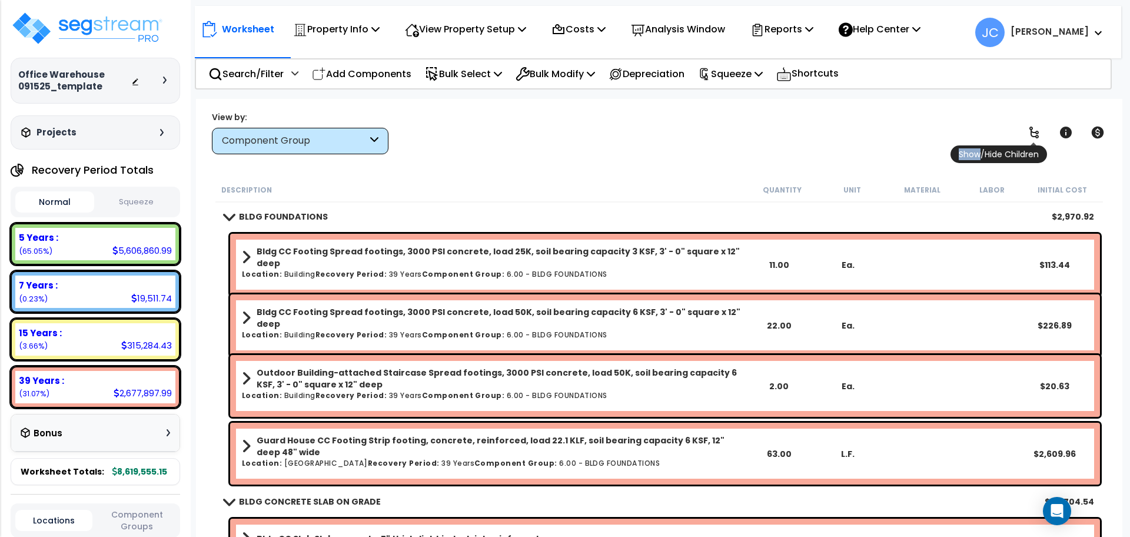
click at [1031, 128] on icon at bounding box center [1034, 133] width 9 height 12
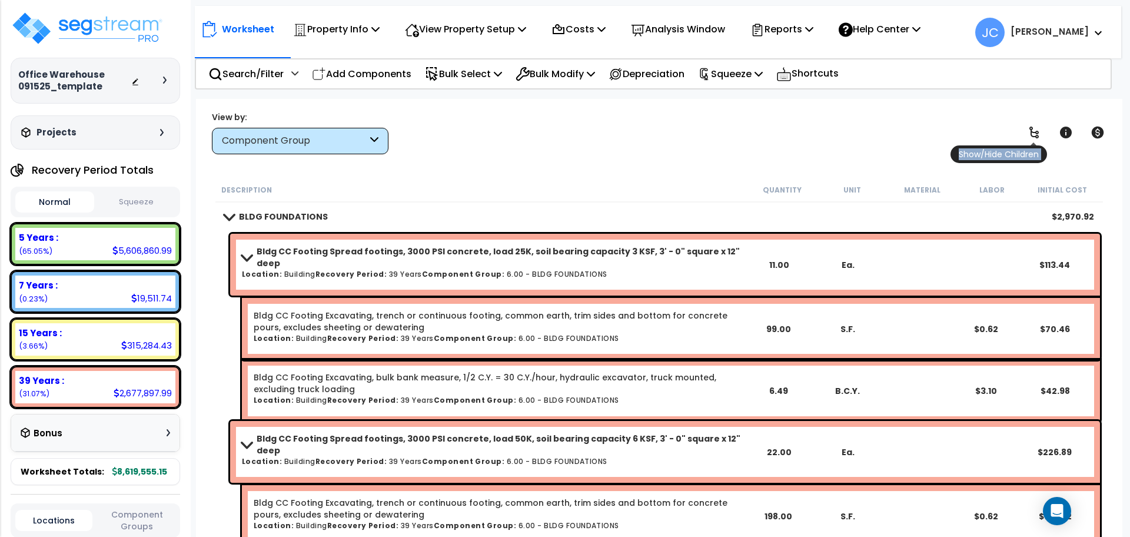
click at [1031, 128] on icon at bounding box center [1034, 133] width 9 height 12
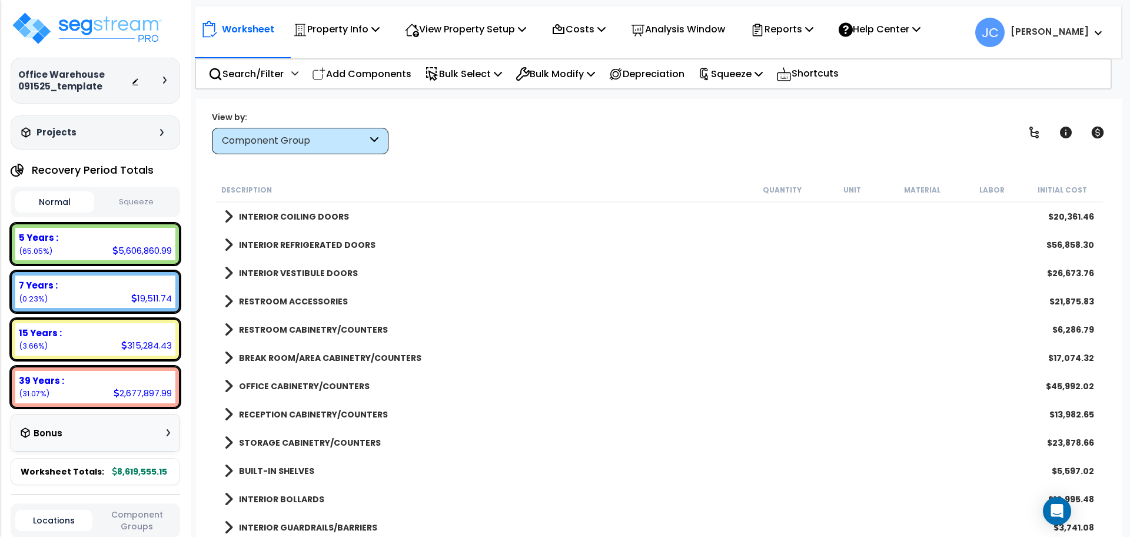
scroll to position [665, 0]
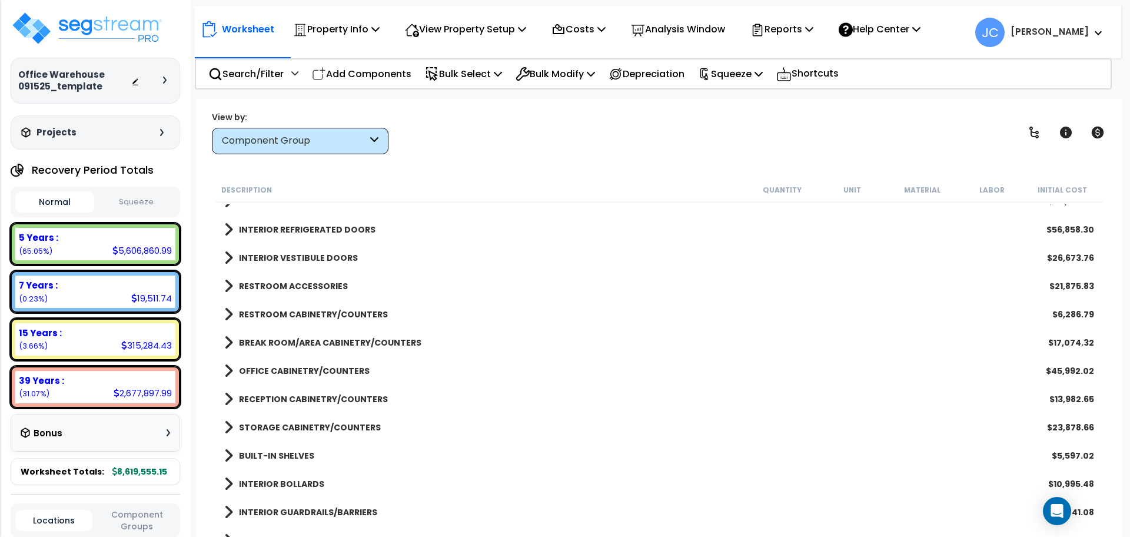
click at [361, 310] on b "RESTROOM CABINETRY/COUNTERS" at bounding box center [313, 315] width 149 height 12
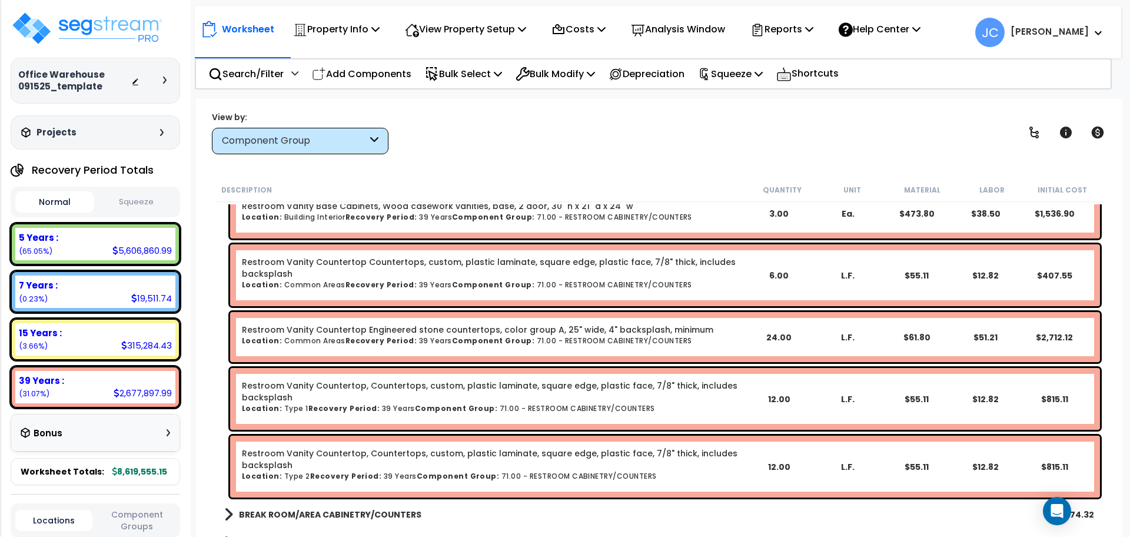
scroll to position [783, 0]
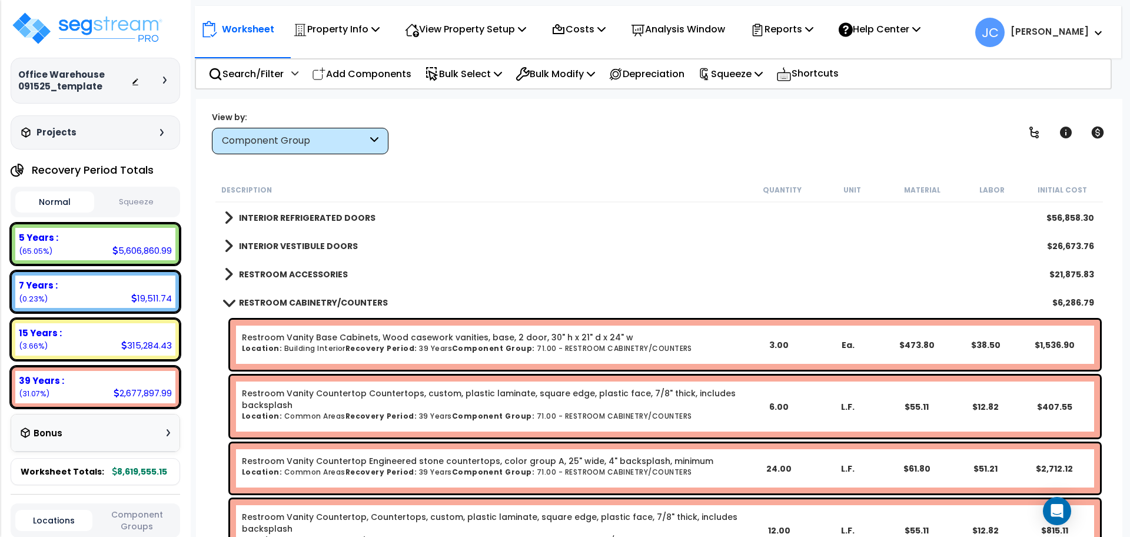
click at [349, 298] on b "RESTROOM CABINETRY/COUNTERS" at bounding box center [313, 303] width 149 height 12
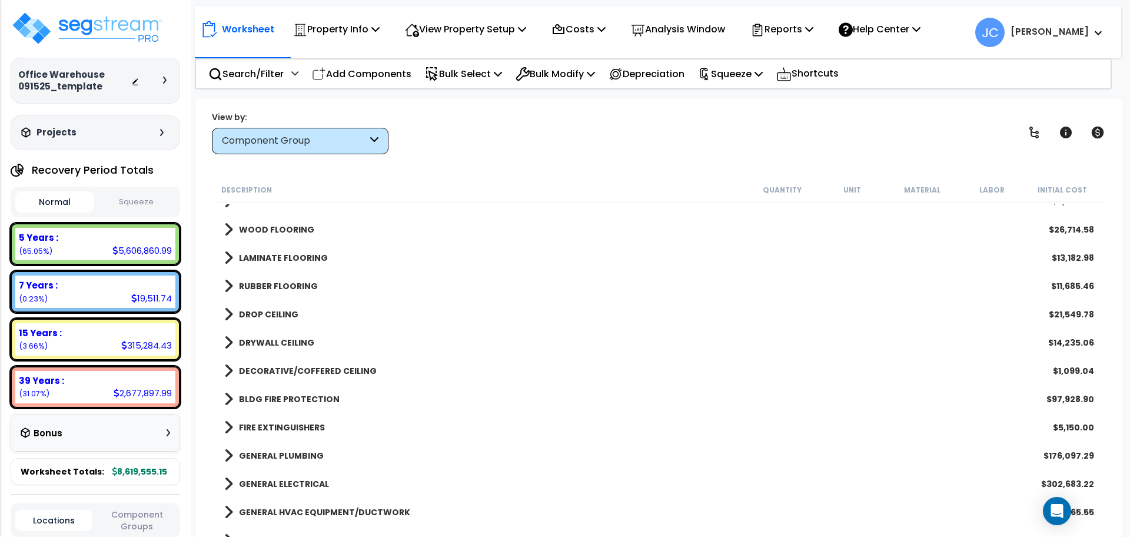
scroll to position [1699, 0]
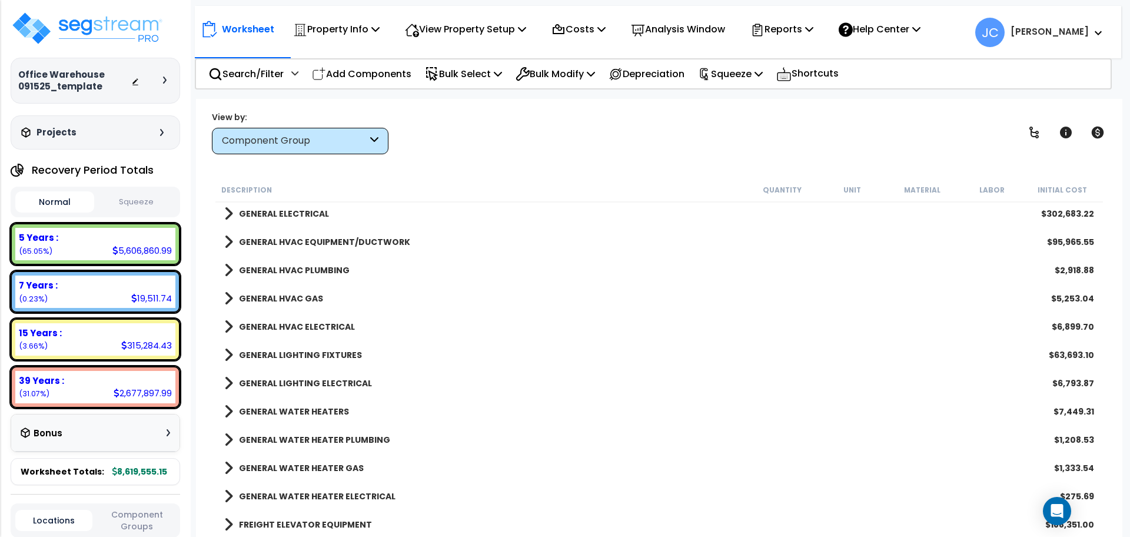
click at [291, 213] on b "GENERAL ELECTRICAL" at bounding box center [284, 214] width 90 height 12
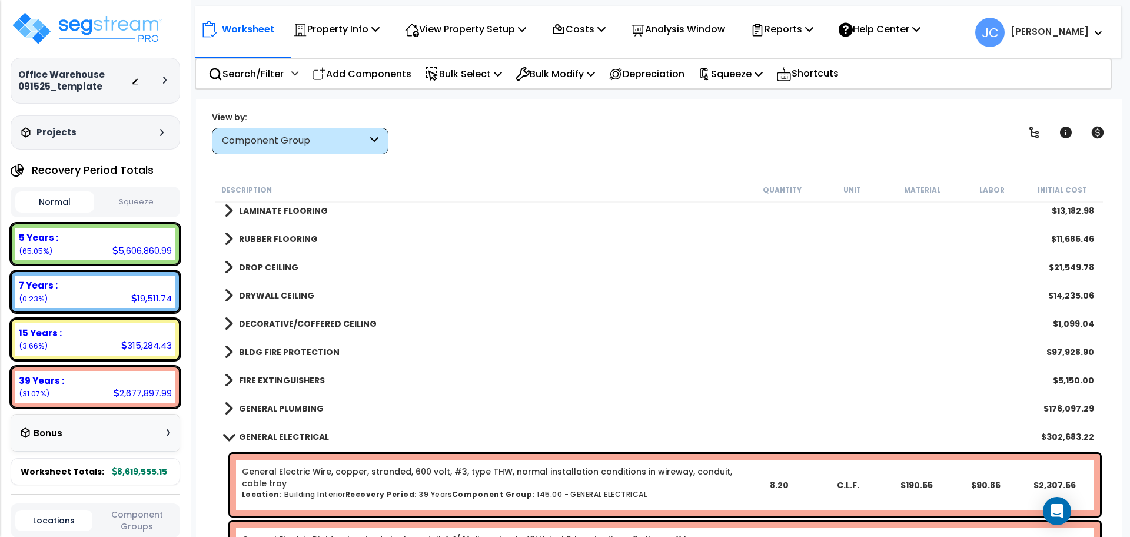
scroll to position [1603, 0]
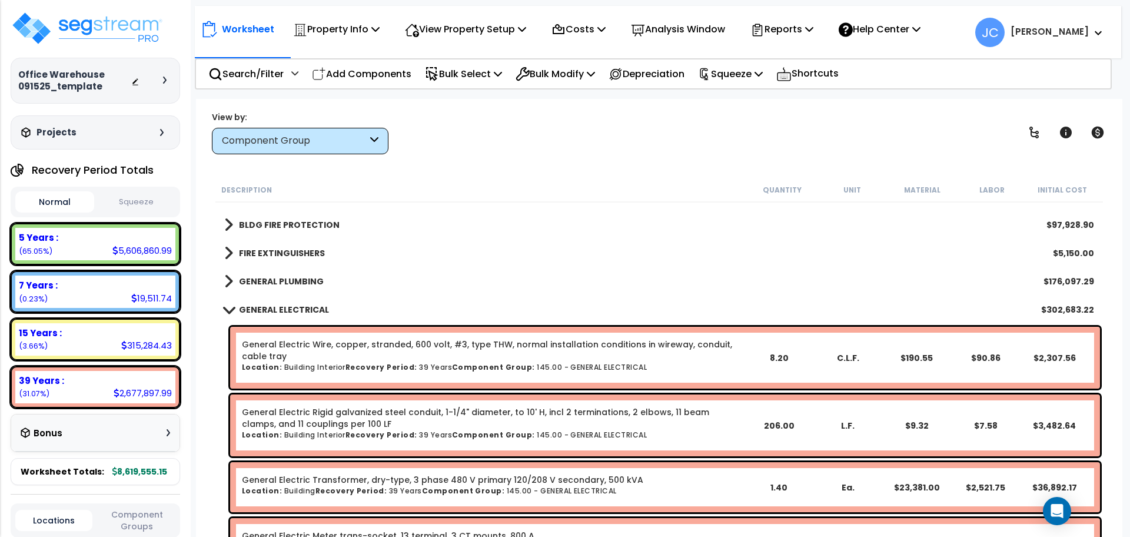
click at [312, 307] on b "GENERAL ELECTRICAL" at bounding box center [284, 310] width 90 height 12
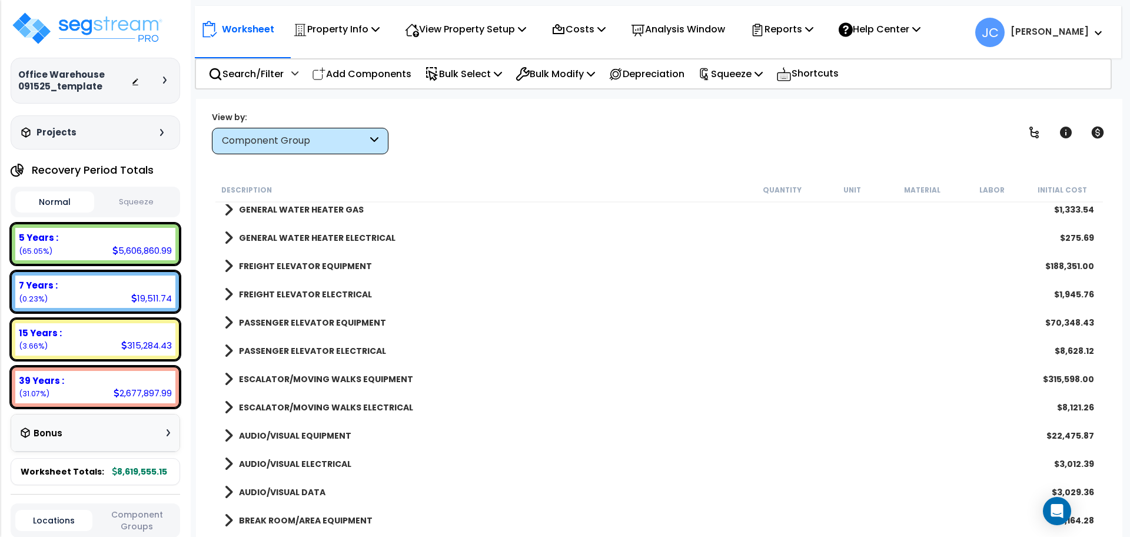
click at [352, 346] on b "PASSENGER ELEVATOR ELECTRICAL" at bounding box center [312, 351] width 147 height 12
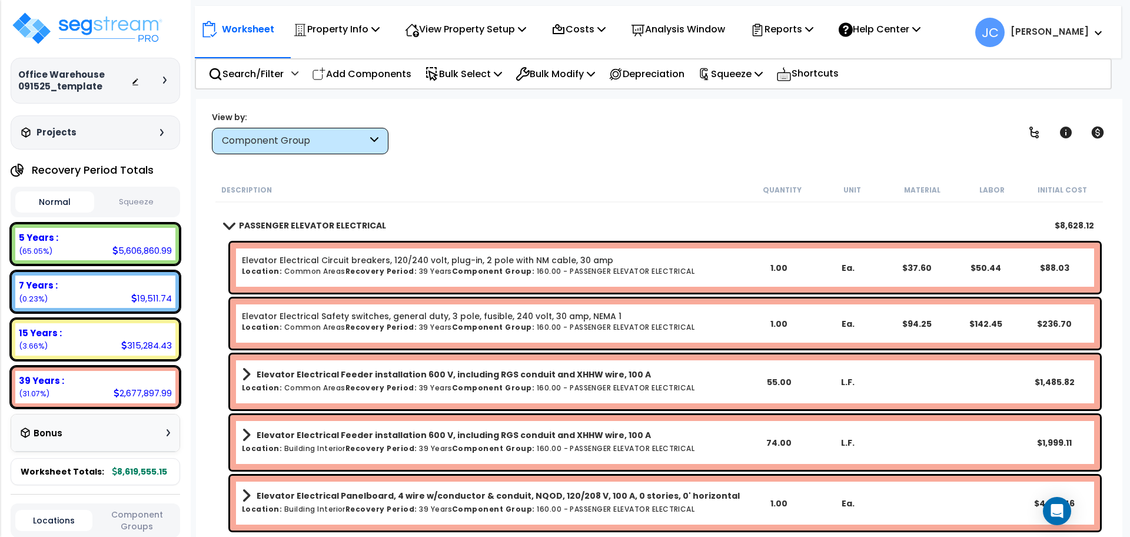
scroll to position [2093, 0]
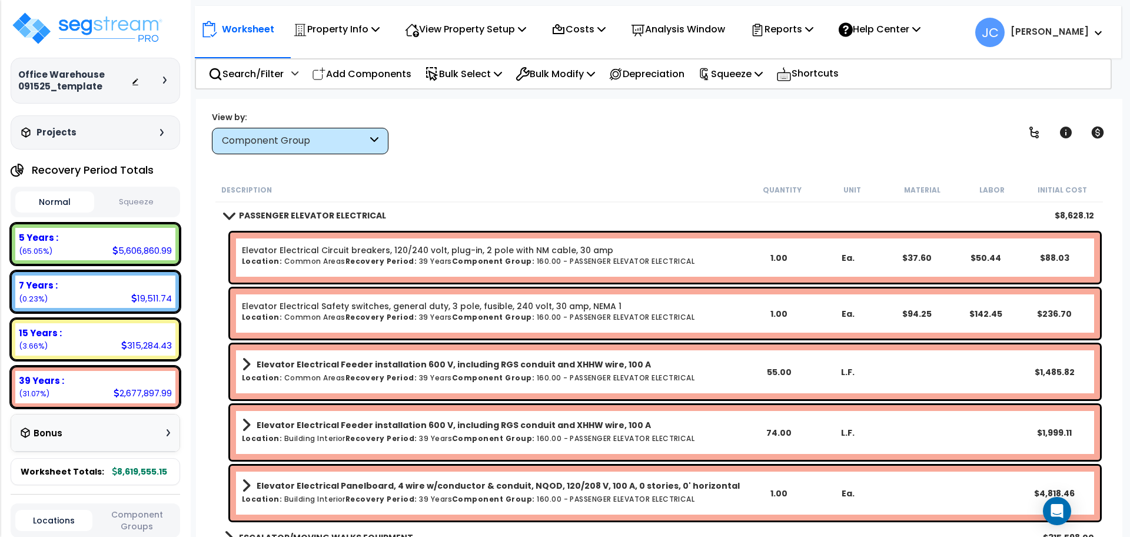
click at [518, 158] on div "Worksheet Property Info Property Setup Add Property Unit Template property Clon…" at bounding box center [659, 367] width 927 height 537
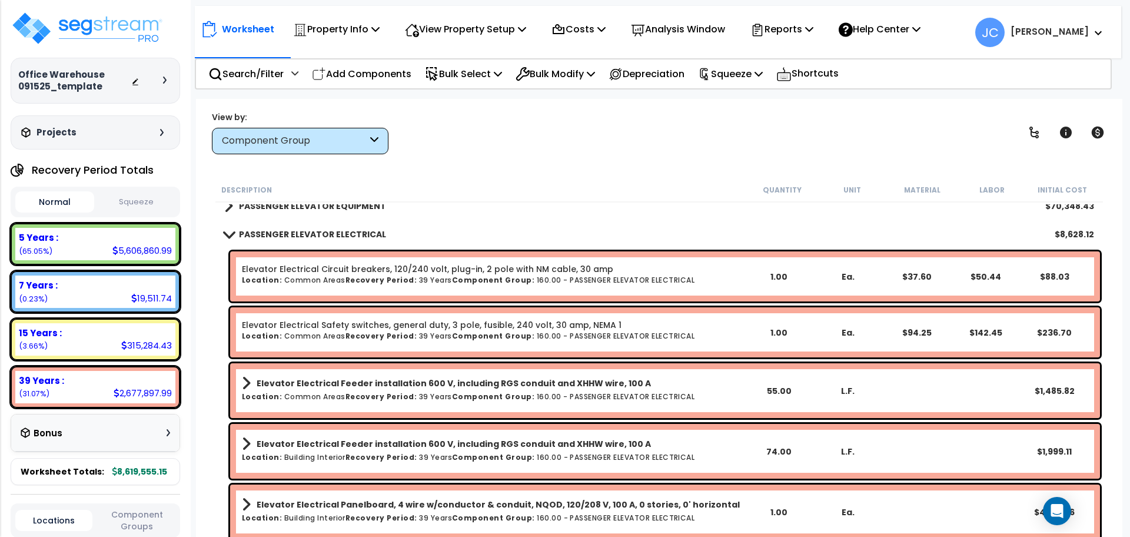
click at [323, 231] on b "PASSENGER ELEVATOR ELECTRICAL" at bounding box center [312, 234] width 147 height 12
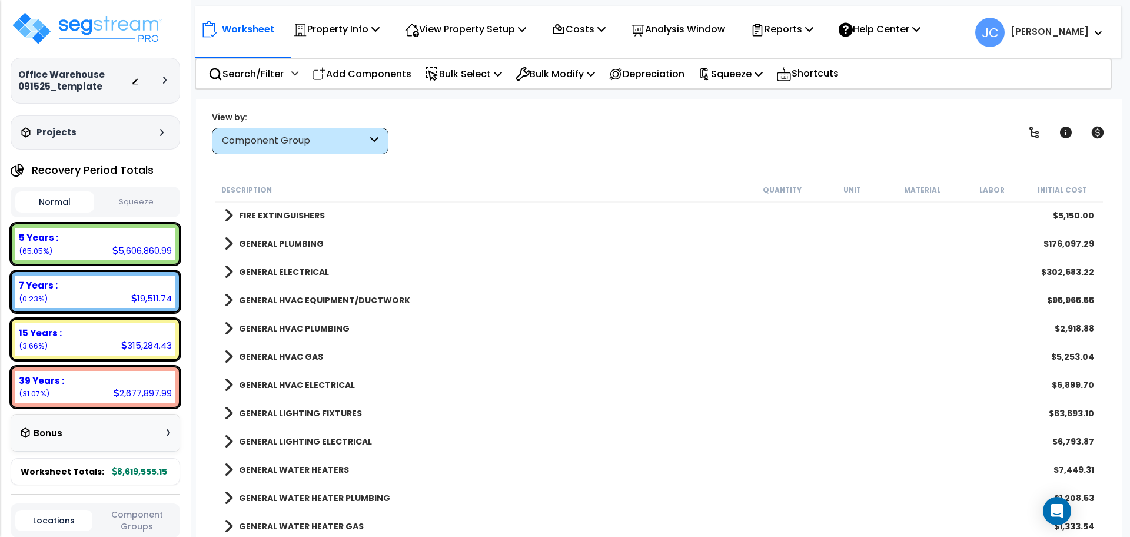
scroll to position [1640, 0]
click at [276, 237] on link "GENERAL PLUMBING" at bounding box center [274, 244] width 100 height 16
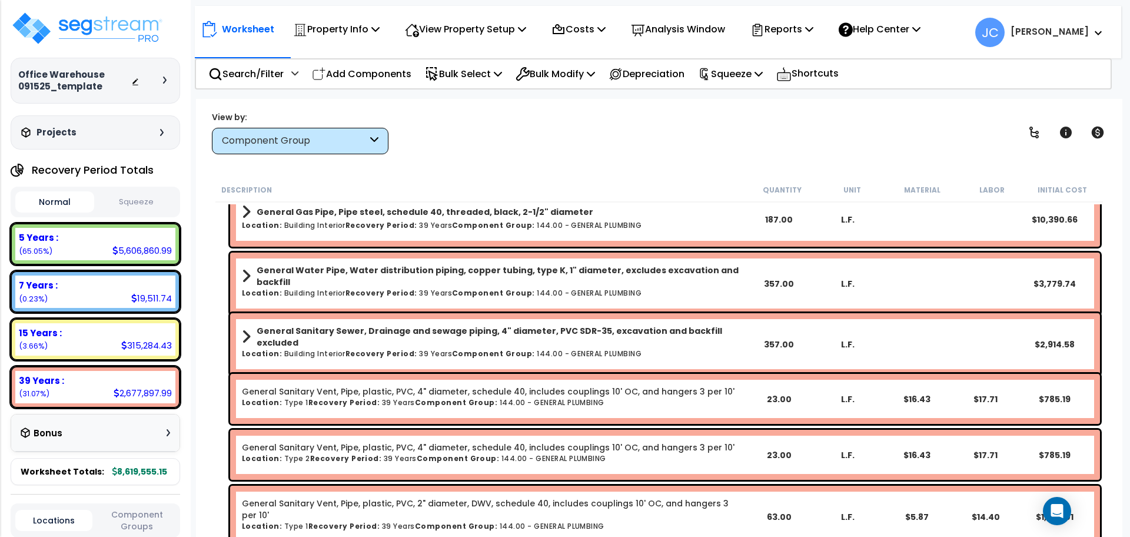
scroll to position [2893, 0]
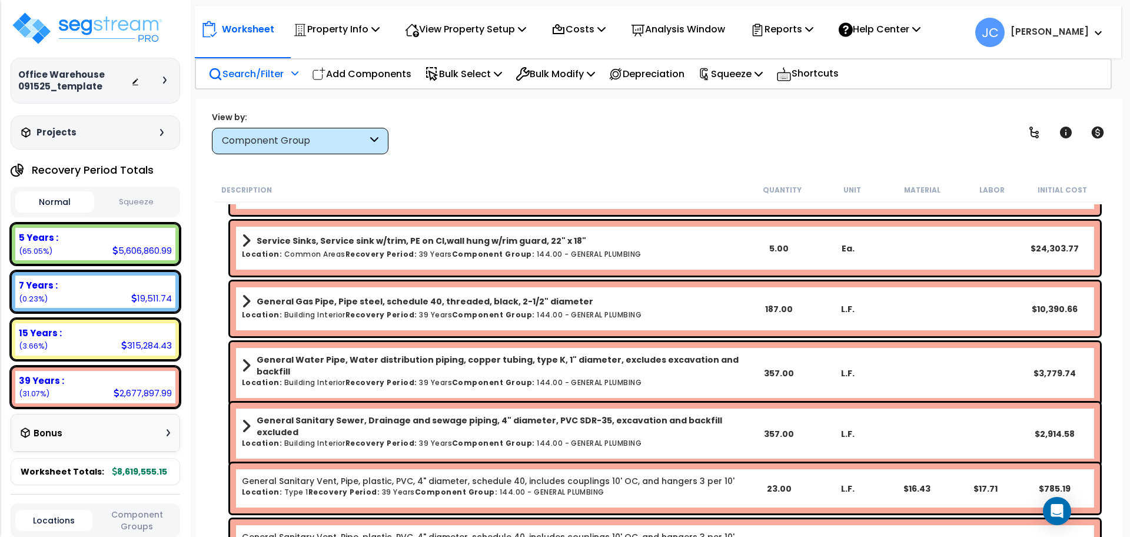
click at [268, 81] on p "Search/Filter" at bounding box center [245, 74] width 75 height 16
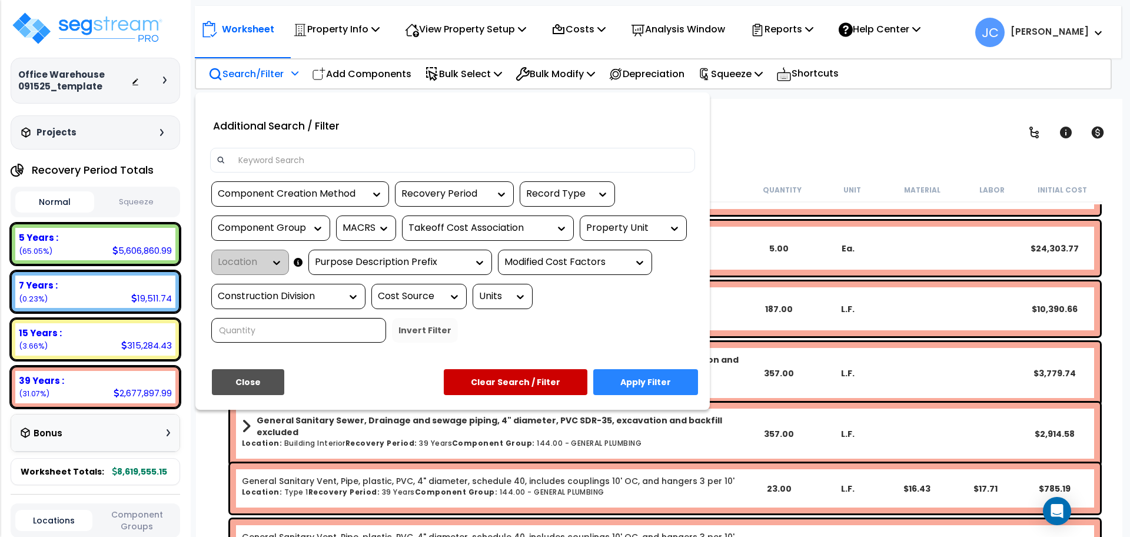
click at [623, 221] on div "Property Unit" at bounding box center [624, 228] width 77 height 14
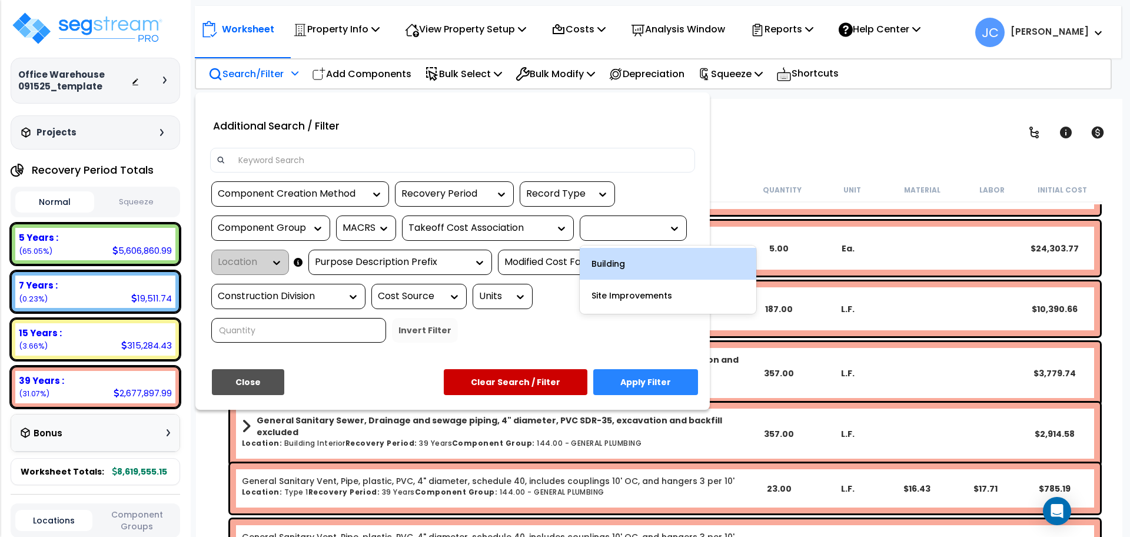
click at [632, 264] on div "Building" at bounding box center [668, 264] width 177 height 32
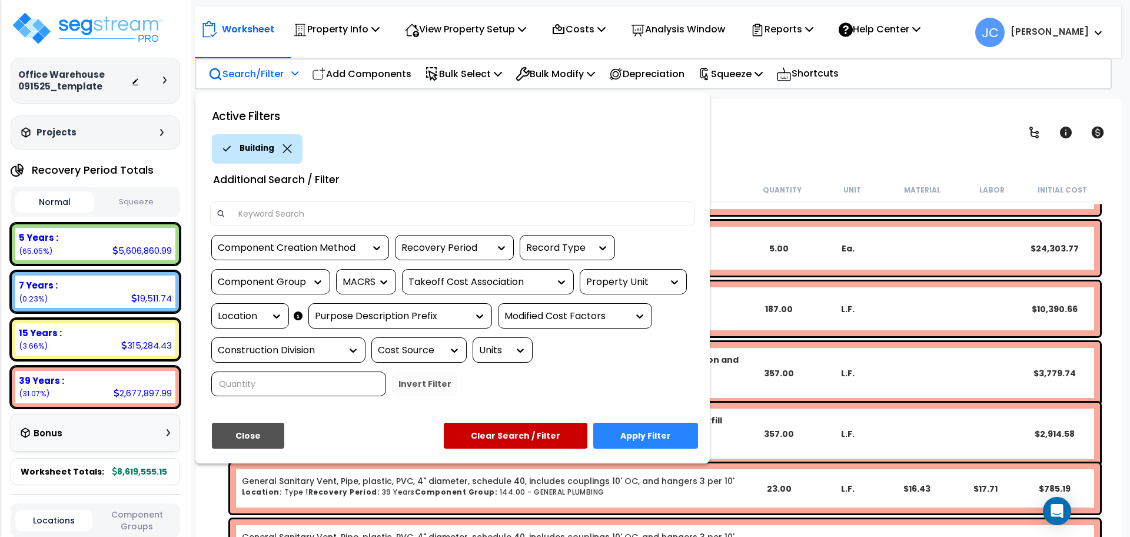
click at [265, 320] on div at bounding box center [274, 316] width 18 height 12
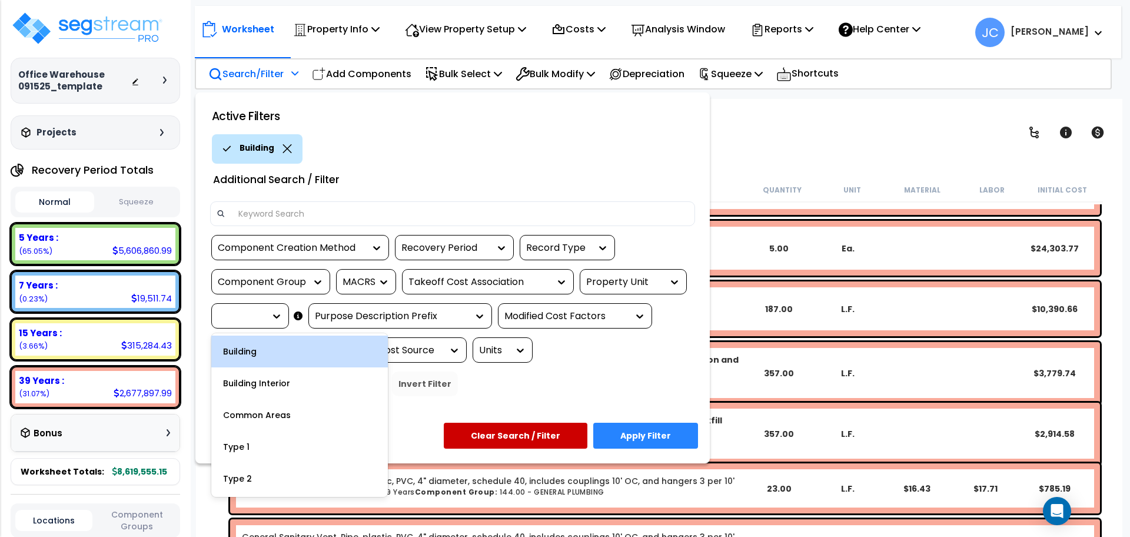
scroll to position [50, 0]
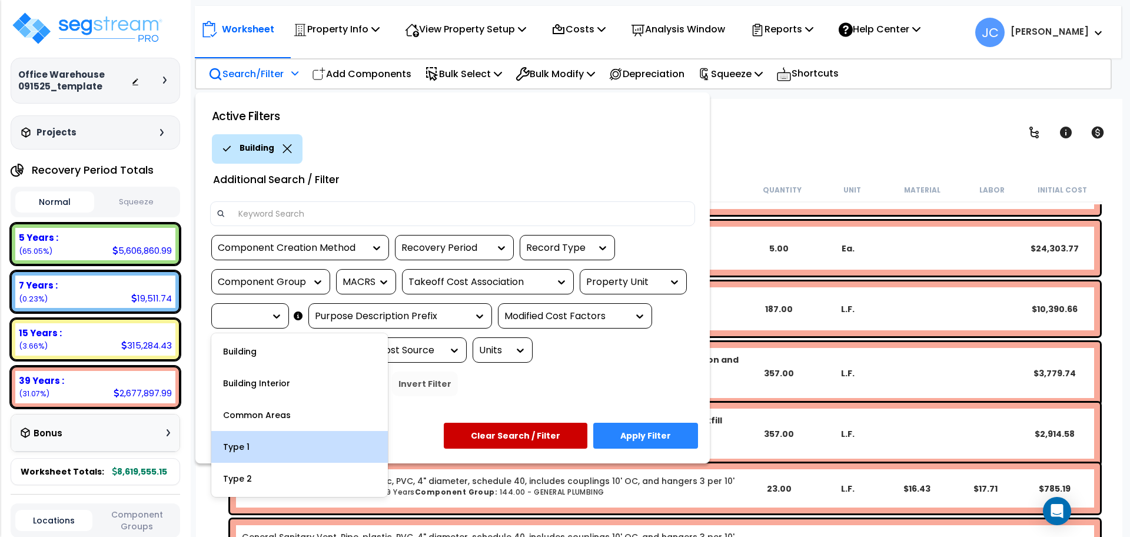
click at [270, 440] on div "Type 1" at bounding box center [299, 447] width 177 height 32
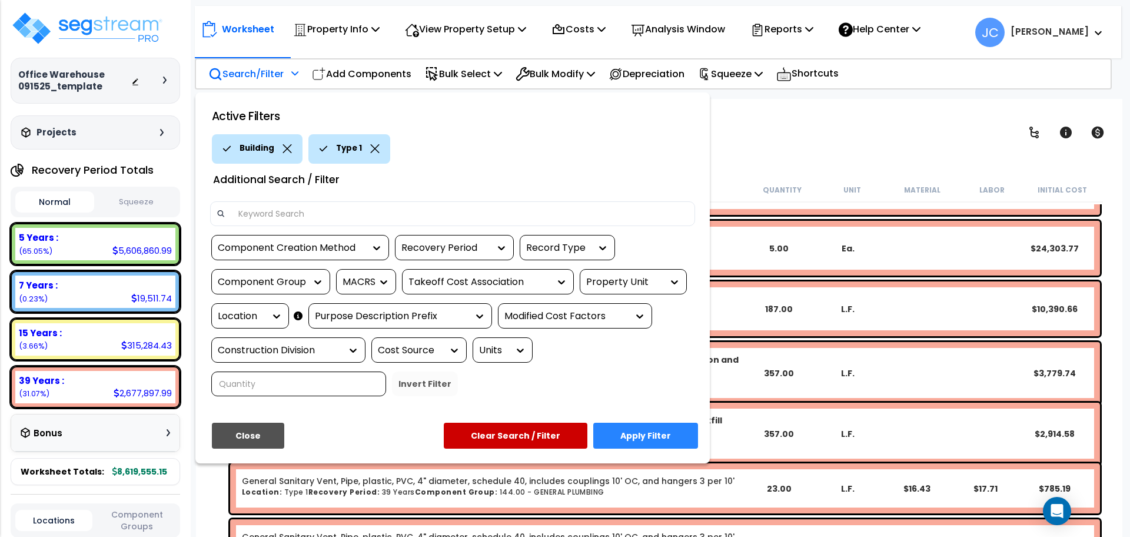
click at [238, 323] on div "Location" at bounding box center [250, 315] width 78 height 25
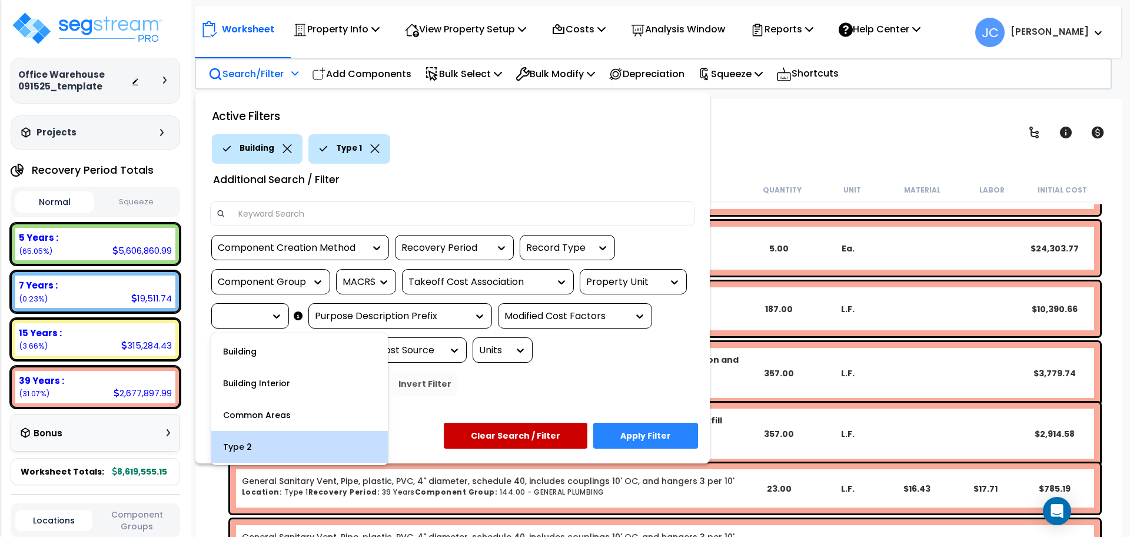
click at [253, 445] on div "Type 2" at bounding box center [299, 447] width 177 height 32
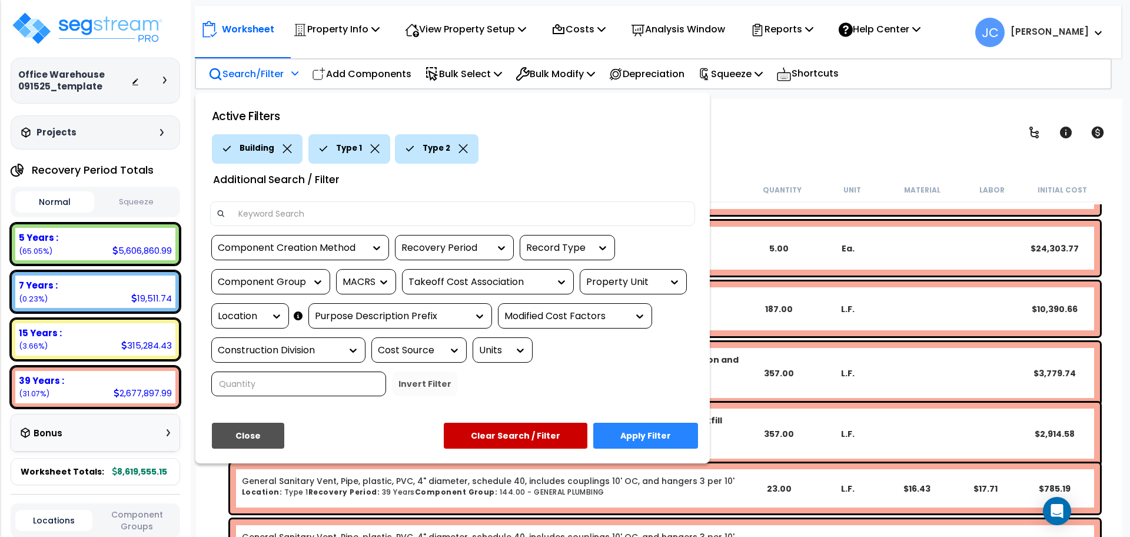
click at [636, 423] on button "Apply Filter" at bounding box center [646, 436] width 105 height 26
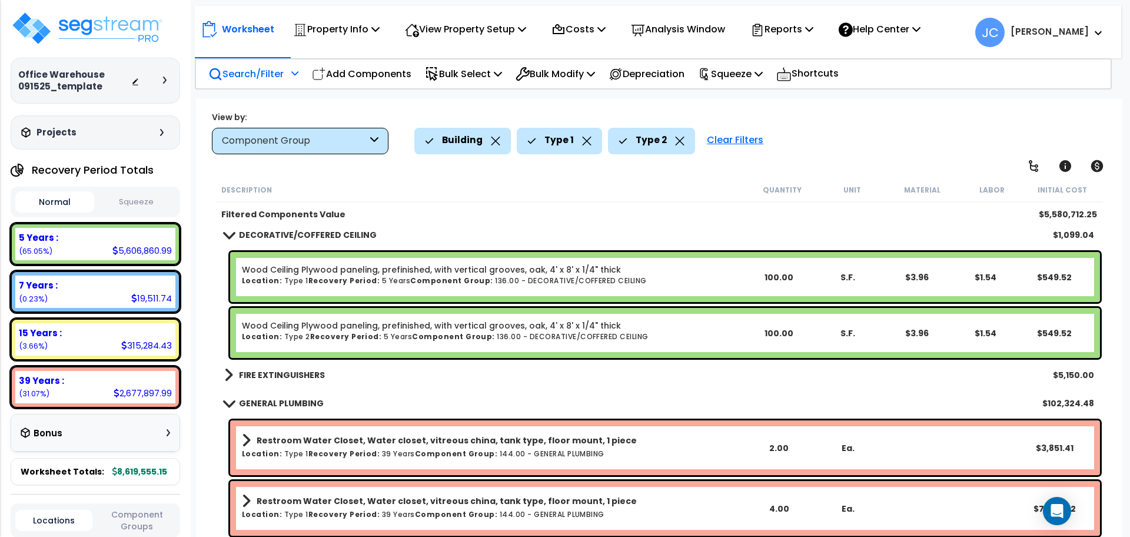
scroll to position [4928, 0]
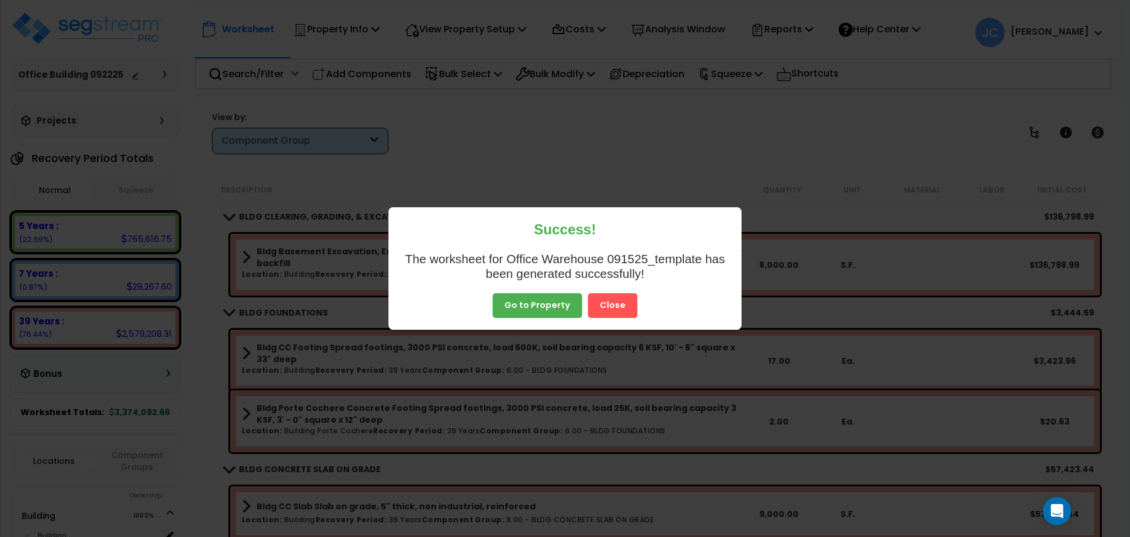
scroll to position [52, 0]
click at [615, 306] on button "Close" at bounding box center [612, 305] width 49 height 25
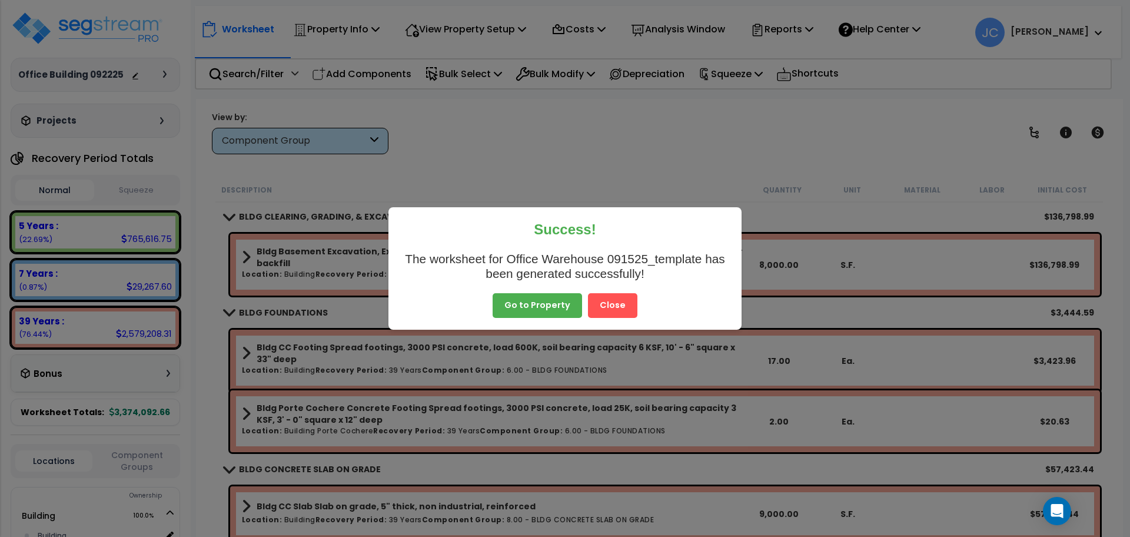
click at [615, 306] on button "Close" at bounding box center [612, 305] width 49 height 25
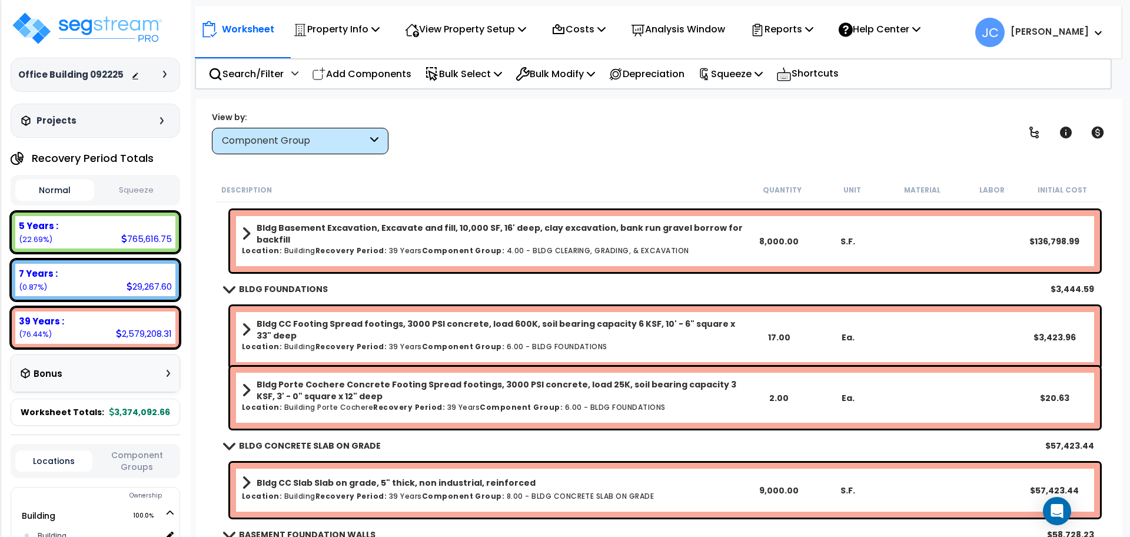
scroll to position [0, 0]
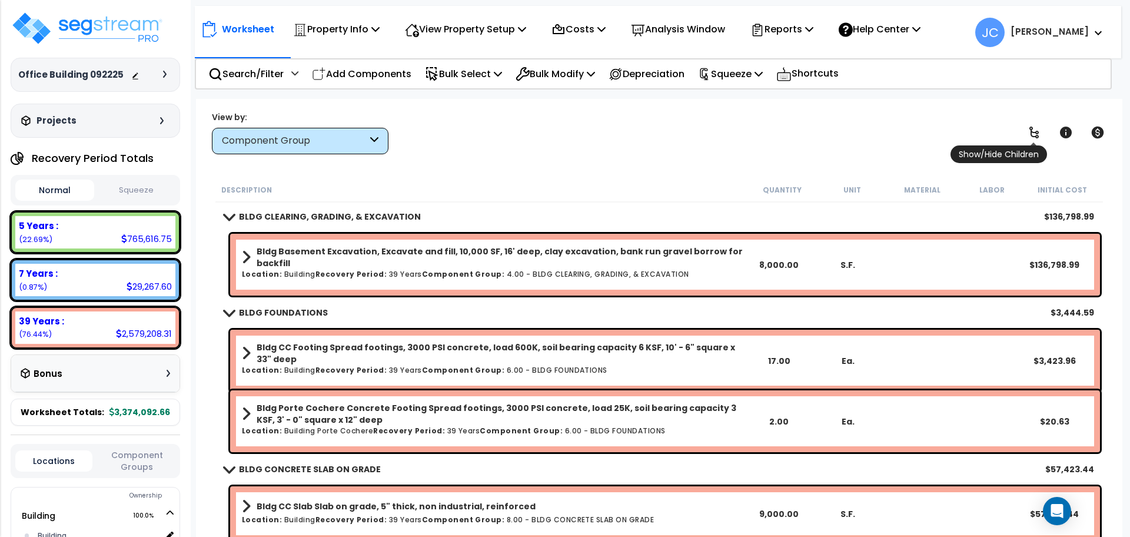
click at [1032, 135] on icon at bounding box center [1034, 133] width 9 height 12
click at [1035, 133] on icon at bounding box center [1034, 132] width 14 height 14
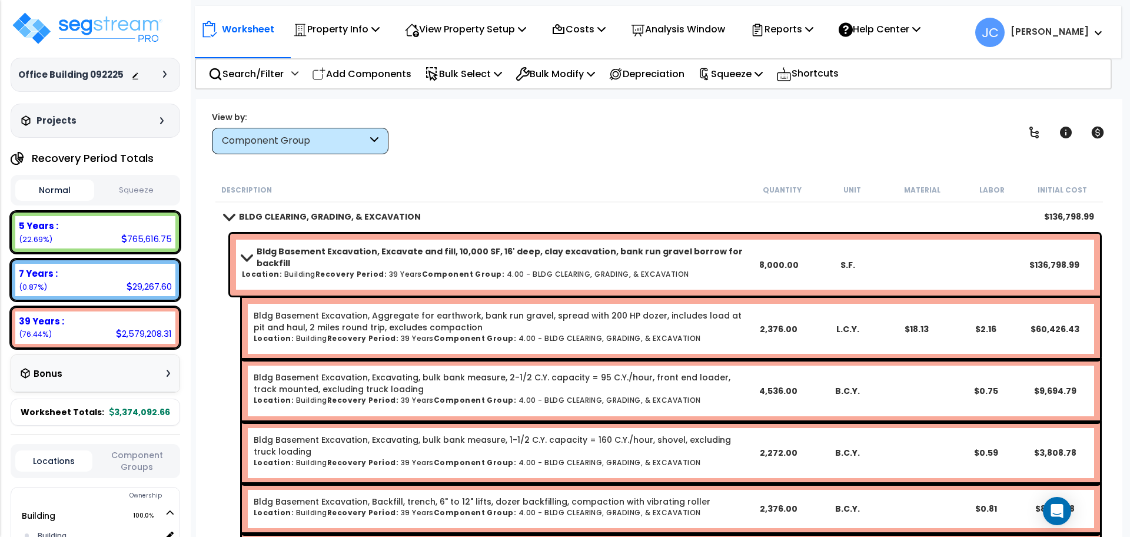
click at [525, 254] on b "Bldg Basement Excavation, Excavate and fill, 10,000 SF, 16' deep, clay excavati…" at bounding box center [501, 258] width 488 height 24
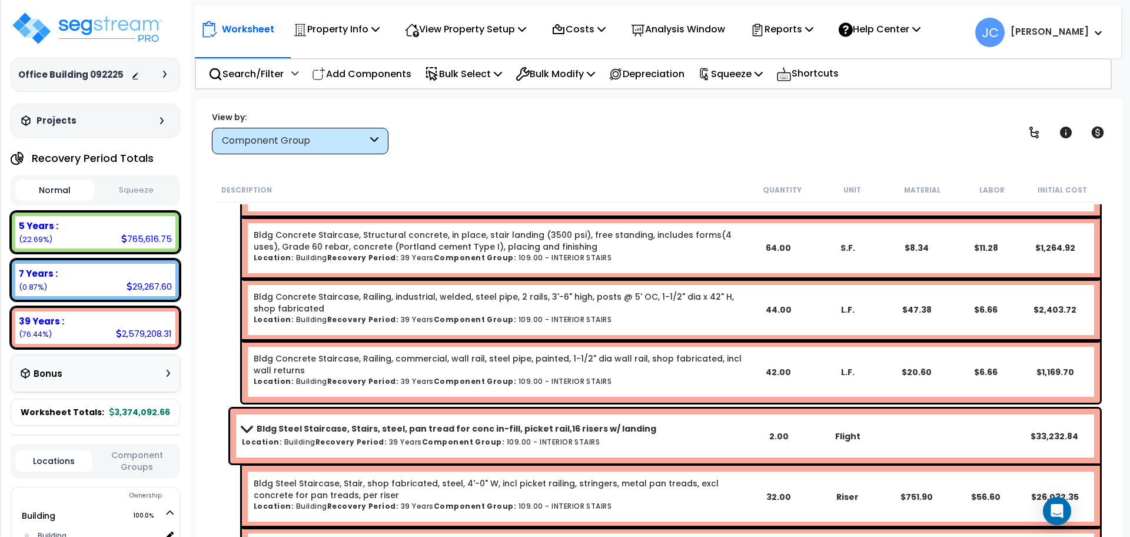
scroll to position [24438, 0]
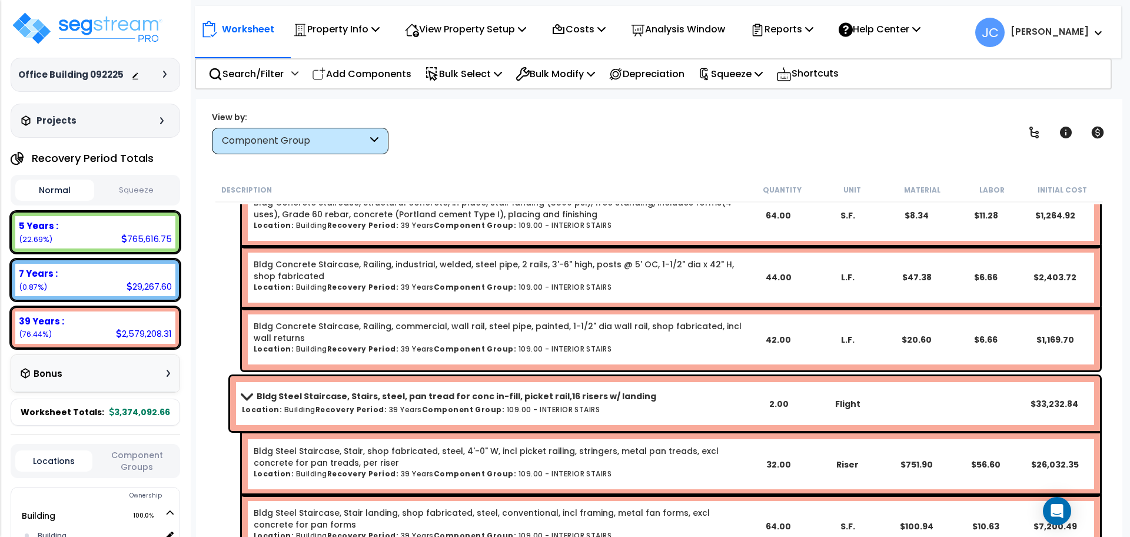
click at [1060, 34] on b "[PERSON_NAME]" at bounding box center [1050, 31] width 78 height 12
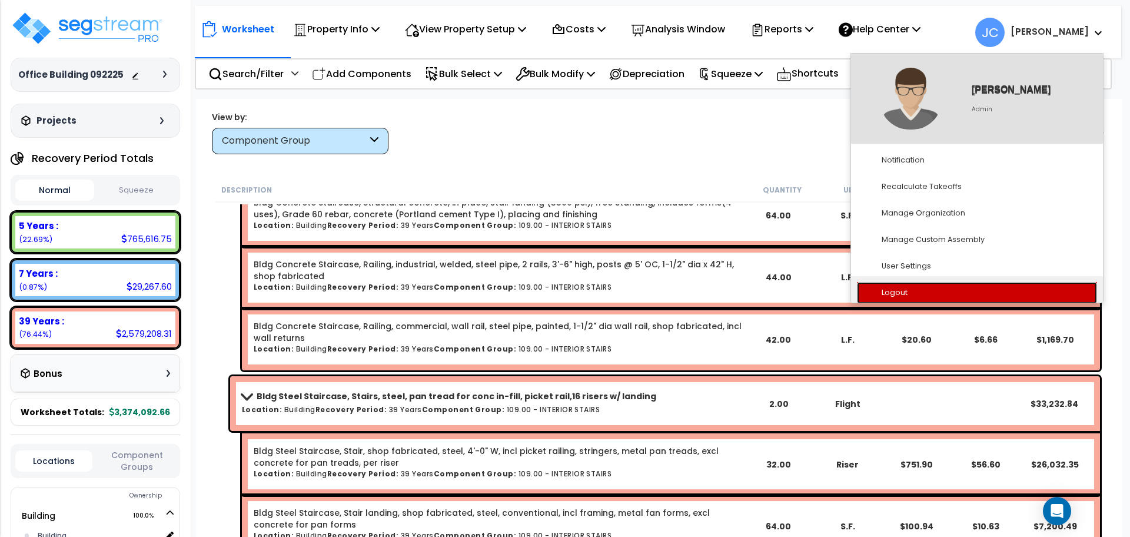
click at [952, 290] on link "Logout" at bounding box center [977, 293] width 240 height 22
